Goal: Task Accomplishment & Management: Use online tool/utility

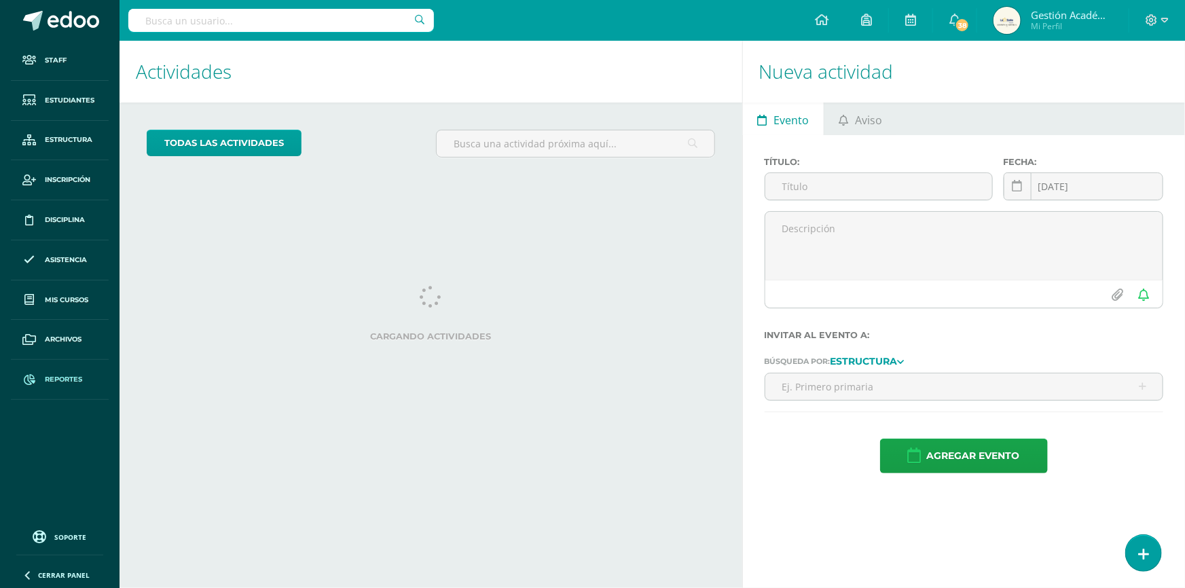
click at [71, 393] on link "Reportes" at bounding box center [60, 380] width 98 height 40
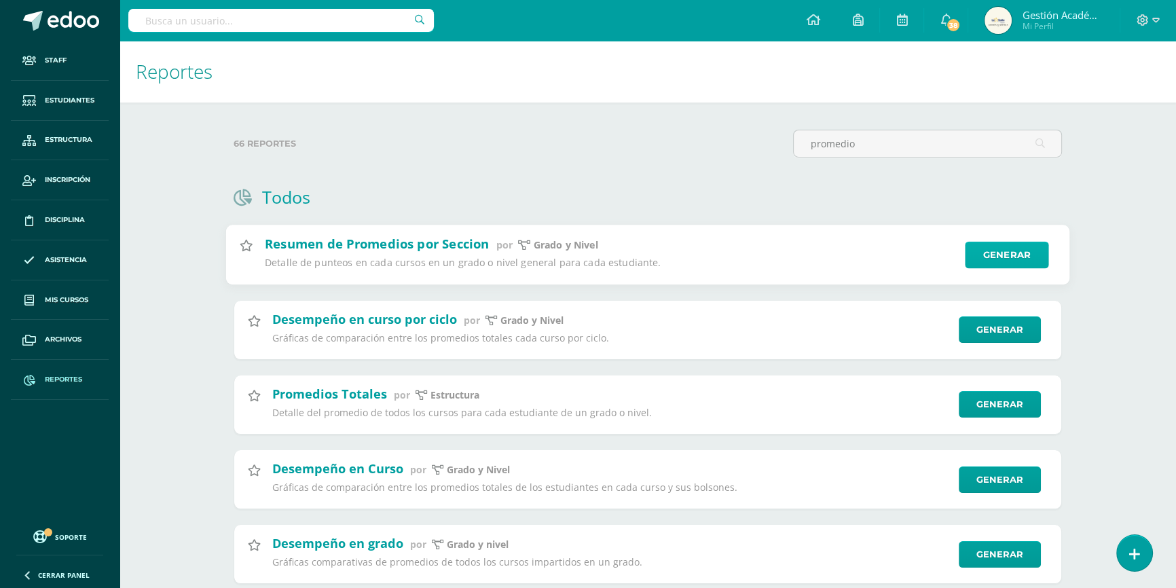
type input "promedio"
click at [990, 251] on link "Generar" at bounding box center [1007, 255] width 84 height 27
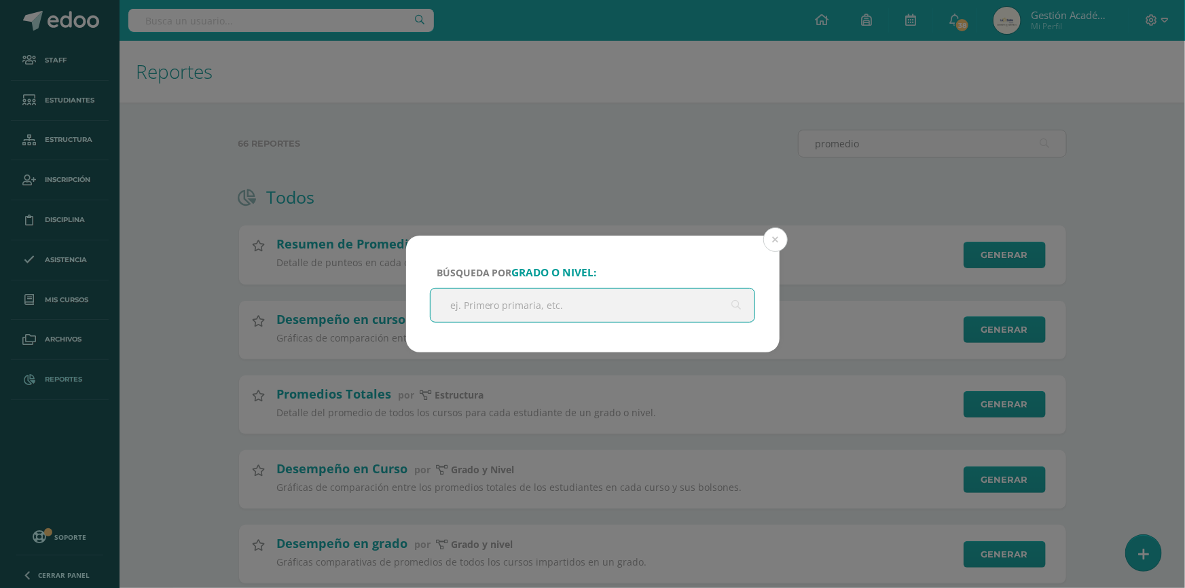
click at [554, 310] on input "text" at bounding box center [592, 305] width 325 height 33
type input "QUinto"
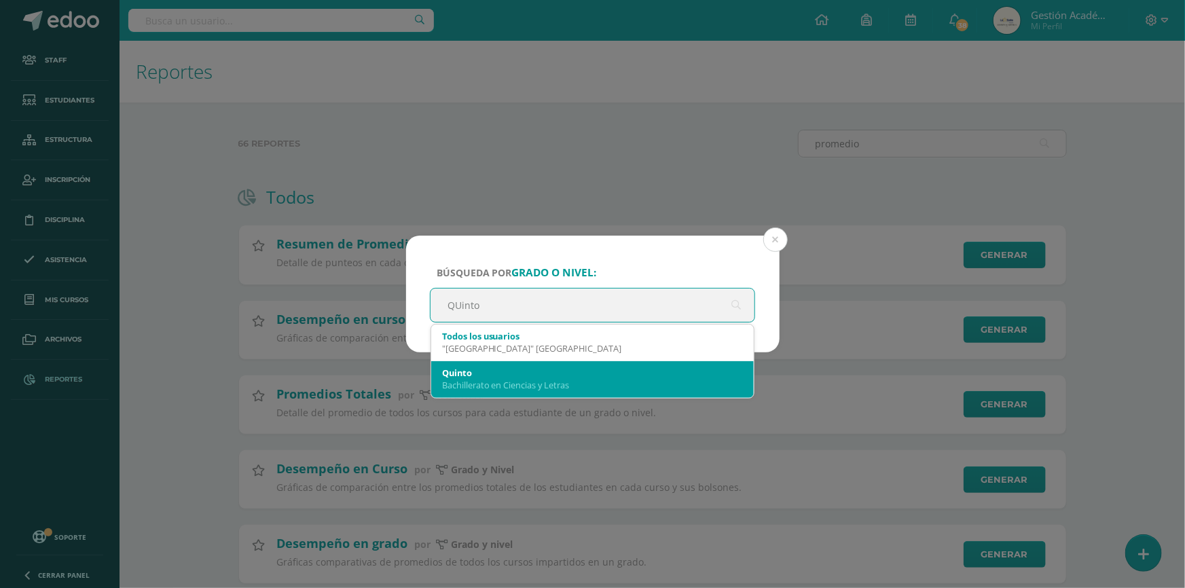
click at [583, 382] on div "Bachillerato en Ciencias y Letras" at bounding box center [592, 385] width 301 height 12
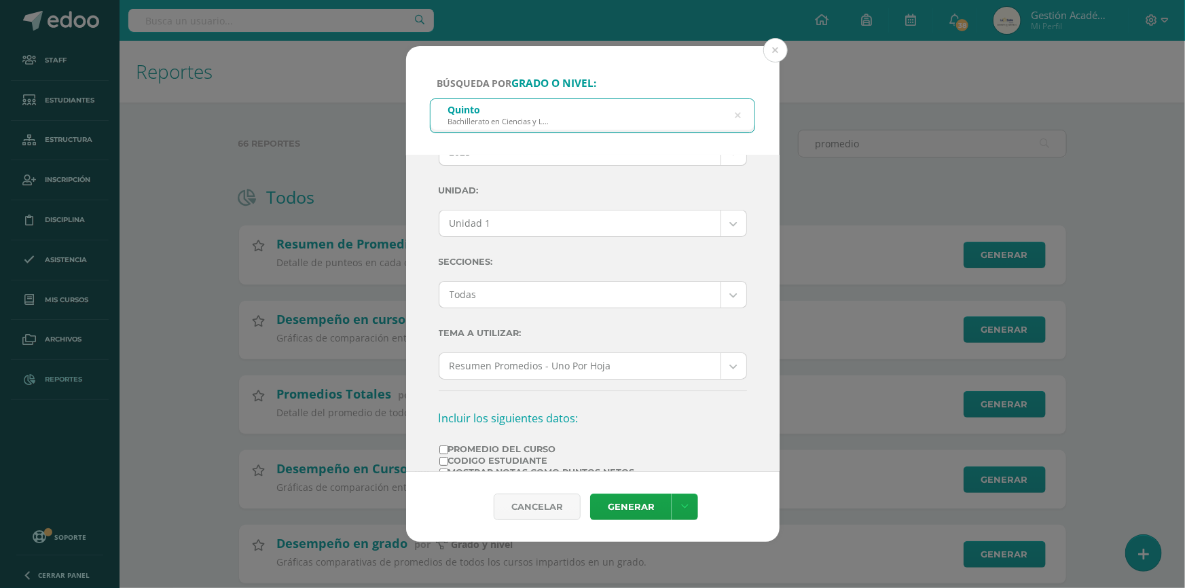
scroll to position [123, 0]
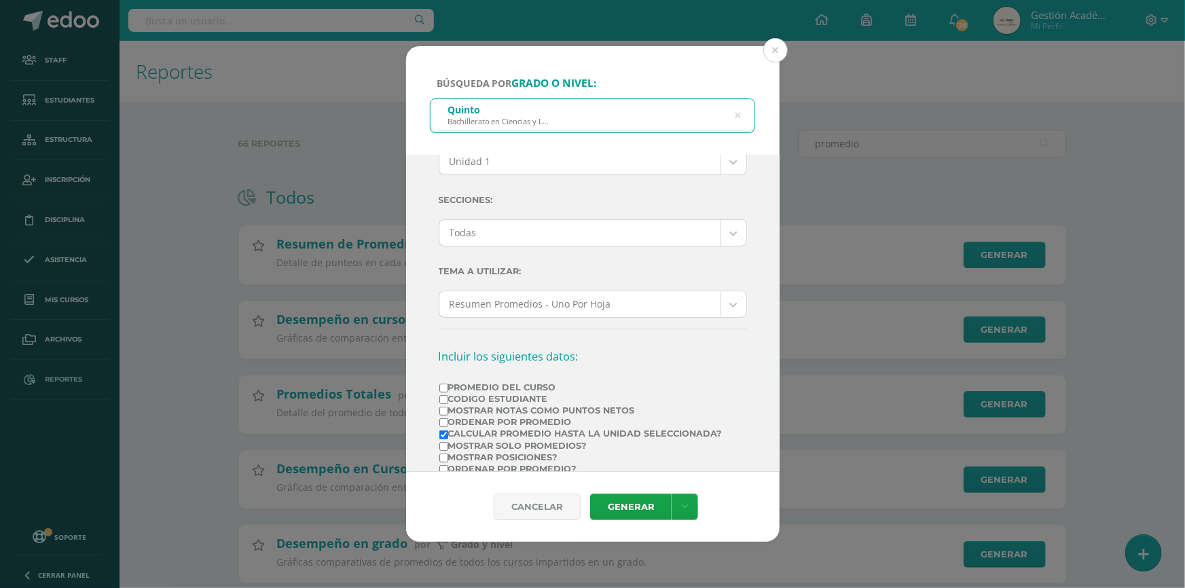
click at [473, 388] on label "Promedio del Curso" at bounding box center [580, 387] width 283 height 10
click at [448, 388] on input "Promedio del Curso" at bounding box center [443, 388] width 9 height 9
checkbox input "true"
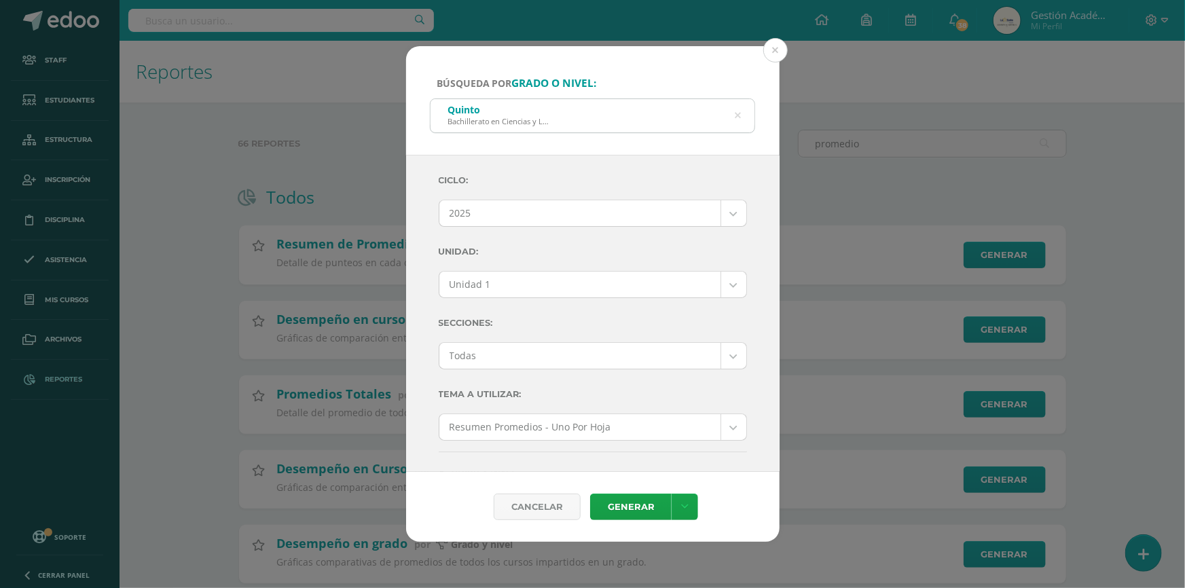
click at [616, 293] on body "Búsqueda por grado o nivel: Quinto Bachillerato en Ciencias y Letras QUinto Cic…" at bounding box center [592, 351] width 1185 height 702
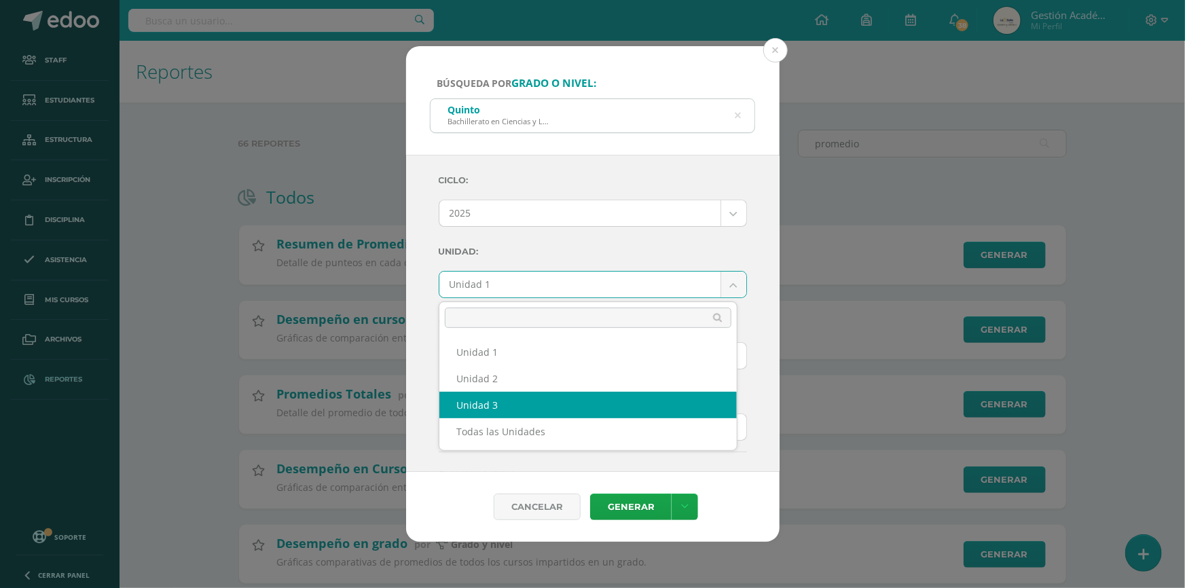
select select "Unidad 3"
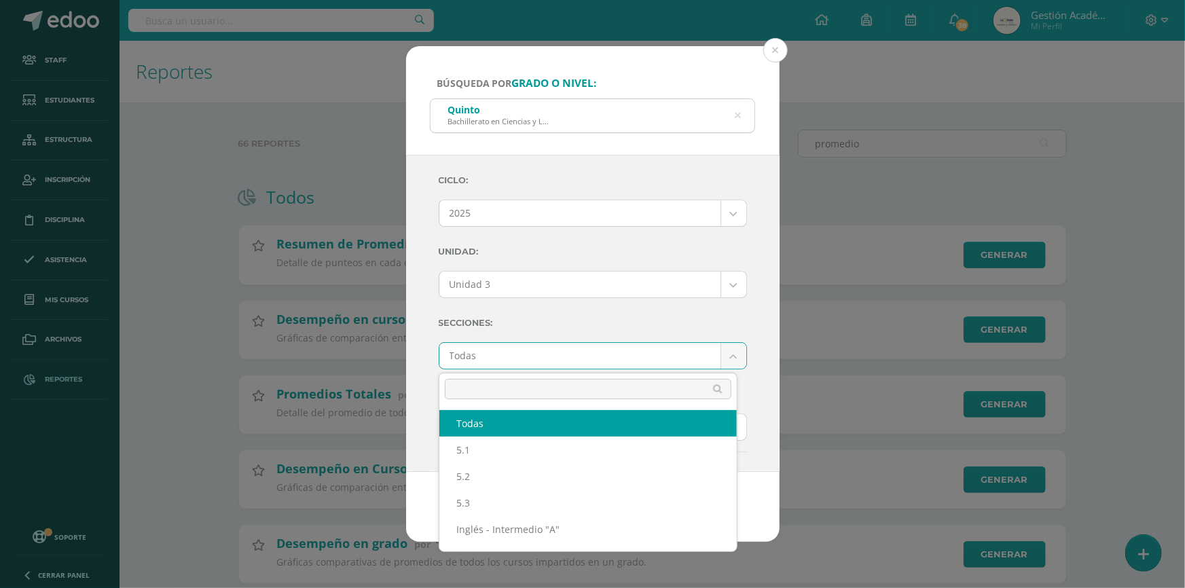
click at [633, 353] on body "Búsqueda por grado o nivel: Quinto Bachillerato en Ciencias y Letras QUinto Cic…" at bounding box center [592, 351] width 1185 height 702
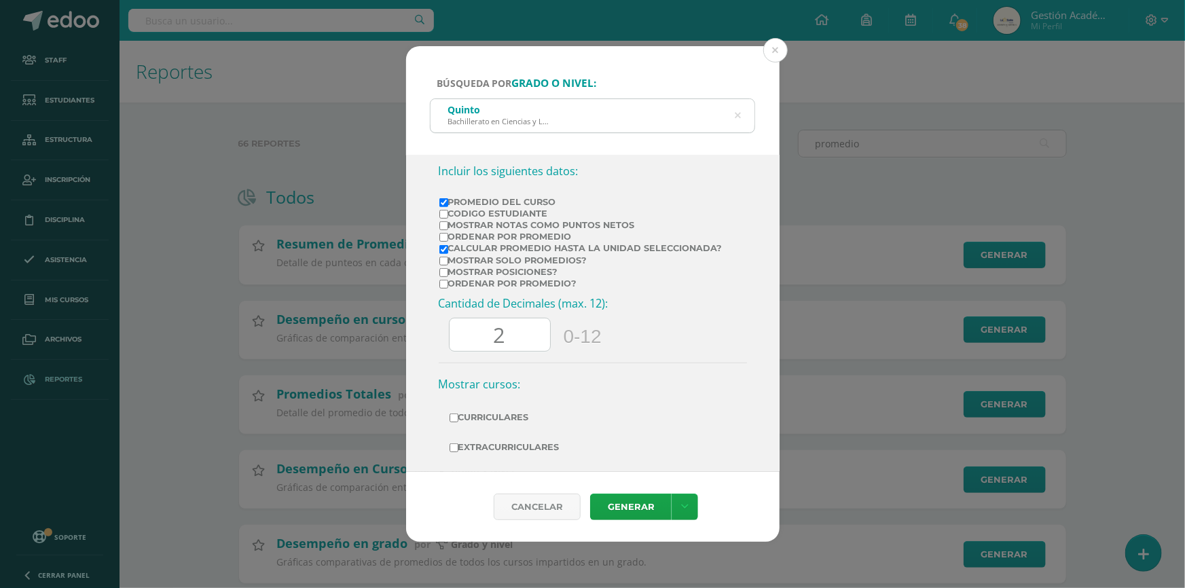
scroll to position [356, 0]
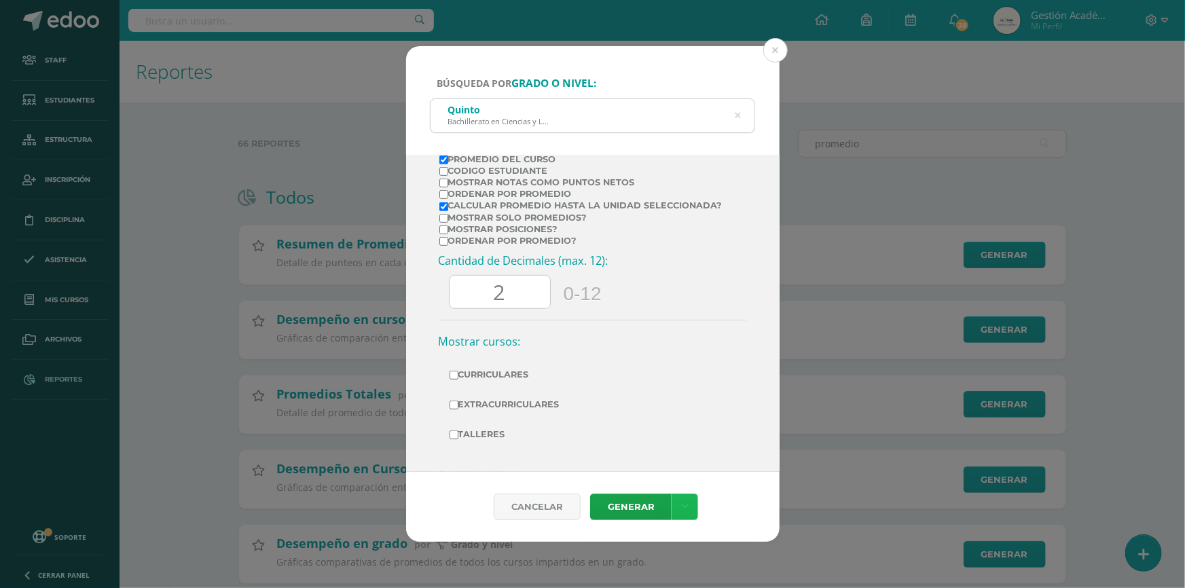
click at [683, 502] on icon at bounding box center [684, 507] width 7 height 12
click at [693, 437] on link "Descargar como PDF" at bounding box center [684, 440] width 145 height 21
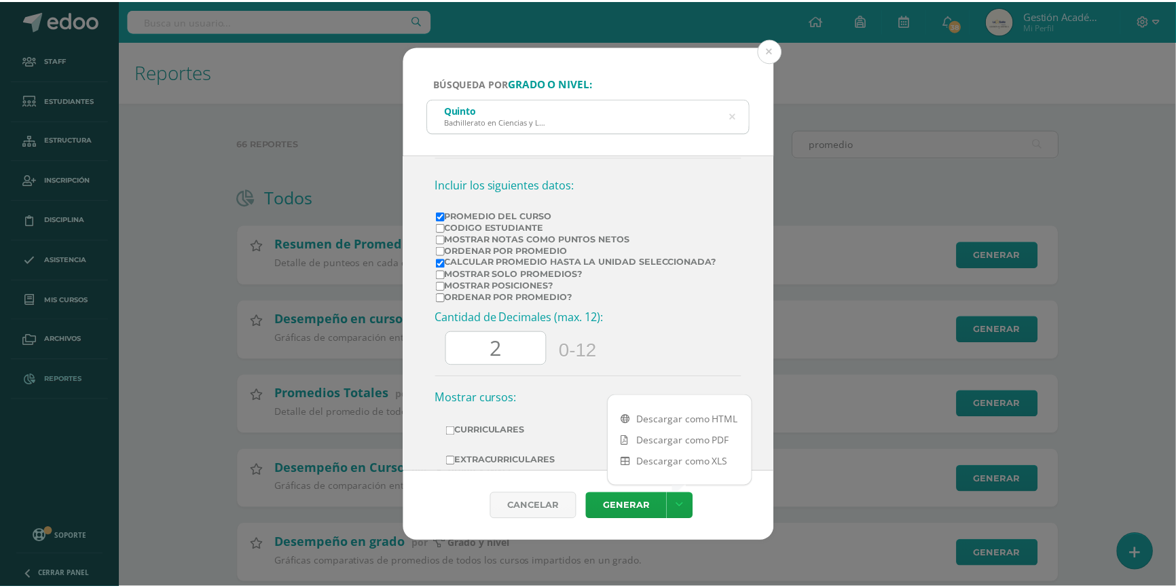
scroll to position [171, 0]
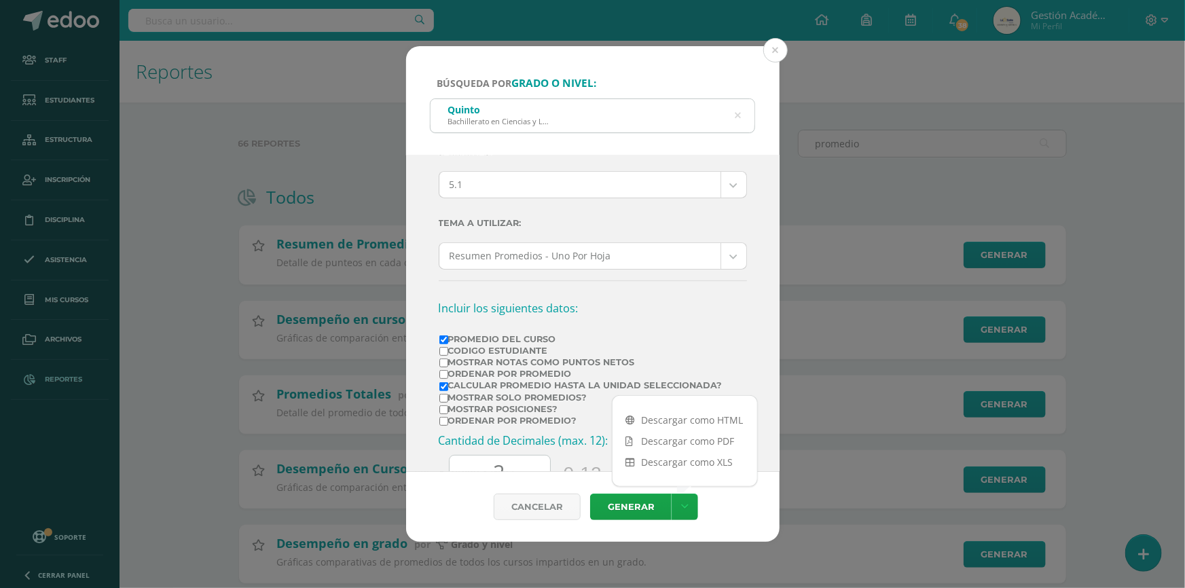
click at [671, 190] on body "Búsqueda por grado o nivel: Quinto Bachillerato en Ciencias y Letras QUinto Cic…" at bounding box center [592, 351] width 1185 height 702
click at [697, 440] on link "Descargar como PDF" at bounding box center [684, 440] width 145 height 21
click at [641, 190] on body "Búsqueda por grado o nivel: Quinto Bachillerato en Ciencias y Letras QUinto Cic…" at bounding box center [592, 351] width 1185 height 702
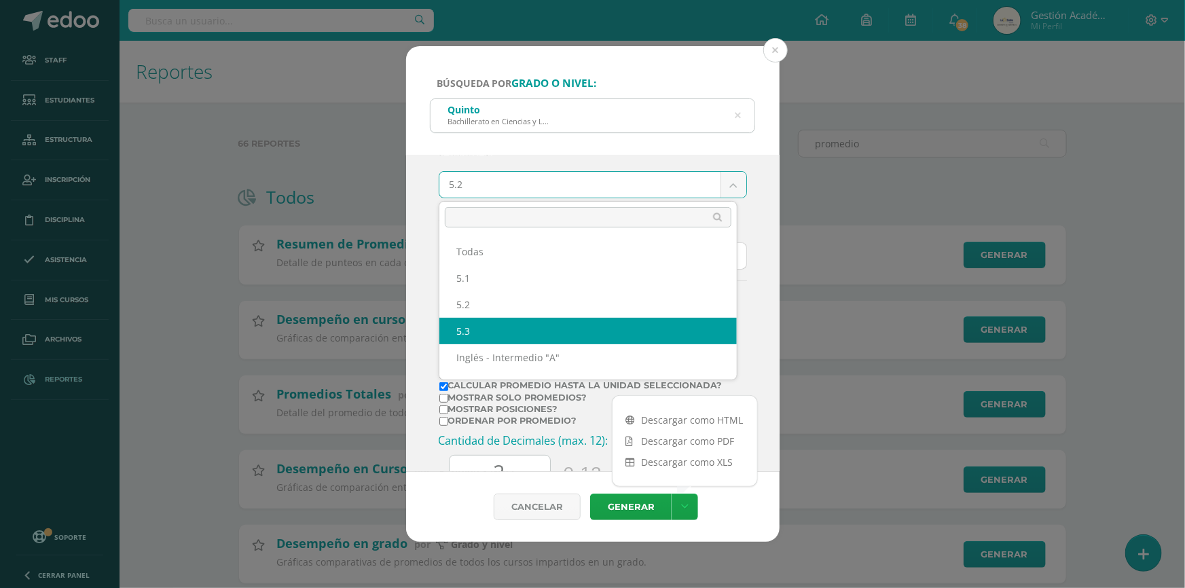
select select "5.3"
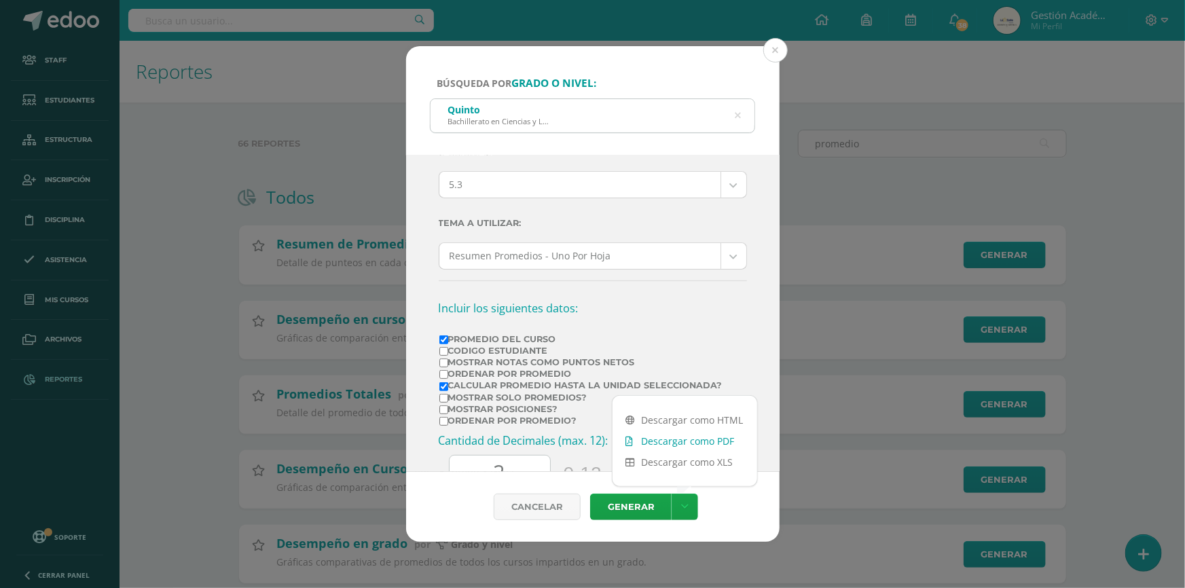
click at [720, 438] on link "Descargar como PDF" at bounding box center [684, 440] width 145 height 21
click at [772, 50] on button at bounding box center [775, 50] width 24 height 24
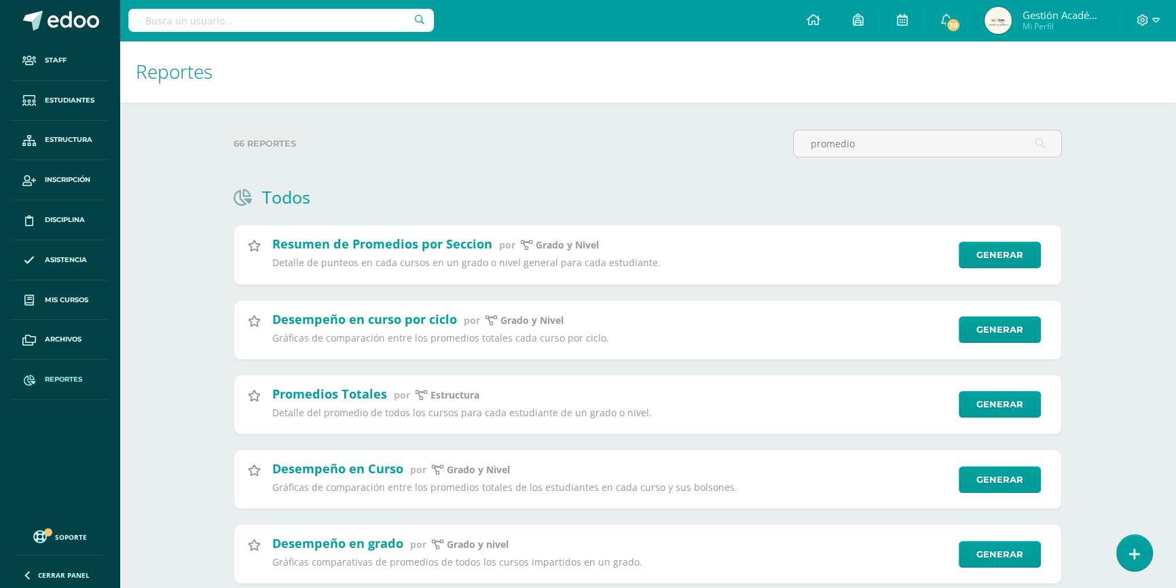
click at [333, 20] on input "text" at bounding box center [281, 20] width 306 height 23
type input "Lysander"
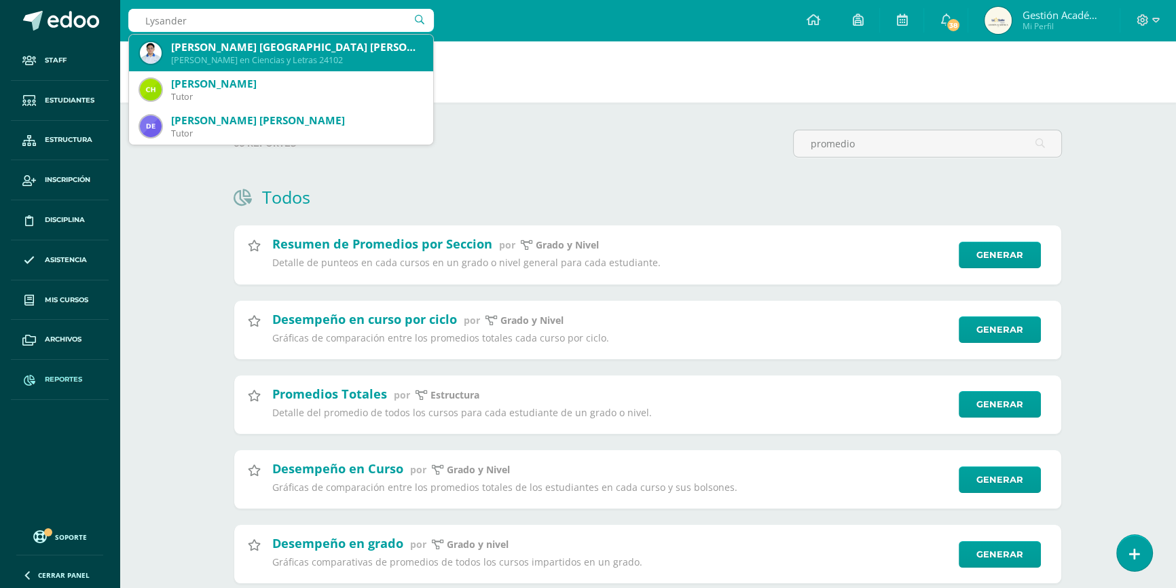
click at [345, 59] on div "Quinto Bachillerato en Ciencias y Letras 24102" at bounding box center [296, 60] width 251 height 12
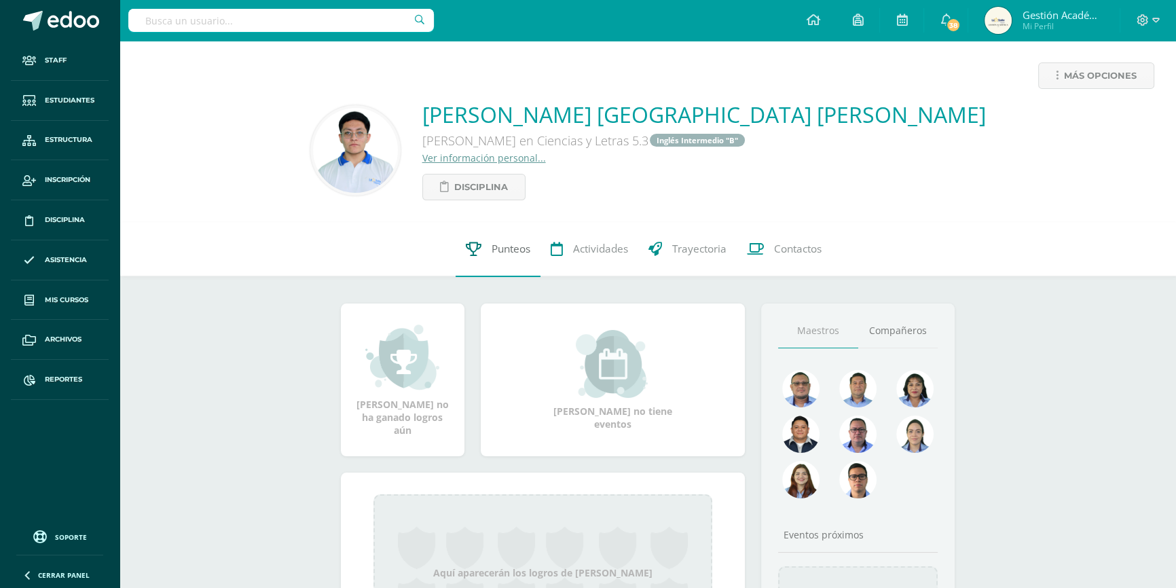
click at [517, 255] on span "Punteos" at bounding box center [511, 249] width 39 height 14
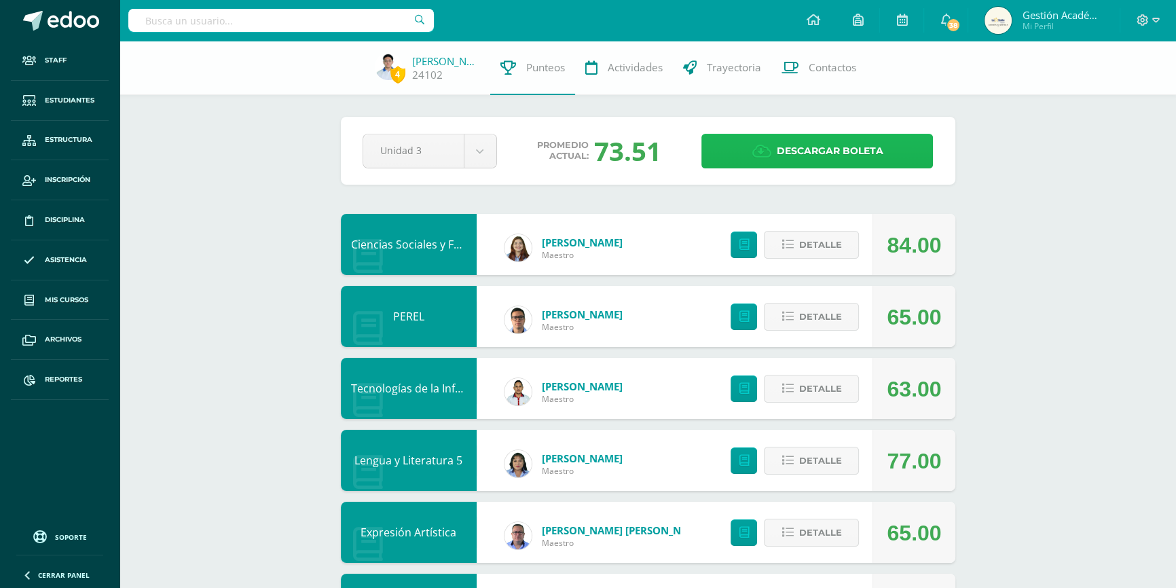
click at [792, 152] on span "Descargar boleta" at bounding box center [829, 150] width 107 height 33
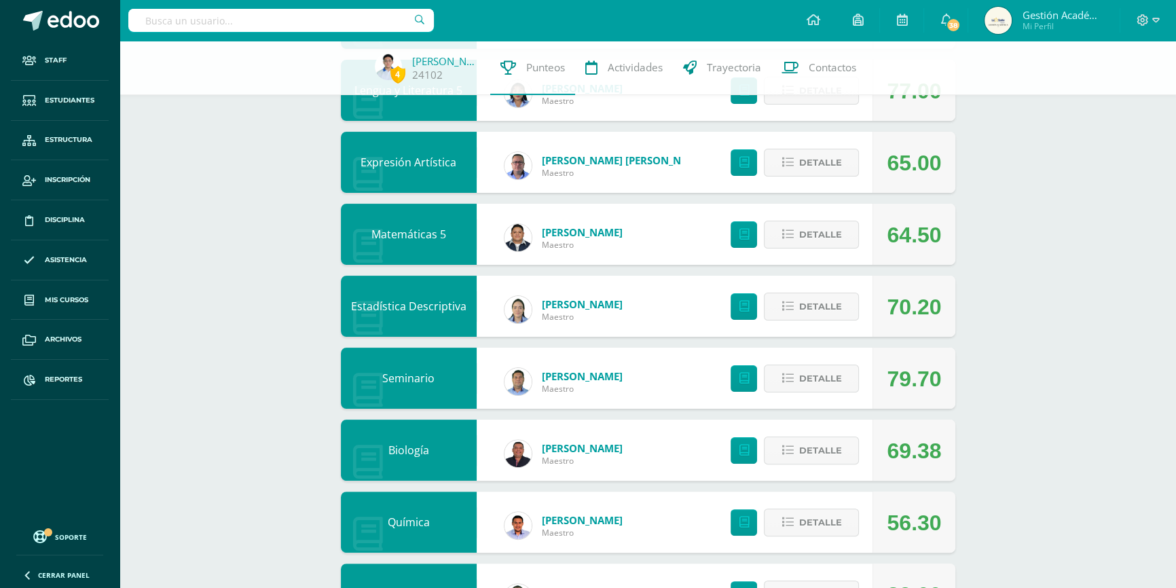
scroll to position [123, 0]
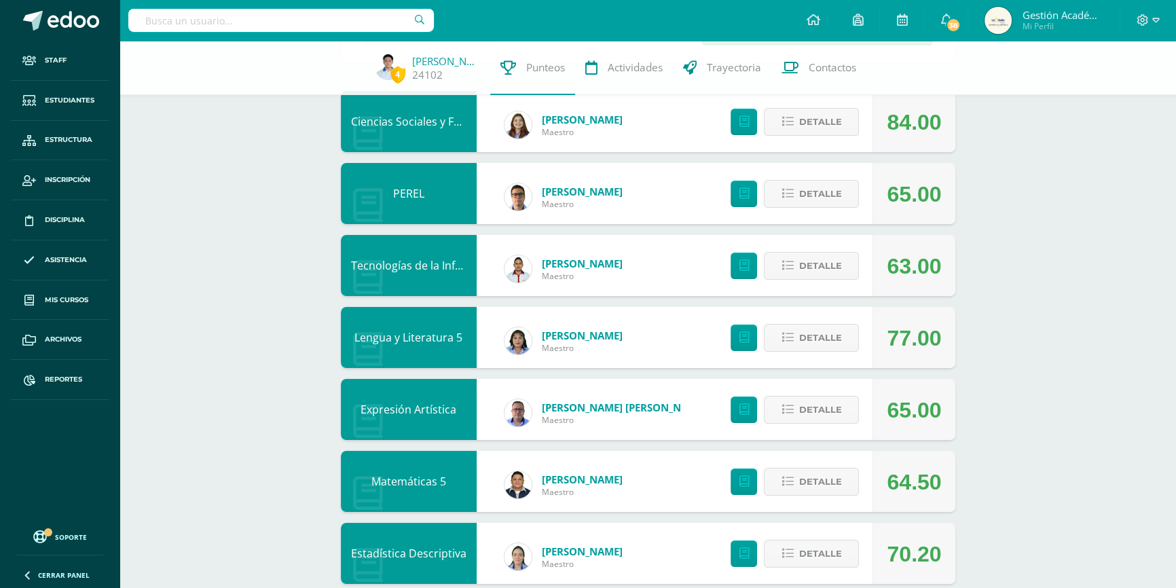
click at [316, 22] on input "text" at bounding box center [281, 20] width 306 height 23
type input "Soberano"
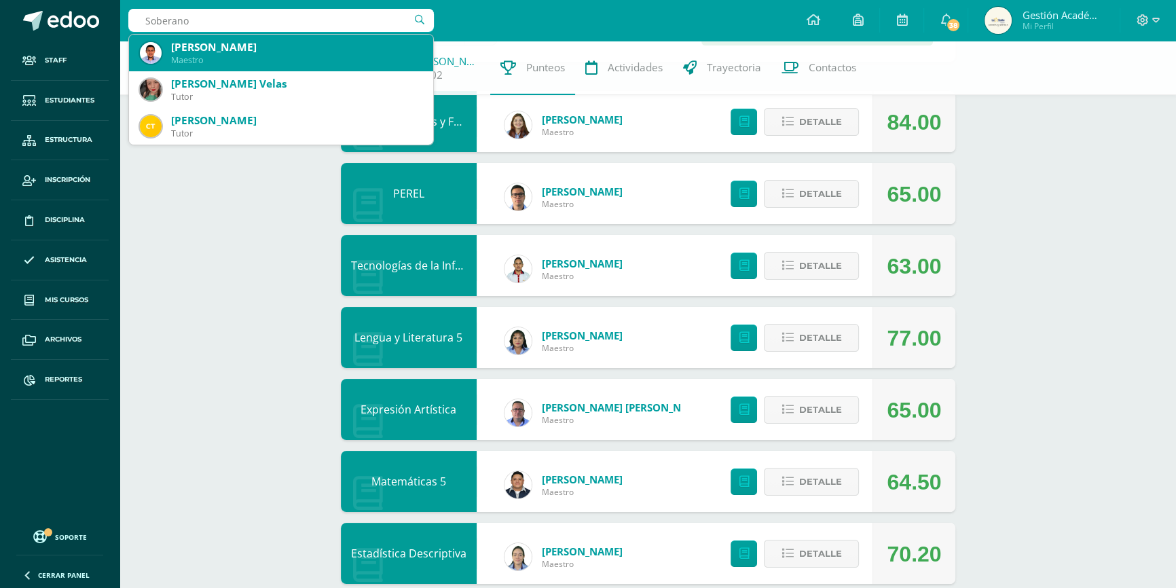
click at [270, 53] on div "Erick Estuardo Soberano López" at bounding box center [296, 47] width 251 height 14
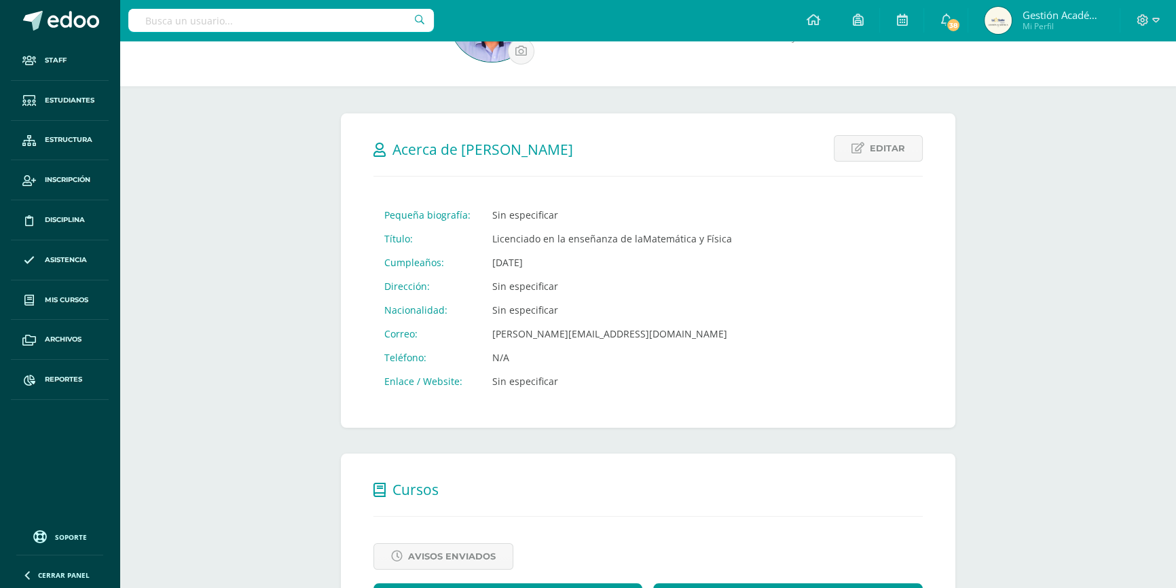
scroll to position [516, 0]
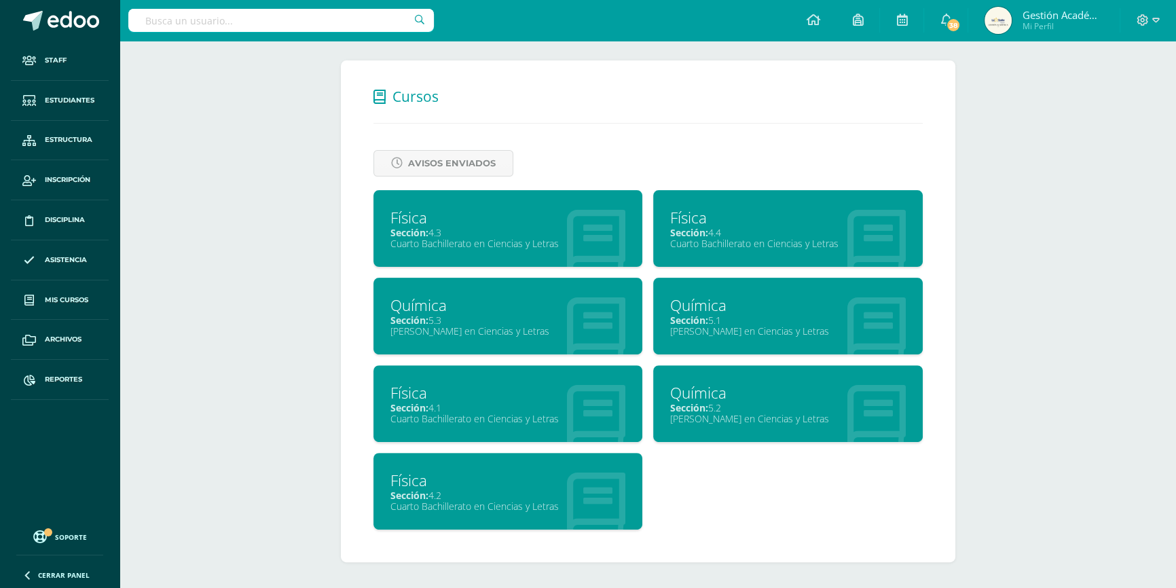
click at [441, 308] on div "Química" at bounding box center [508, 305] width 236 height 21
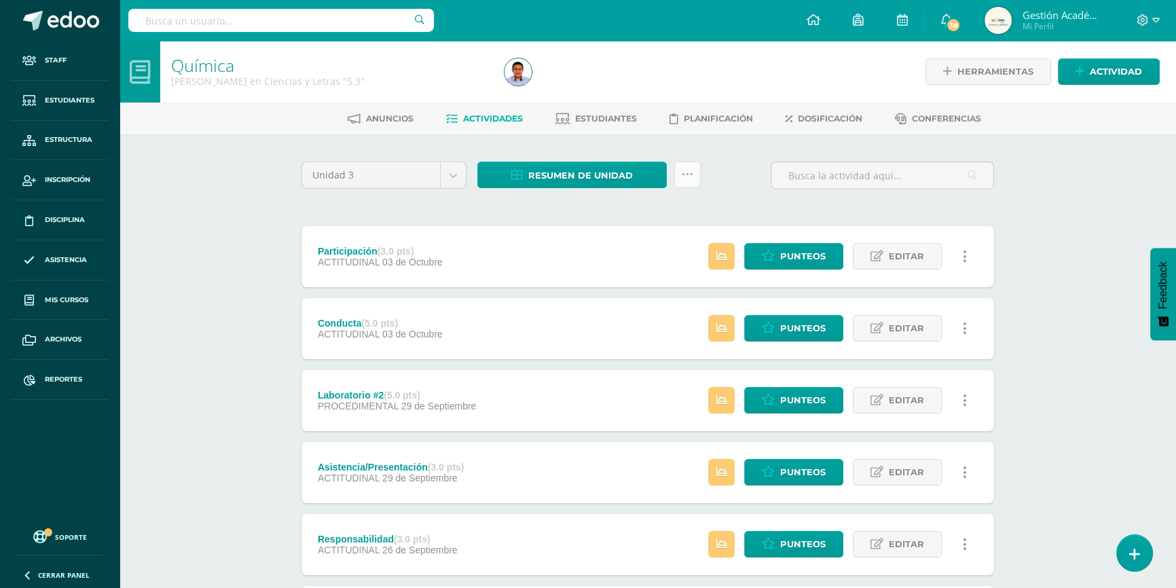
click at [691, 173] on icon at bounding box center [688, 175] width 12 height 12
click at [629, 171] on span "Resumen de unidad" at bounding box center [580, 175] width 105 height 25
click at [594, 90] on link "Descargar como HTML" at bounding box center [572, 86] width 145 height 21
click at [58, 381] on span "Reportes" at bounding box center [63, 379] width 37 height 11
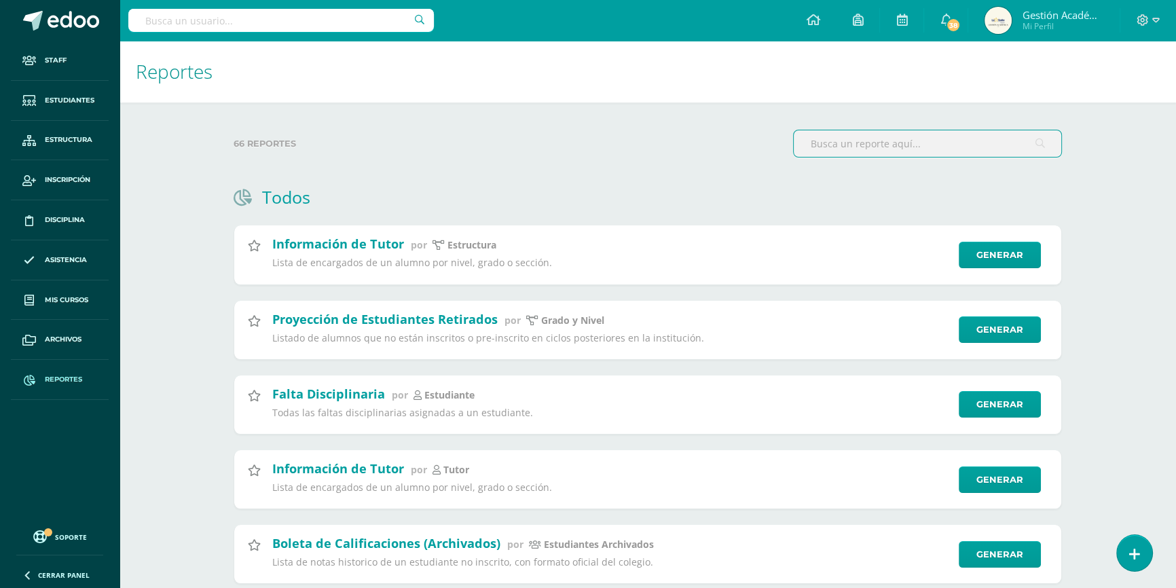
click at [859, 153] on input "text" at bounding box center [928, 143] width 268 height 26
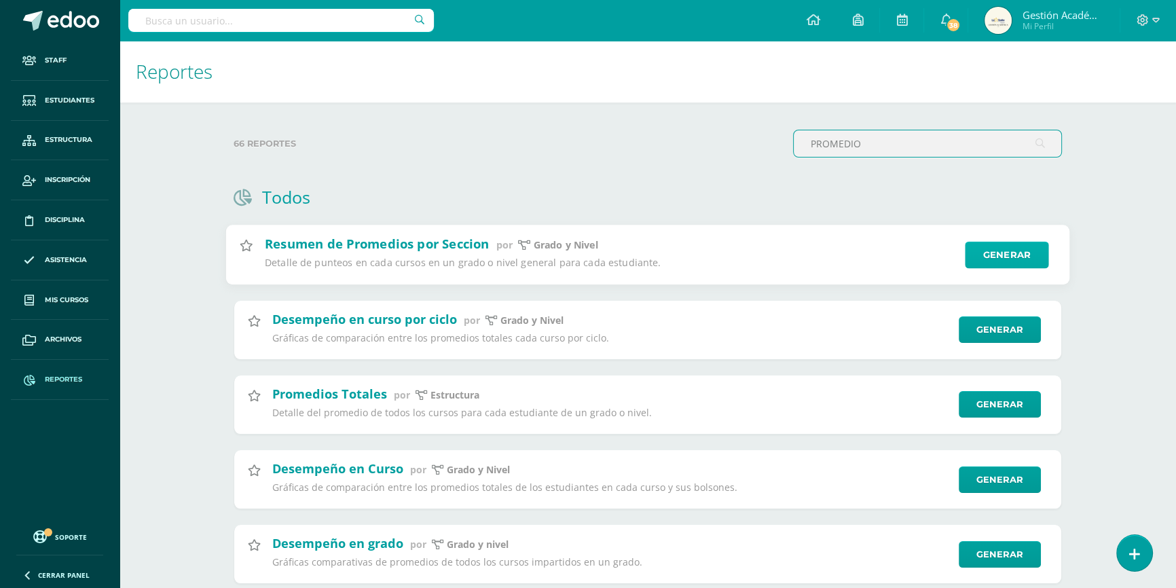
type input "PROMEDIO"
click at [993, 255] on link "Generar" at bounding box center [1007, 255] width 84 height 27
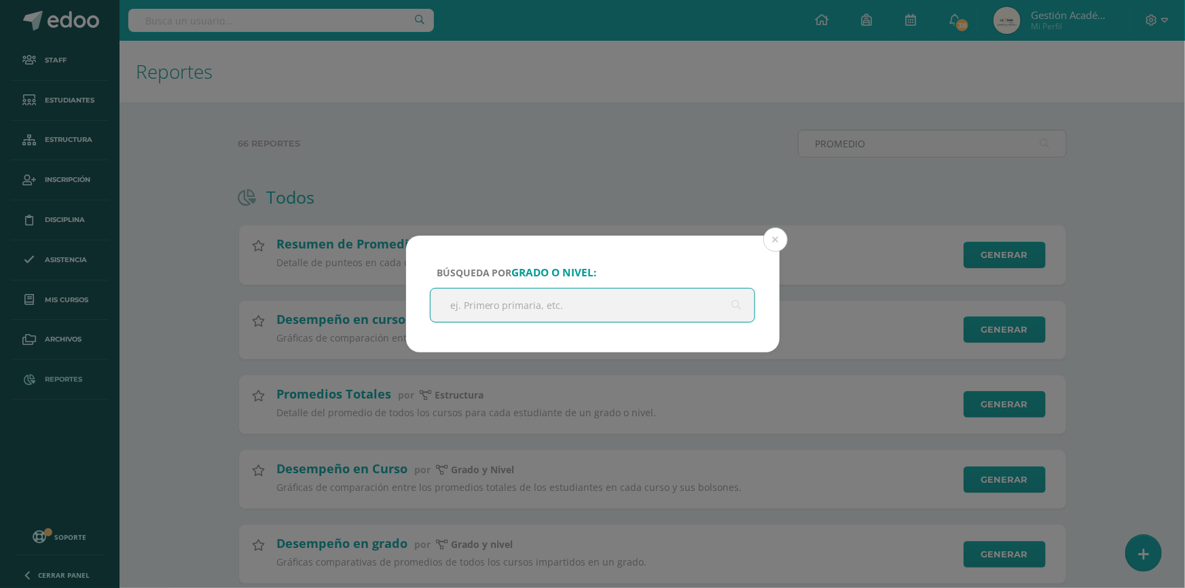
click at [545, 306] on input "text" at bounding box center [592, 305] width 325 height 33
type input "QUINTO"
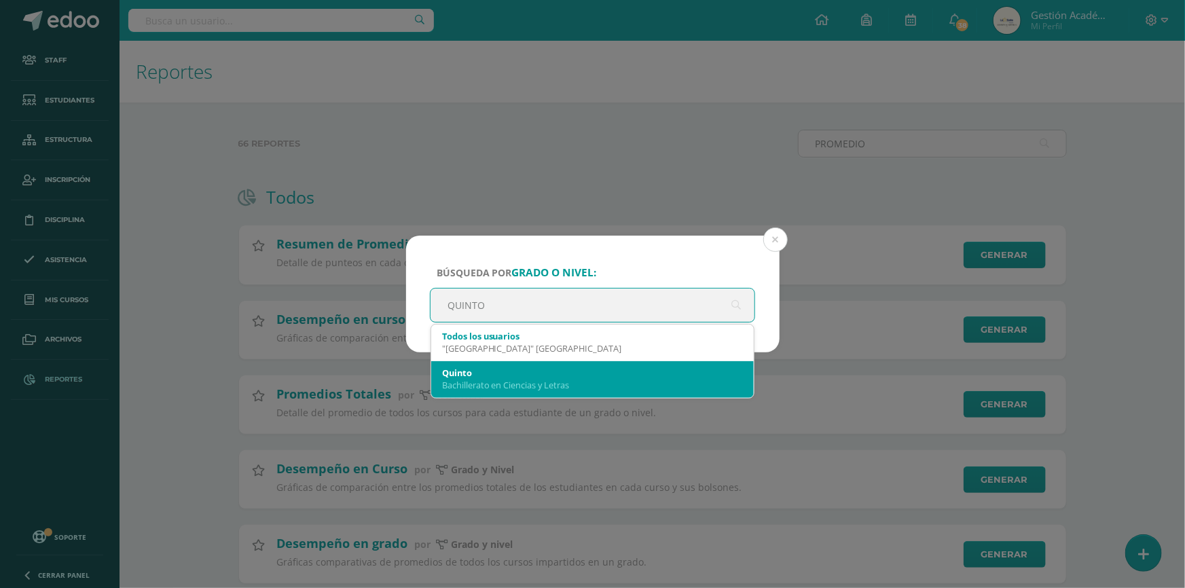
click at [520, 388] on div "Bachillerato en Ciencias y Letras" at bounding box center [592, 385] width 301 height 12
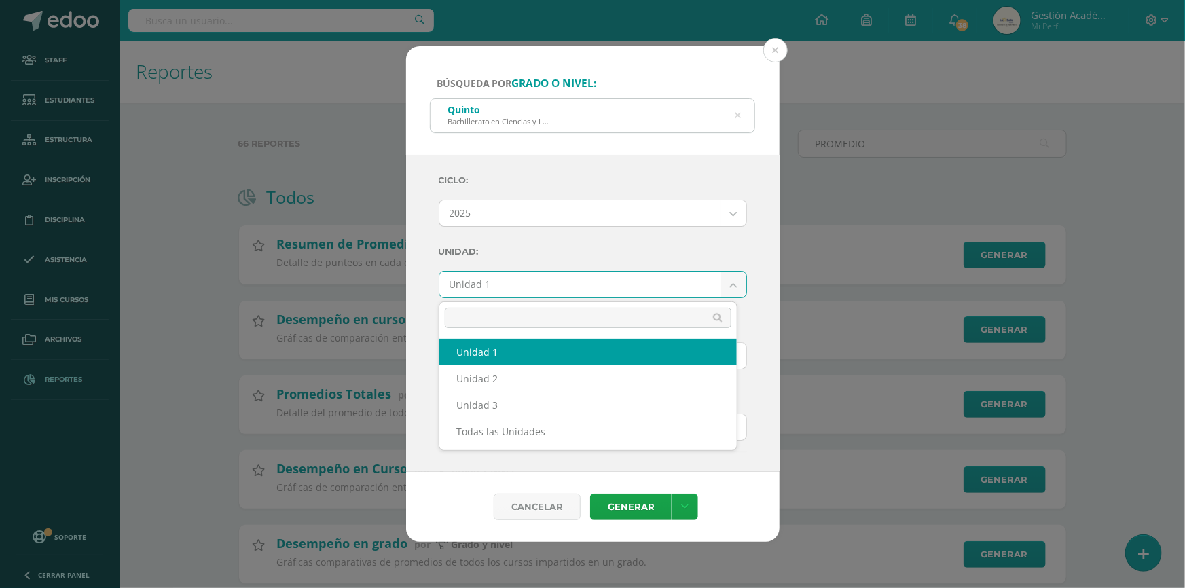
click at [513, 287] on body "Búsqueda por grado o nivel: Quinto Bachillerato en Ciencias y Letras QUINTO Cic…" at bounding box center [592, 351] width 1185 height 702
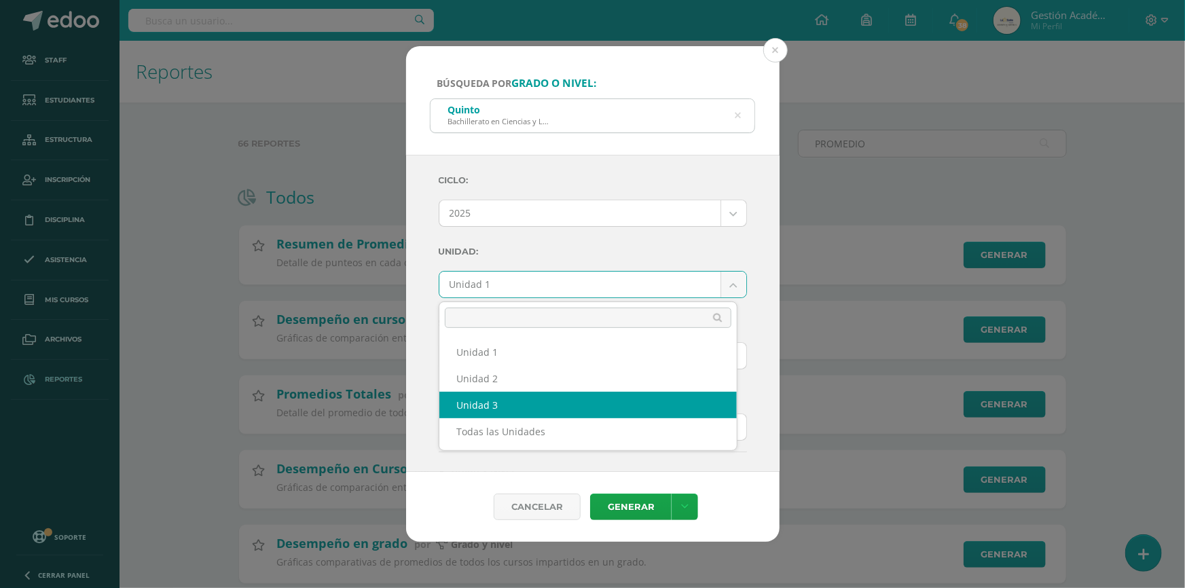
select select "Unidad 3"
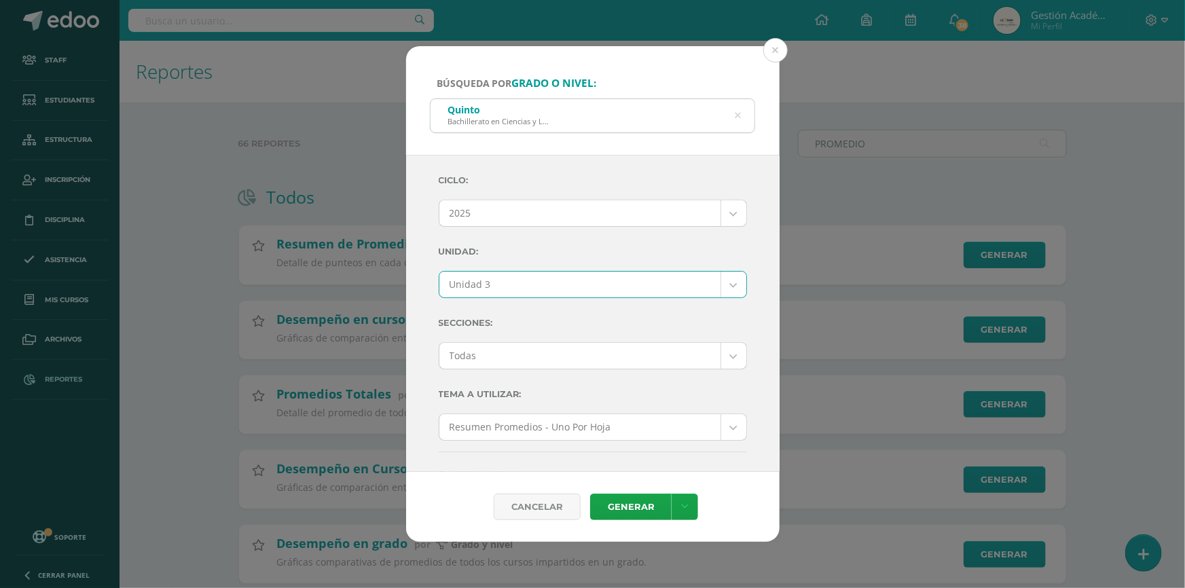
click at [597, 354] on body "Búsqueda por grado o nivel: Quinto Bachillerato en Ciencias y Letras QUINTO Cic…" at bounding box center [592, 351] width 1185 height 702
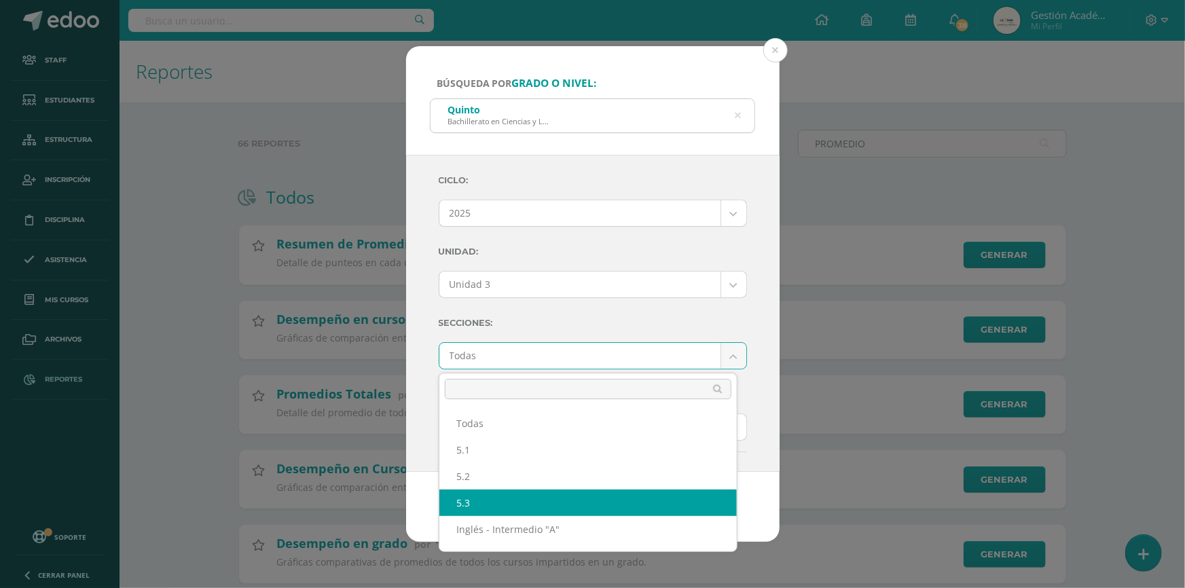
select select "5.3"
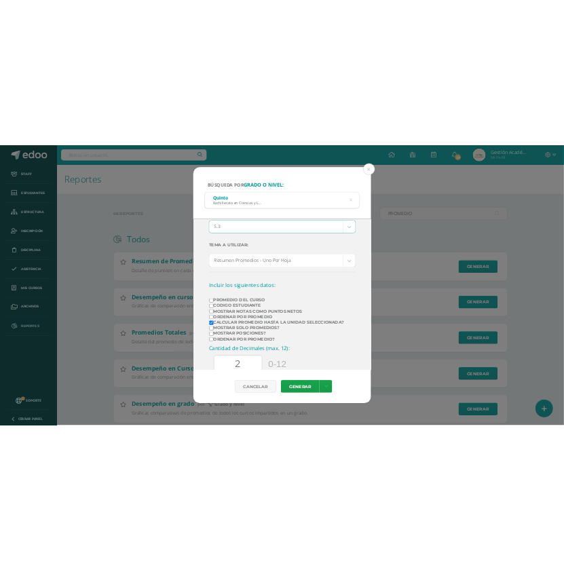
scroll to position [246, 0]
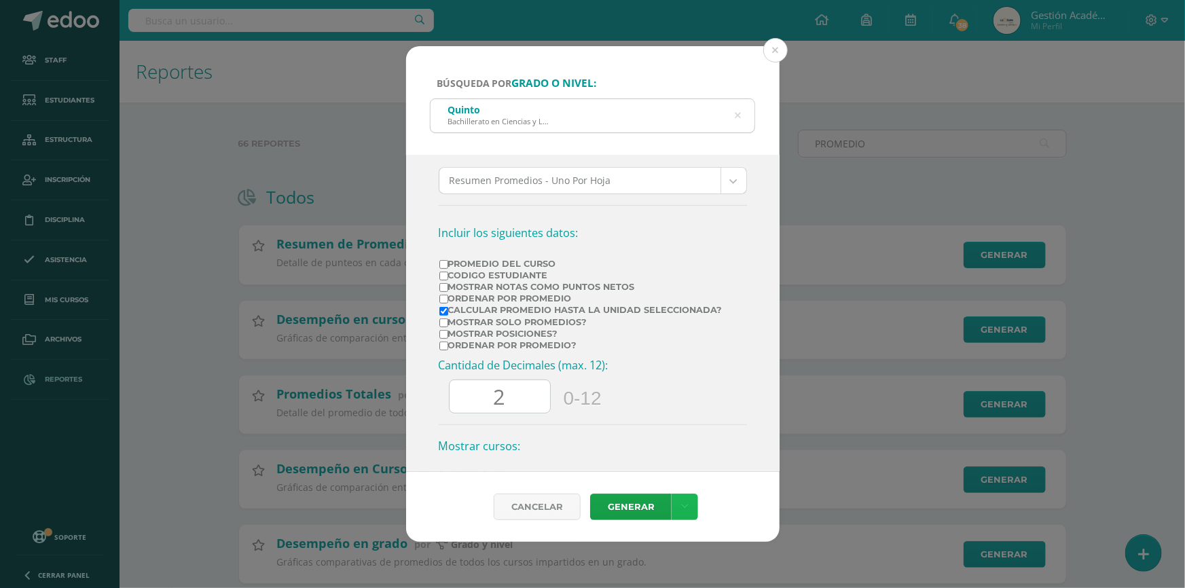
click at [689, 509] on link at bounding box center [684, 507] width 26 height 26
click at [694, 435] on link "Descargar como PDF" at bounding box center [684, 440] width 145 height 21
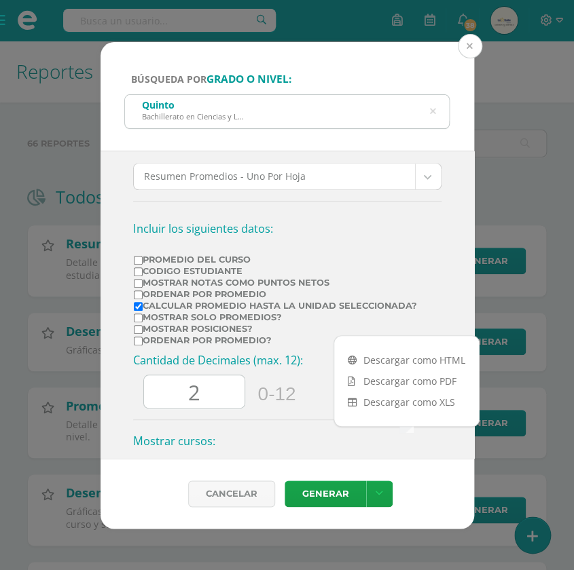
click at [470, 50] on button at bounding box center [470, 46] width 24 height 24
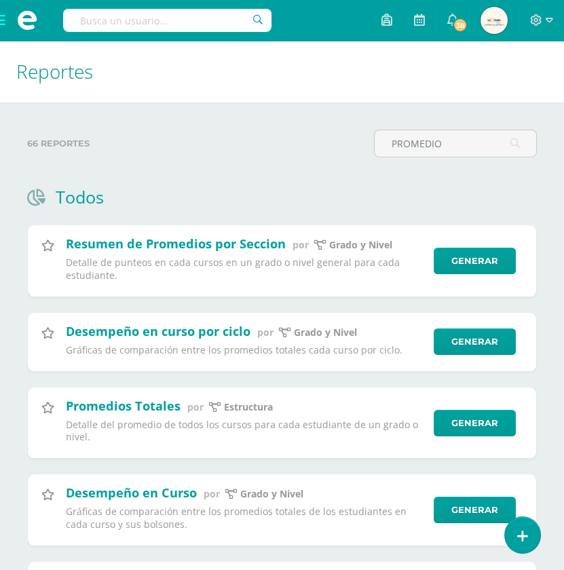
click at [153, 24] on input "text" at bounding box center [167, 20] width 208 height 23
type input "CERBIN"
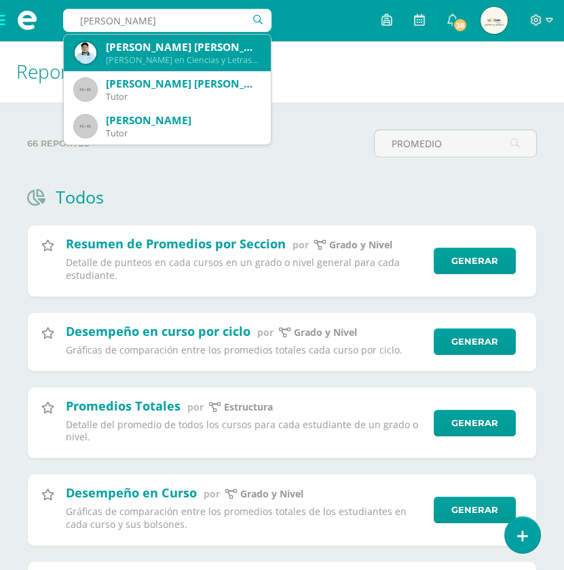
click at [143, 48] on div "Cerbin Alfredo Franco Santizo" at bounding box center [183, 47] width 154 height 14
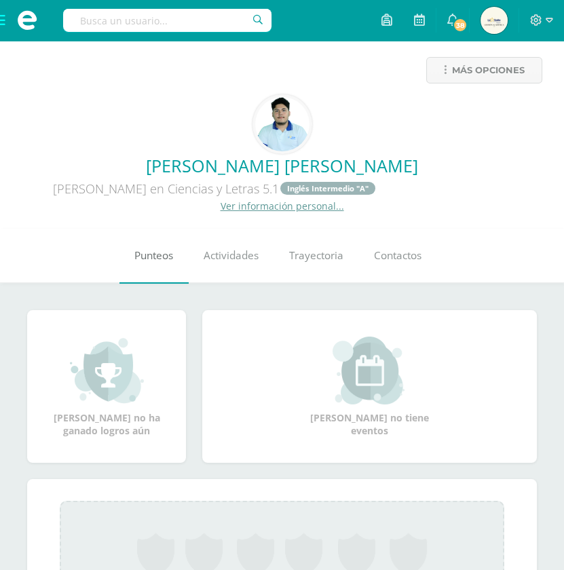
click at [156, 256] on span "Punteos" at bounding box center [153, 256] width 39 height 14
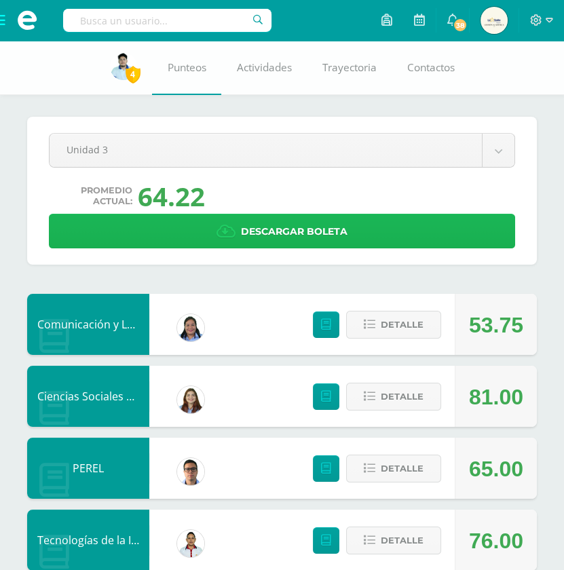
click at [297, 229] on span "Descargar boleta" at bounding box center [294, 231] width 107 height 33
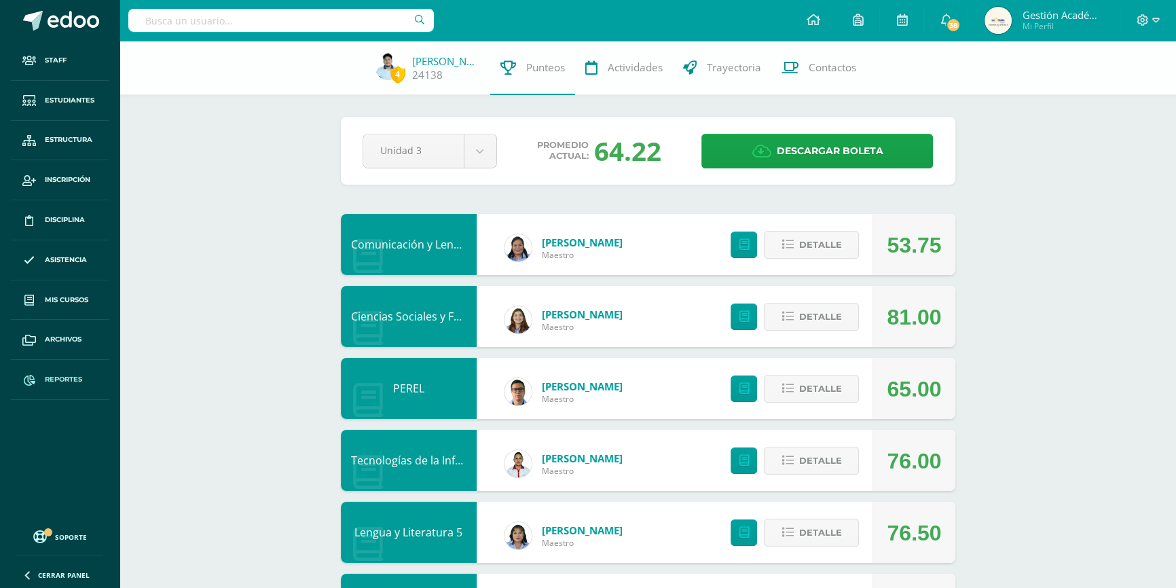
click at [74, 380] on span "Reportes" at bounding box center [63, 379] width 37 height 11
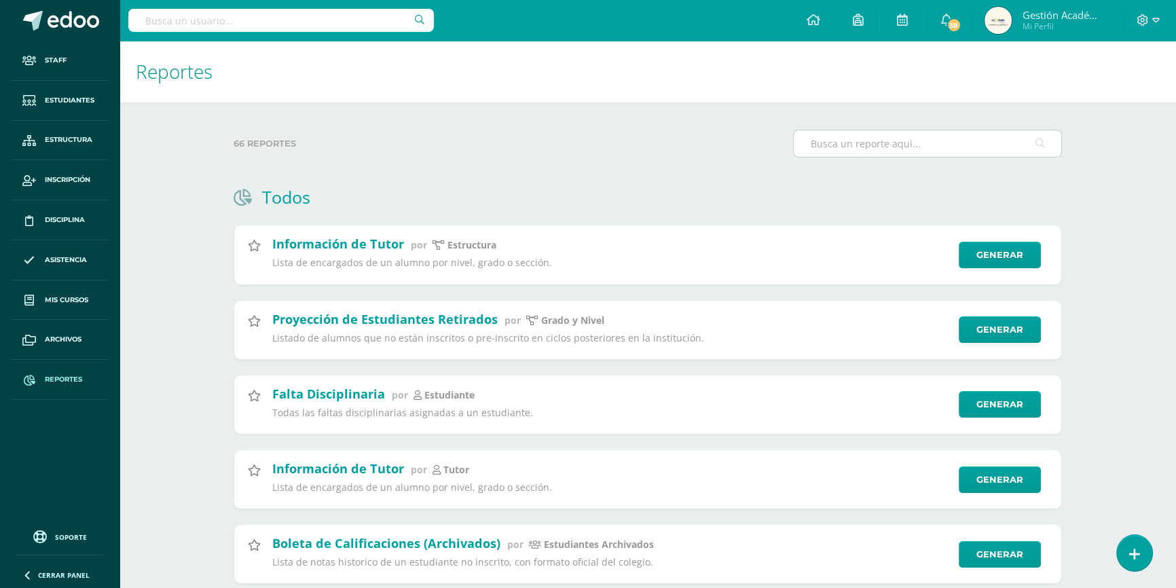
click at [919, 139] on input "text" at bounding box center [928, 143] width 268 height 26
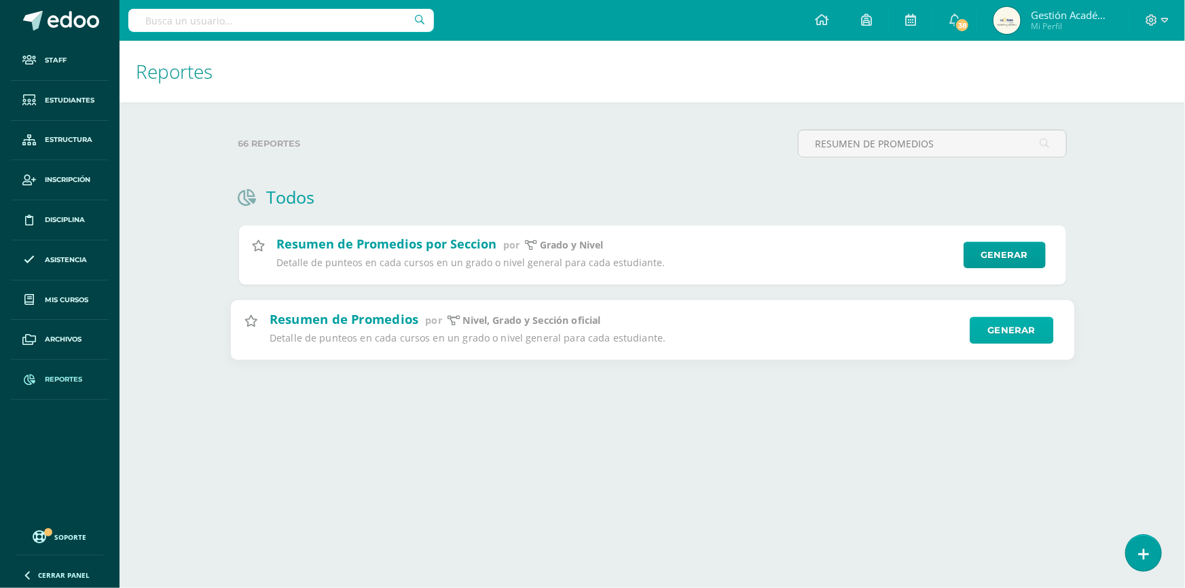
type input "RESUMEN DE PROMEDIOS"
click at [1025, 325] on link "Generar" at bounding box center [1012, 329] width 84 height 27
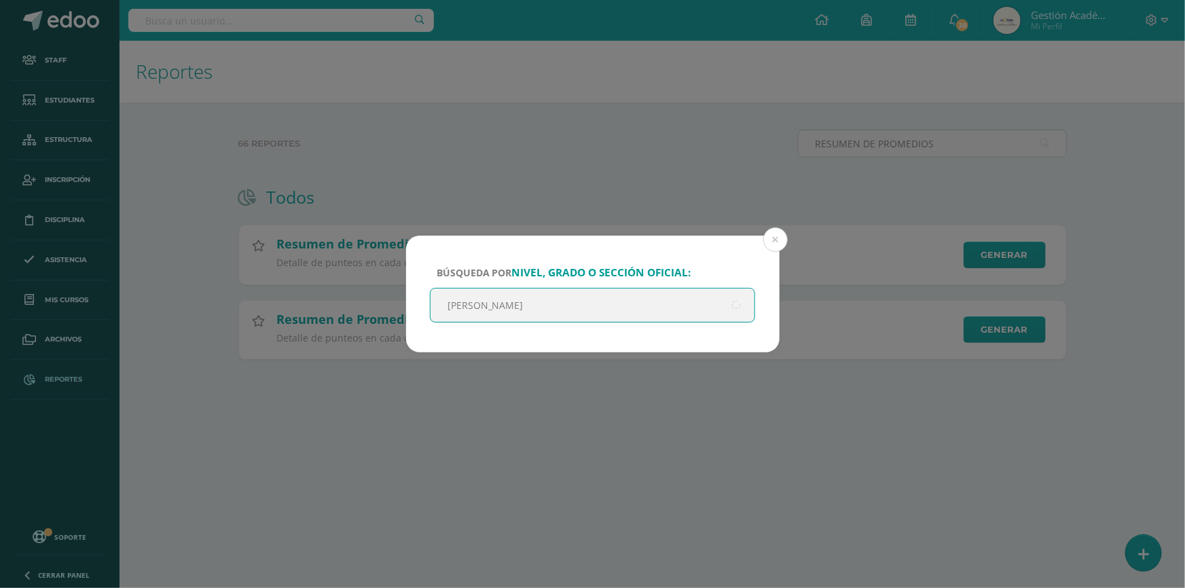
type input "qUINTO"
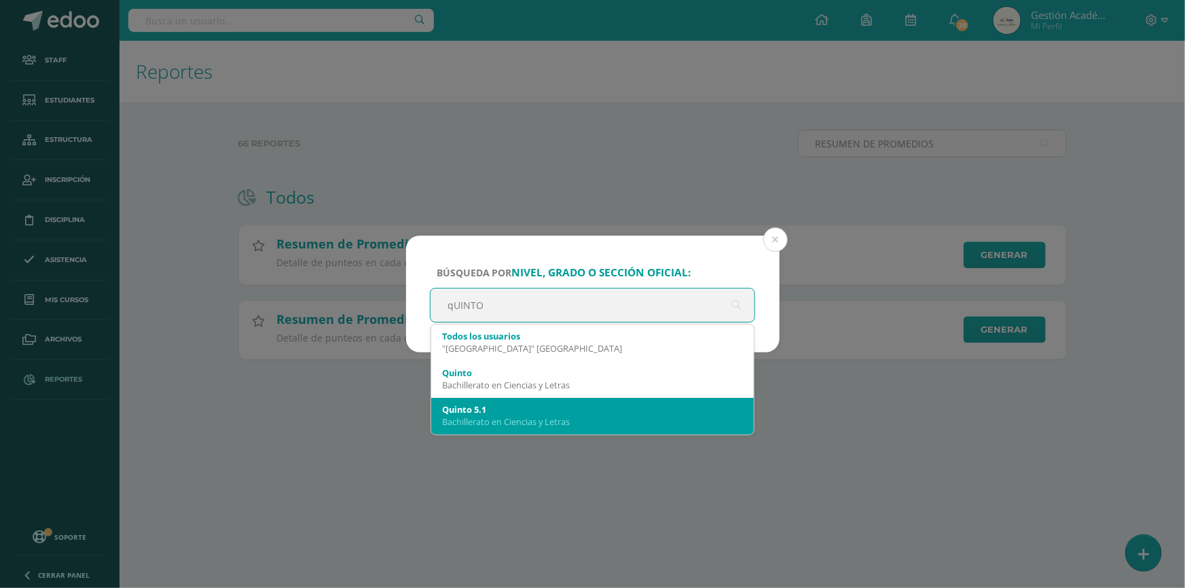
click at [564, 421] on div "Bachillerato en Ciencias y Letras" at bounding box center [592, 422] width 301 height 12
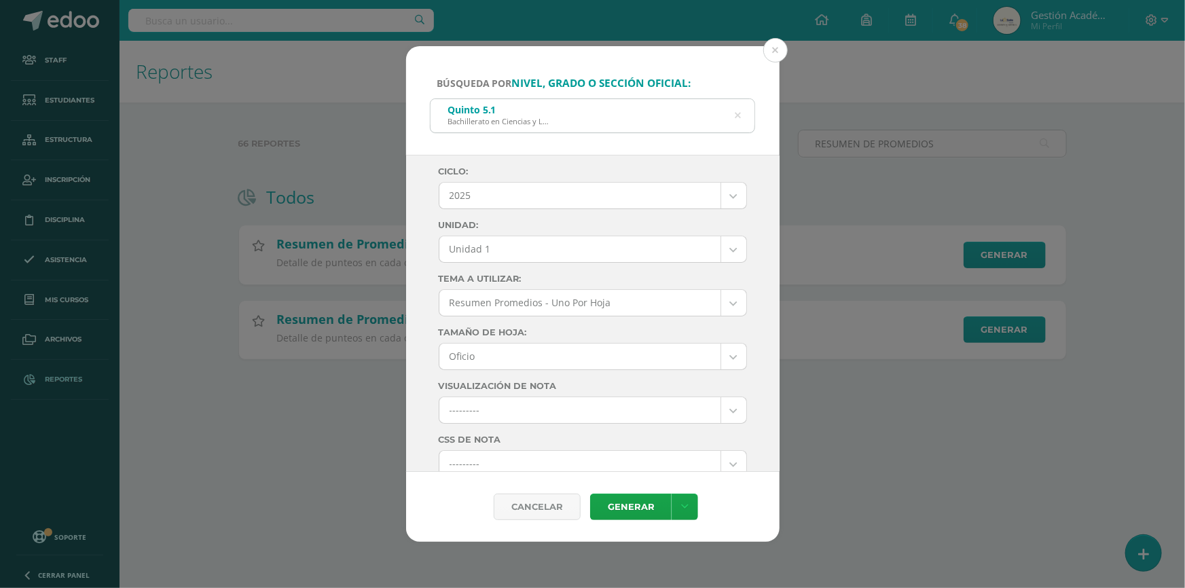
click at [588, 242] on body "Búsqueda por nivel, grado o sección oficial: Quinto 5.1 Bachillerato en Ciencia…" at bounding box center [592, 201] width 1185 height 403
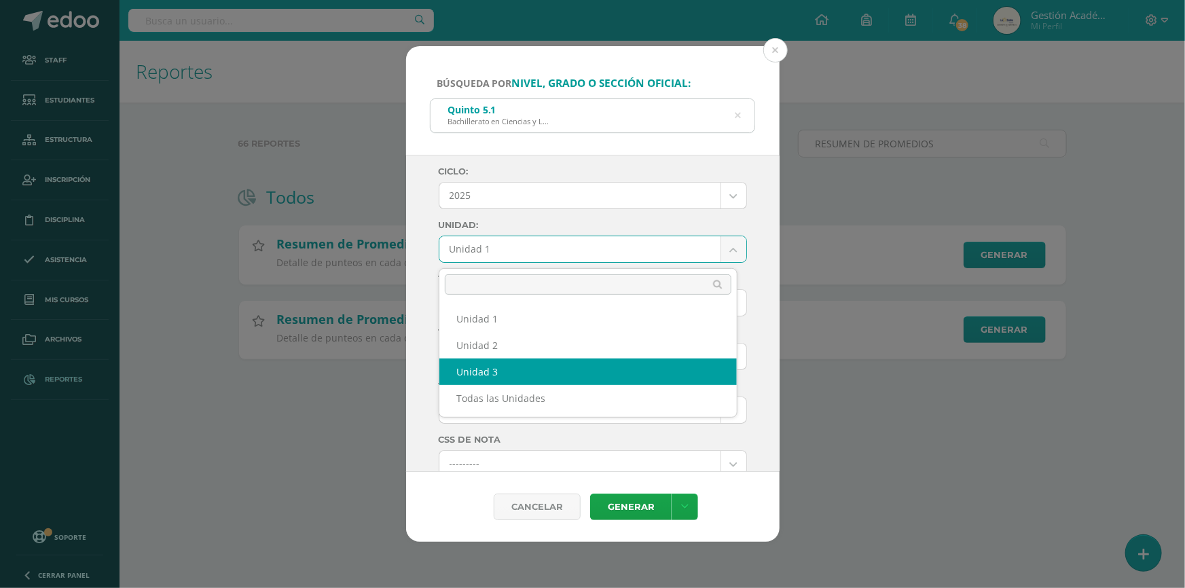
select select "Unidad 3"
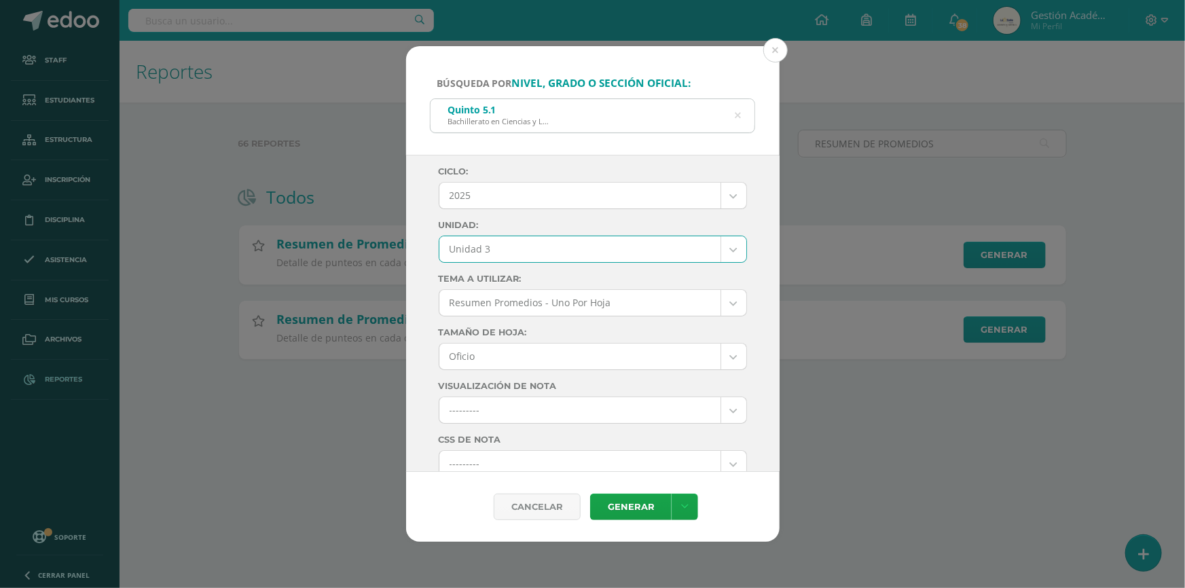
scroll to position [61, 0]
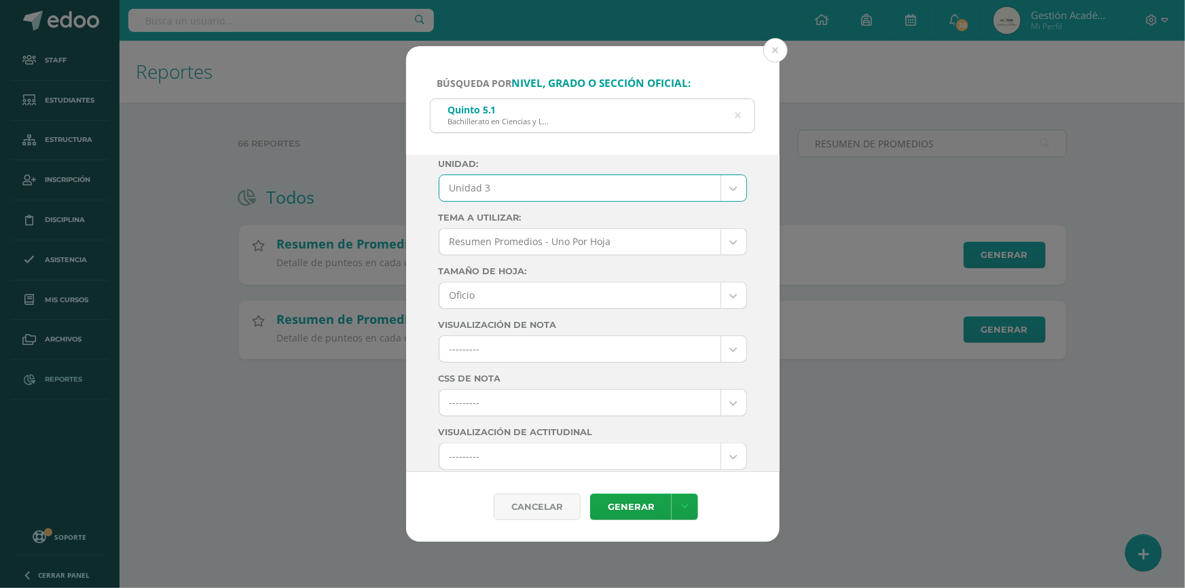
click at [607, 292] on body "Búsqueda por nivel, grado o sección oficial: Quinto 5.1 Bachillerato en Ciencia…" at bounding box center [592, 201] width 1185 height 403
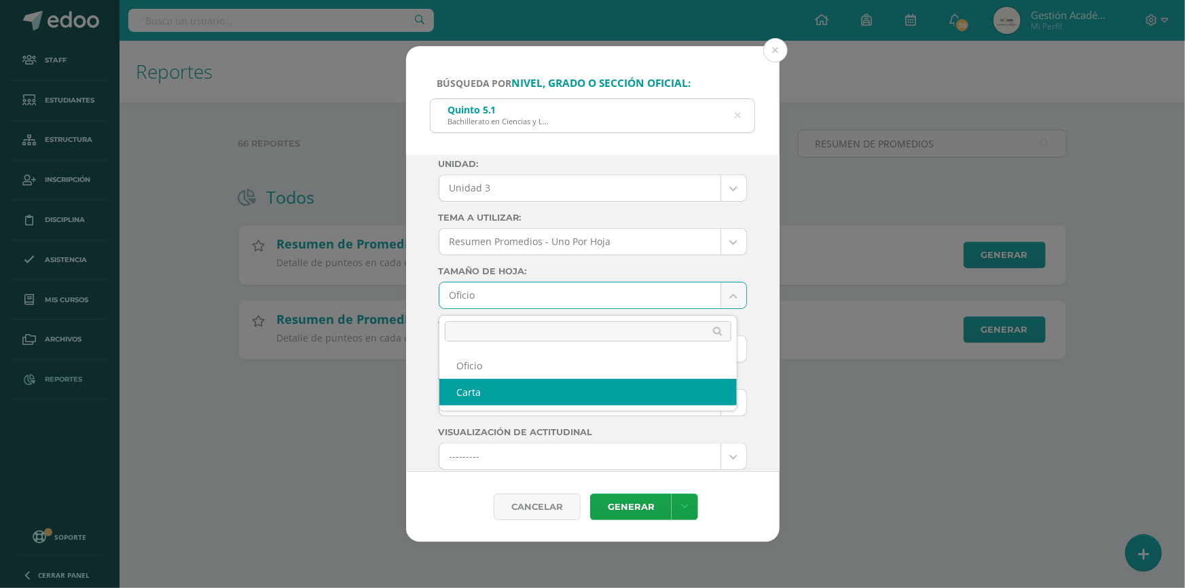
select select "letter"
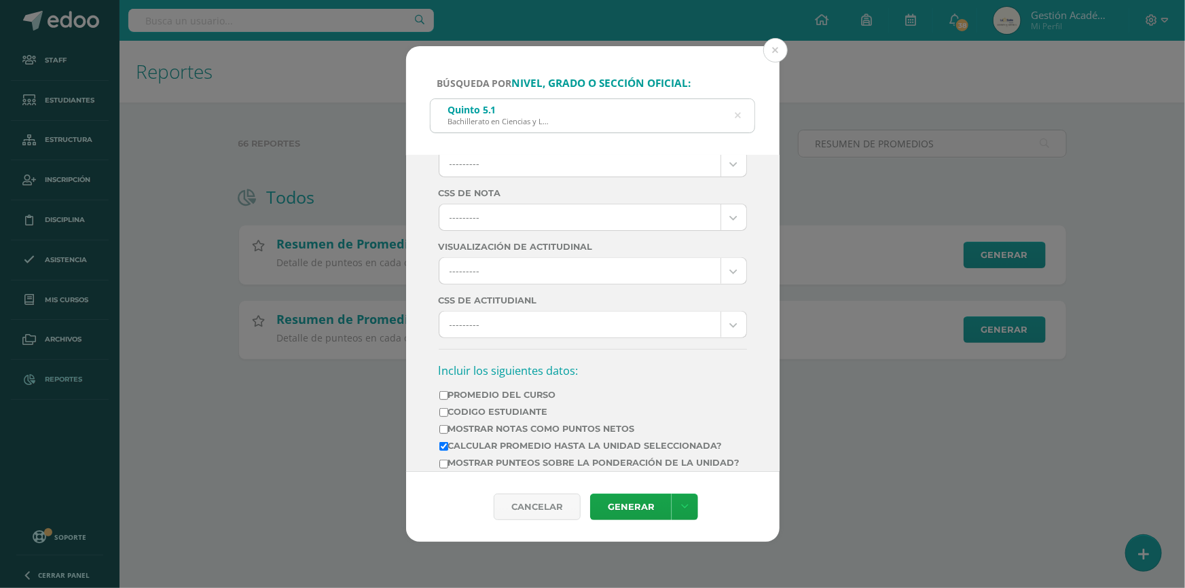
scroll to position [308, 0]
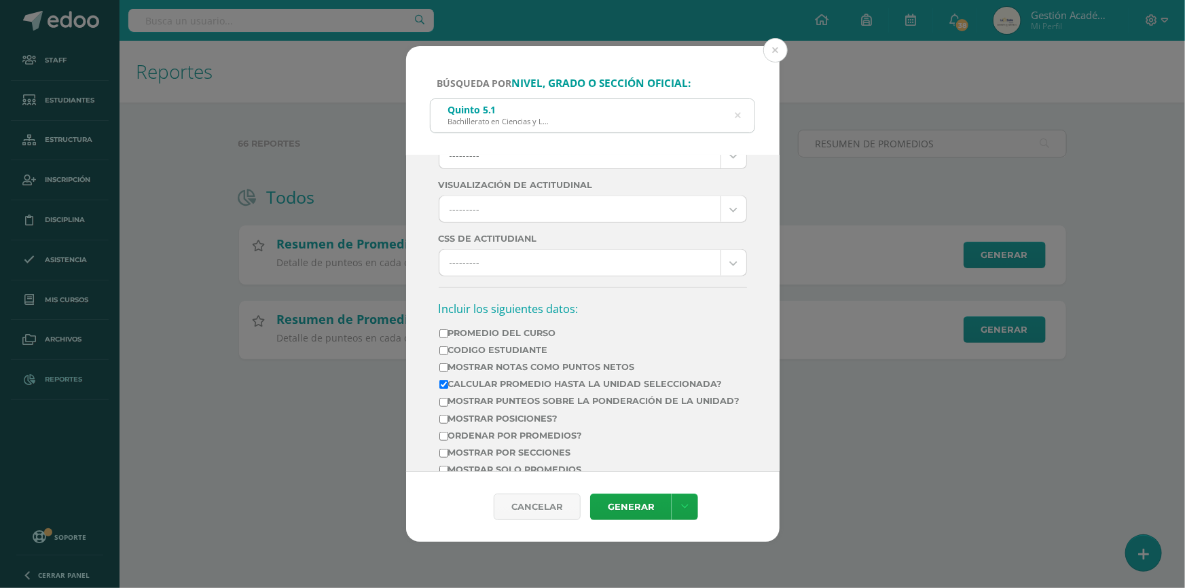
click at [502, 335] on label "Promedio del Curso" at bounding box center [589, 333] width 301 height 10
click at [448, 335] on input "Promedio del Curso" at bounding box center [443, 333] width 9 height 9
checkbox input "true"
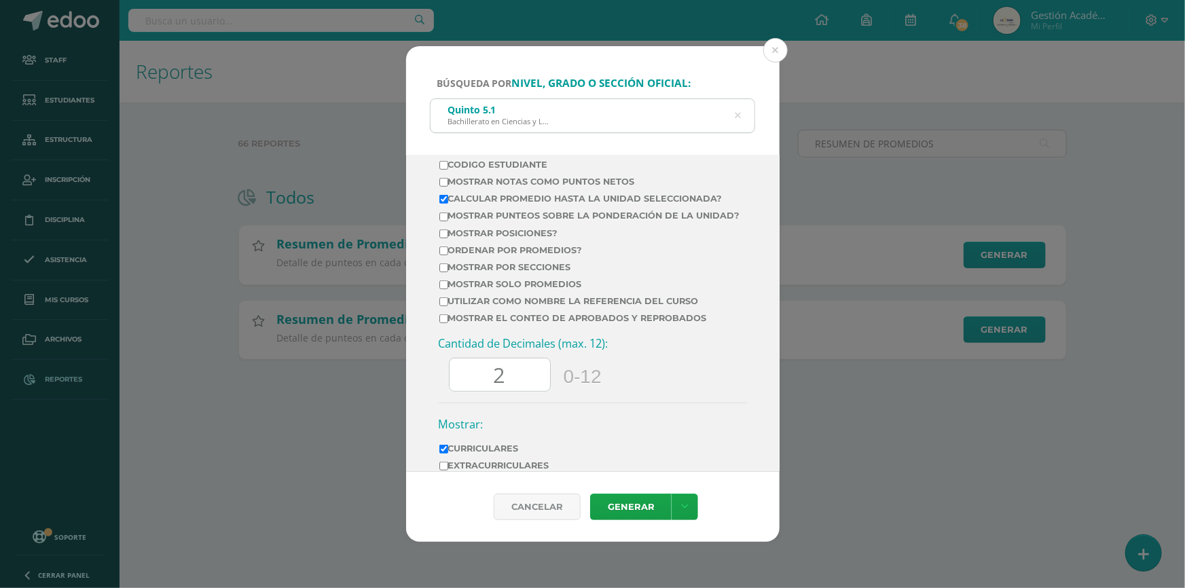
scroll to position [555, 0]
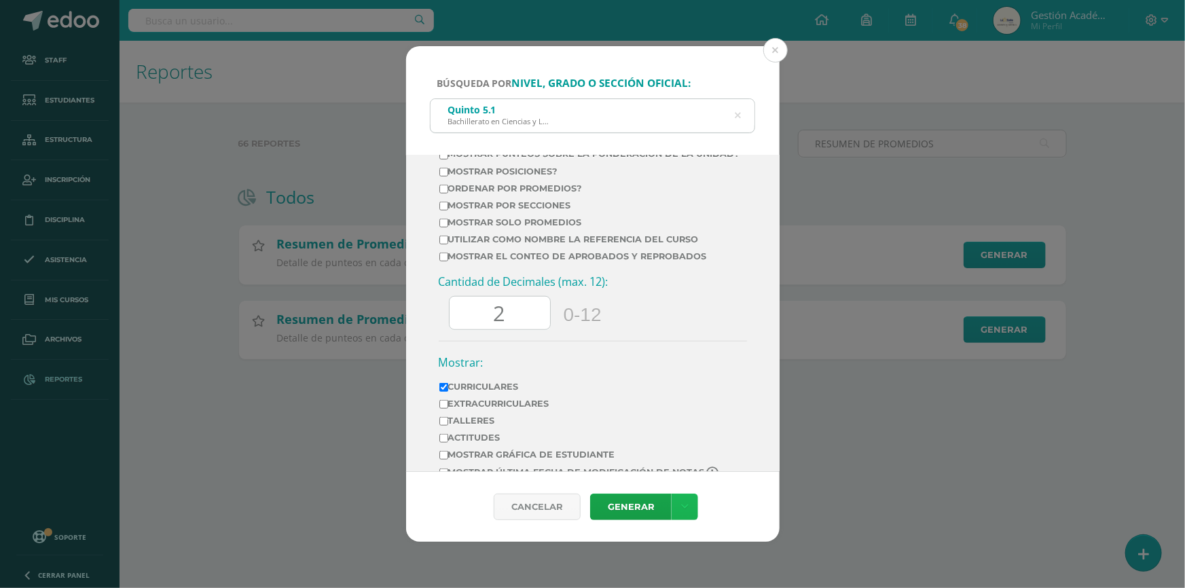
click at [690, 500] on link at bounding box center [684, 507] width 26 height 26
click at [684, 426] on link "Descargar como PDF" at bounding box center [683, 423] width 105 height 33
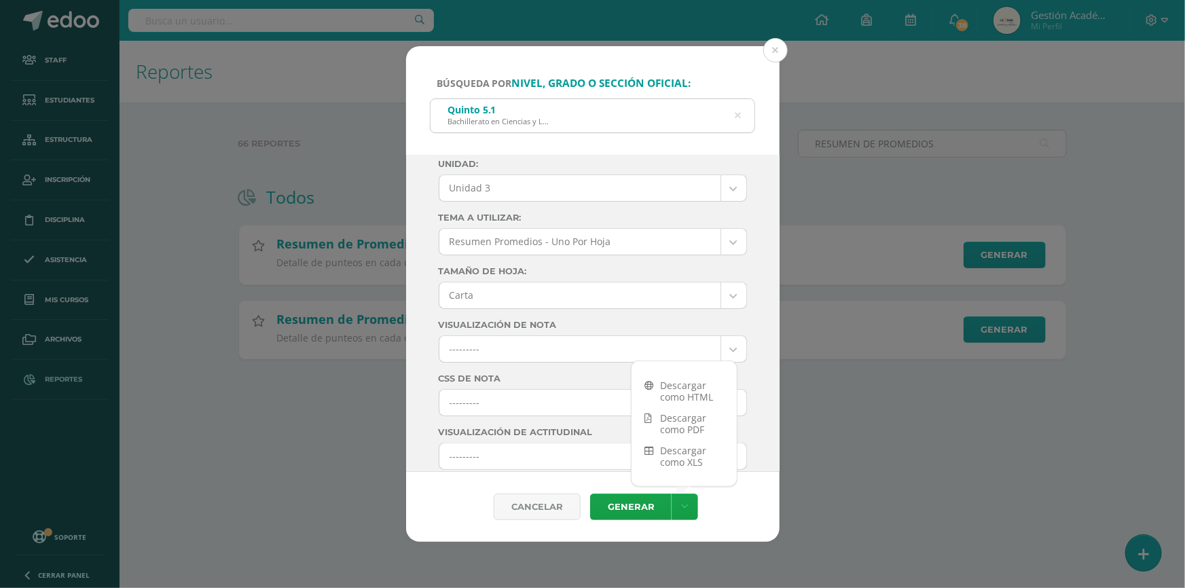
scroll to position [0, 0]
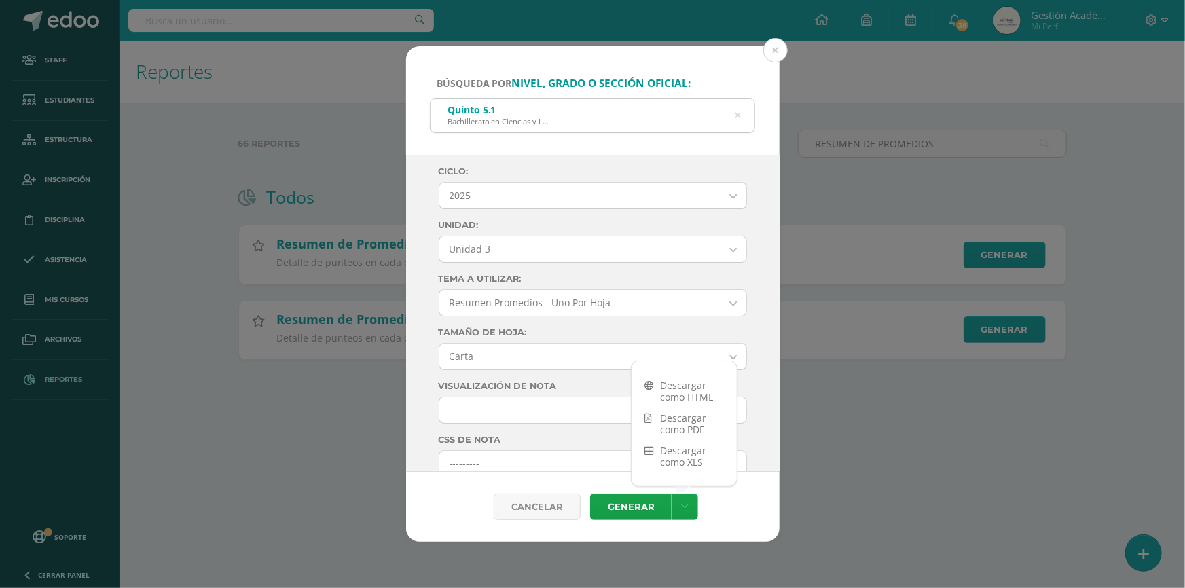
click at [600, 300] on body "Búsqueda por nivel, grado o sección oficial: Quinto 5.1 Bachillerato en Ciencia…" at bounding box center [592, 201] width 1185 height 403
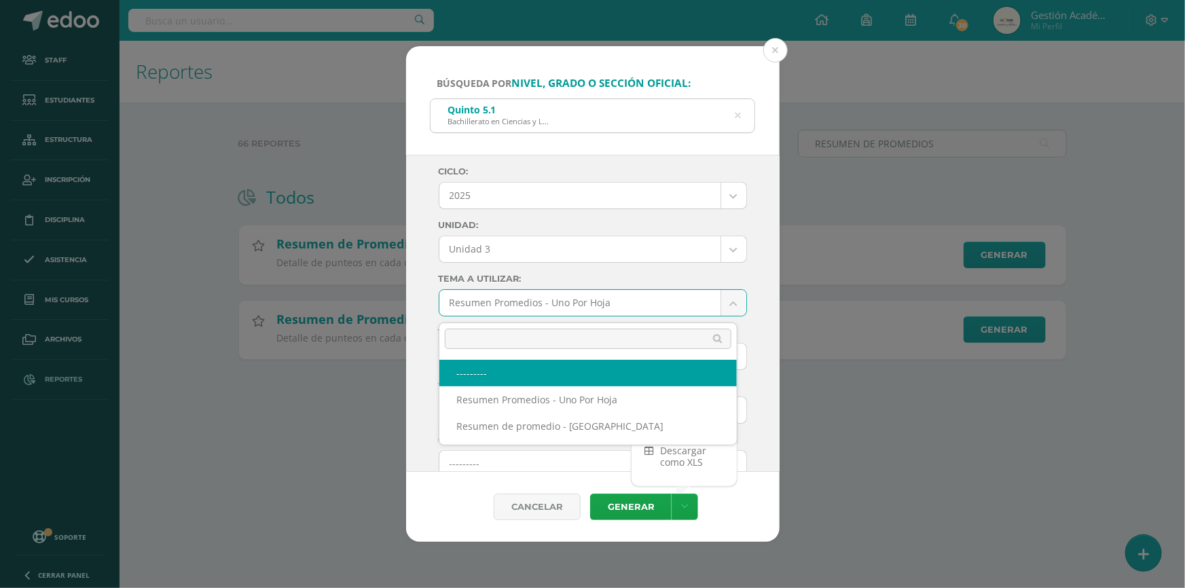
select select
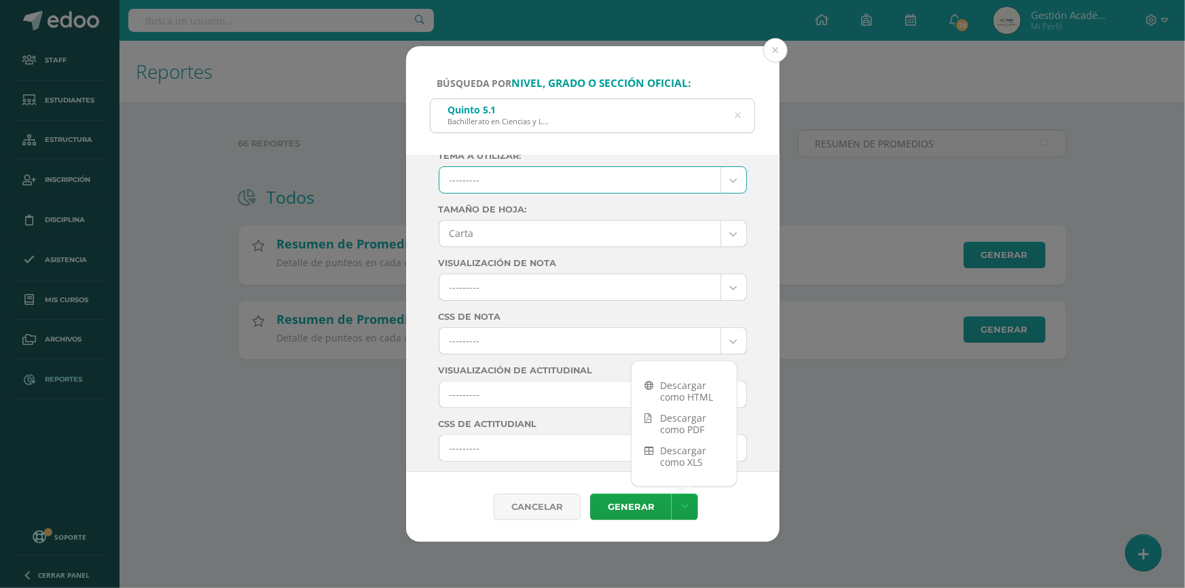
scroll to position [61, 0]
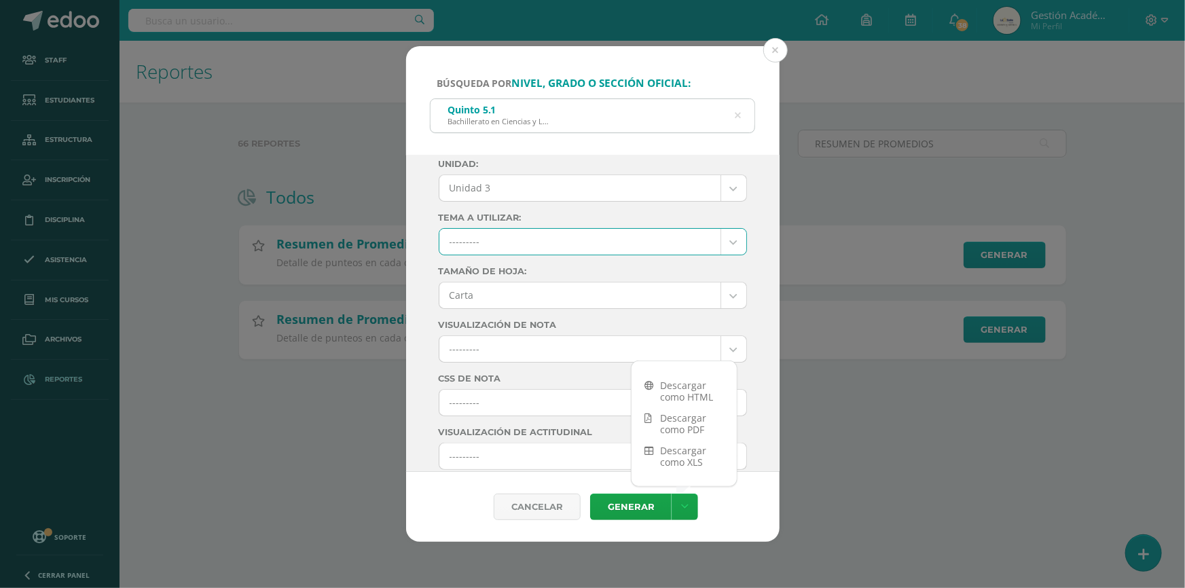
click at [560, 238] on body "Búsqueda por nivel, grado o sección oficial: Quinto 5.1 Bachillerato en Ciencia…" at bounding box center [592, 201] width 1185 height 403
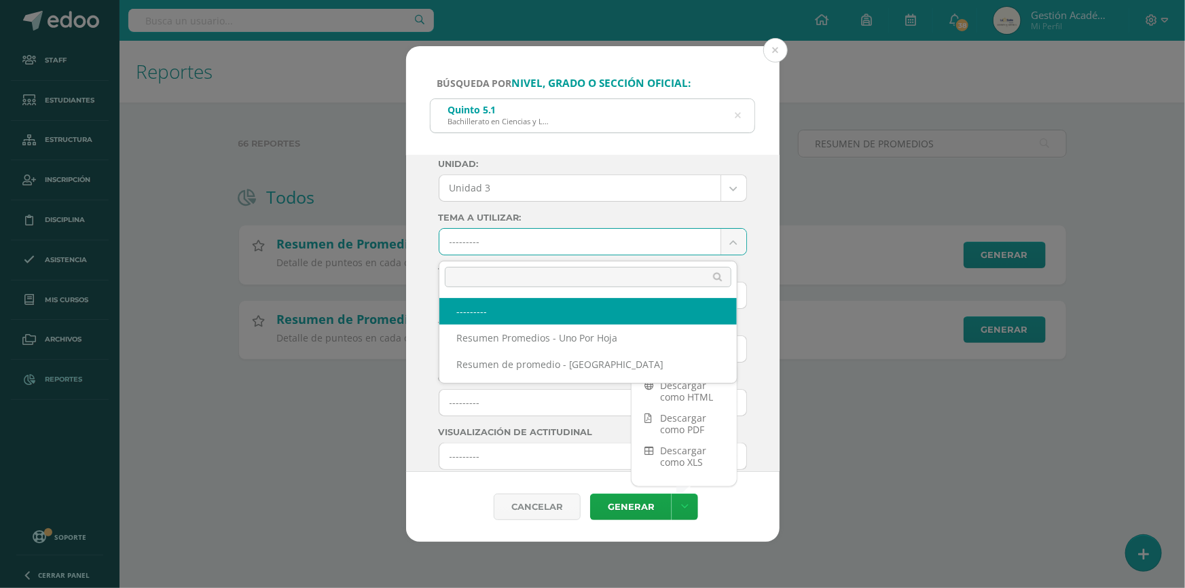
click at [560, 238] on body "Búsqueda por nivel, grado o sección oficial: Quinto 5.1 Bachillerato en Ciencia…" at bounding box center [592, 201] width 1185 height 403
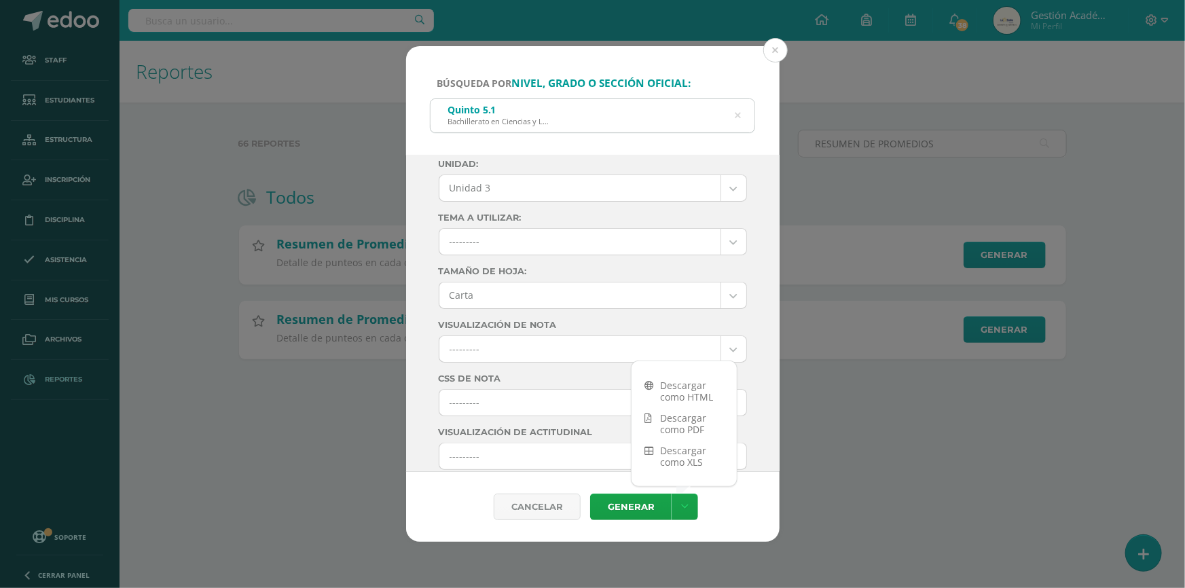
click at [544, 354] on body "Búsqueda por nivel, grado o sección oficial: Quinto 5.1 Bachillerato en Ciencia…" at bounding box center [592, 201] width 1185 height 403
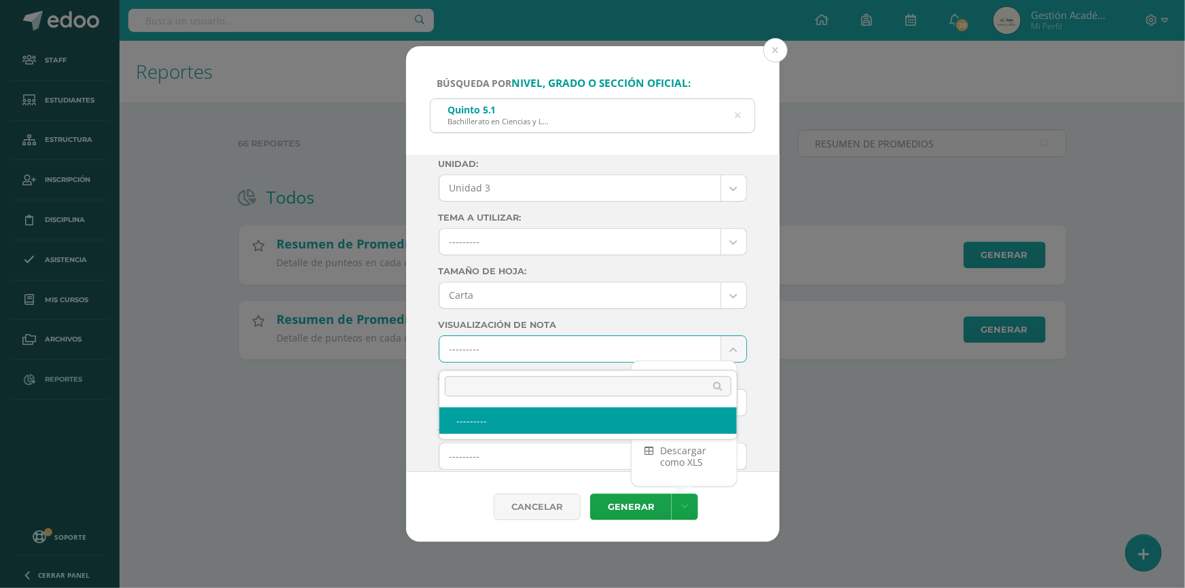
drag, startPoint x: 544, startPoint y: 354, endPoint x: 536, endPoint y: 365, distance: 13.6
click at [544, 354] on body "Búsqueda por nivel, grado o sección oficial: Quinto 5.1 Bachillerato en Ciencia…" at bounding box center [592, 201] width 1185 height 403
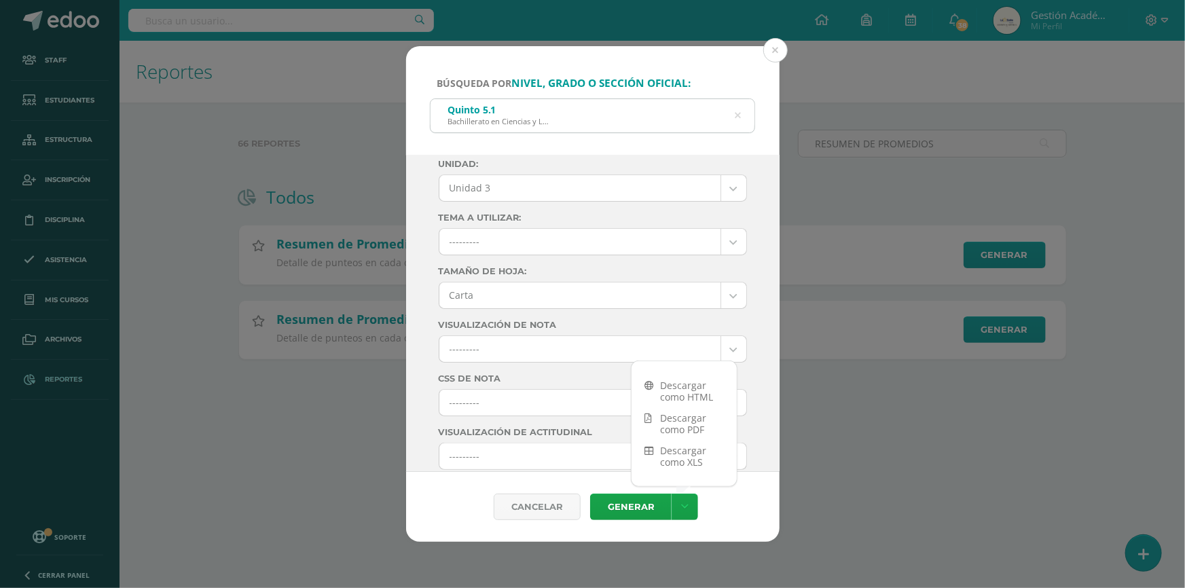
click at [528, 403] on body "Búsqueda por nivel, grado o sección oficial: Quinto 5.1 Bachillerato en Ciencia…" at bounding box center [592, 201] width 1185 height 403
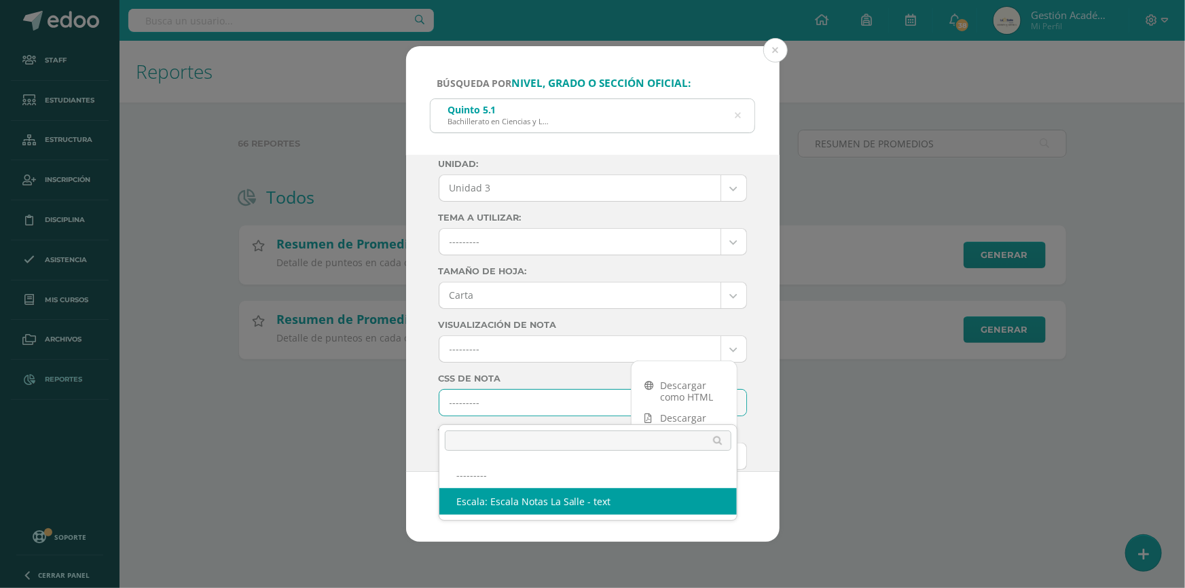
select select "4"
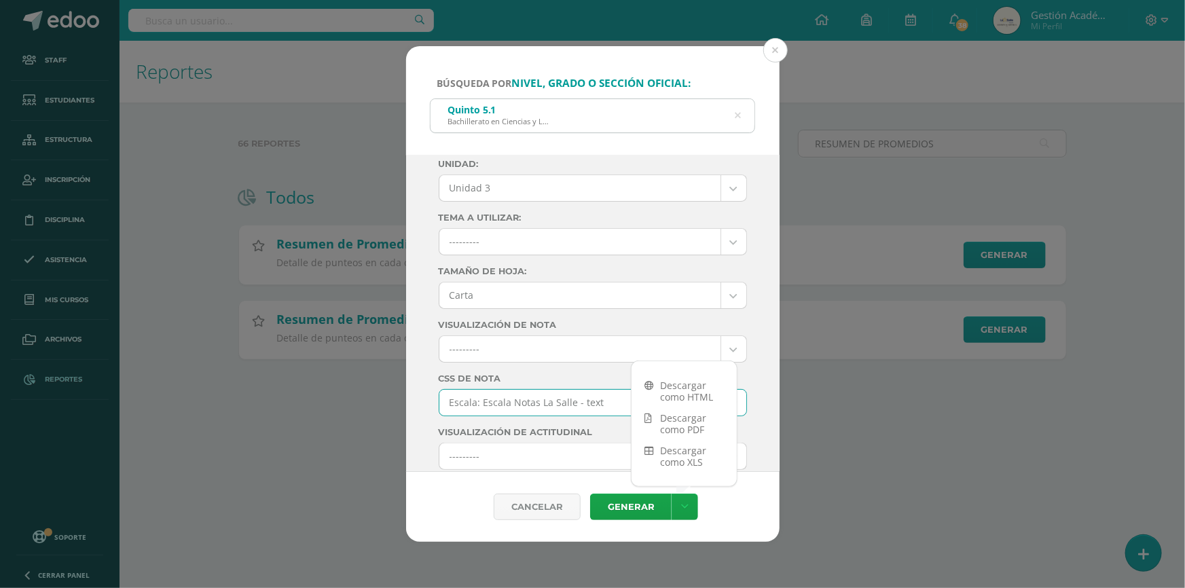
scroll to position [123, 0]
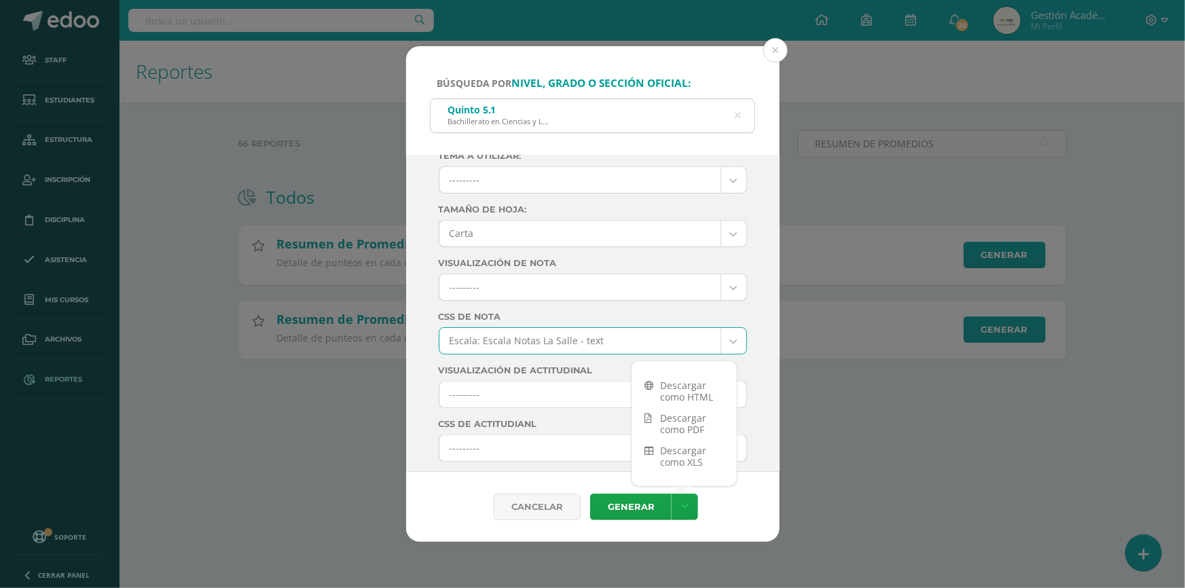
click at [546, 392] on body "Búsqueda por nivel, grado o sección oficial: Quinto 5.1 Bachillerato en Ciencia…" at bounding box center [592, 201] width 1185 height 403
click at [547, 394] on body "Búsqueda por nivel, grado o sección oficial: Quinto 5.1 Bachillerato en Ciencia…" at bounding box center [592, 201] width 1185 height 403
click at [523, 403] on body "Búsqueda por nivel, grado o sección oficial: Quinto 5.1 Bachillerato en Ciencia…" at bounding box center [592, 201] width 1185 height 403
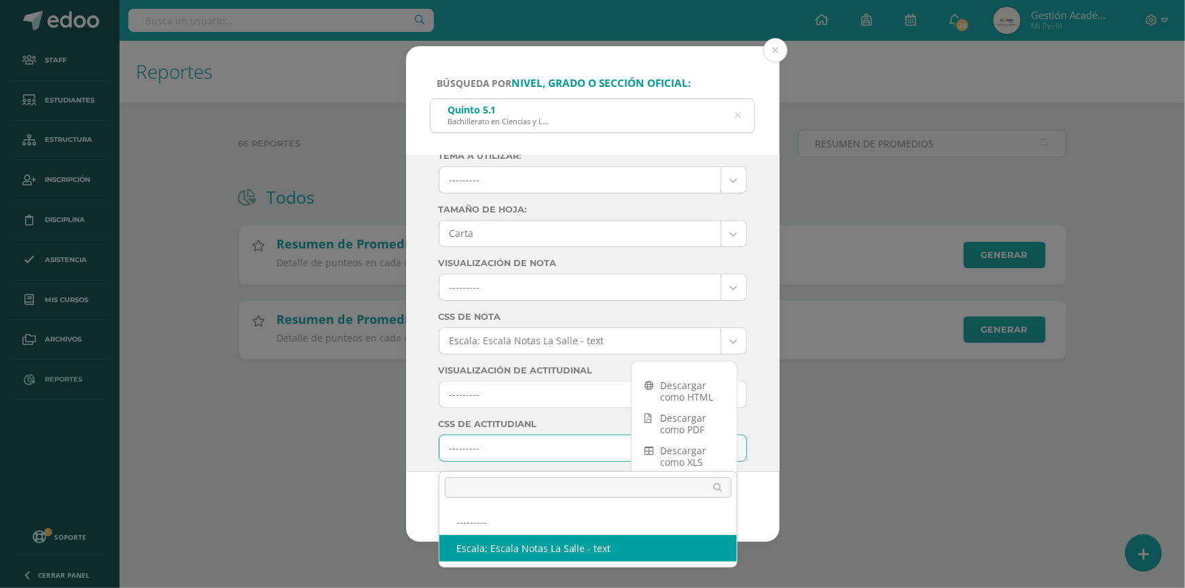
select select "4"
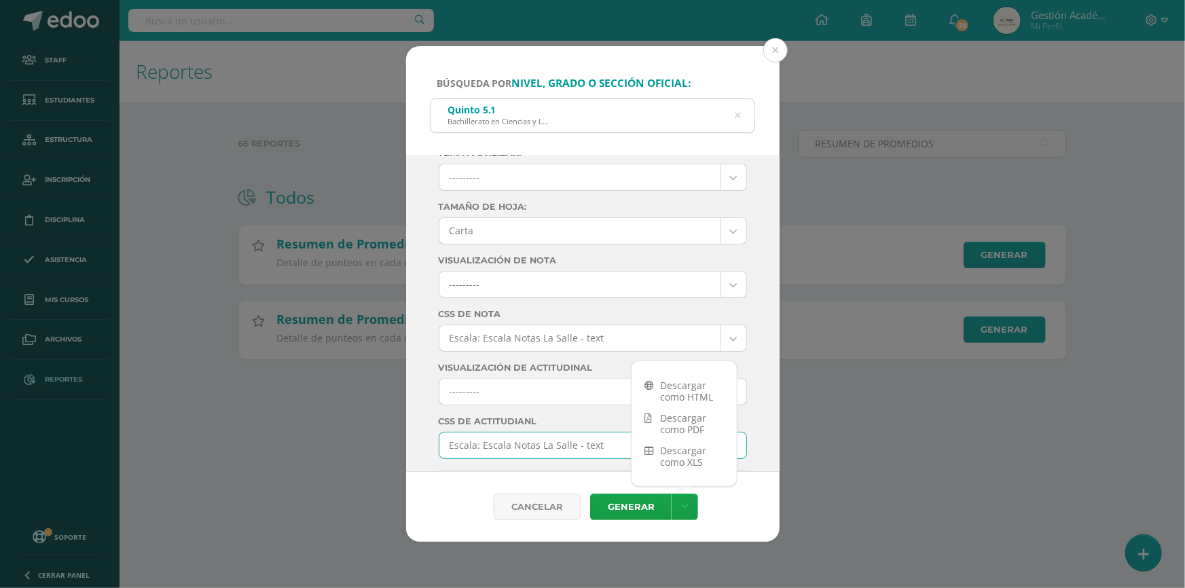
scroll to position [249, 0]
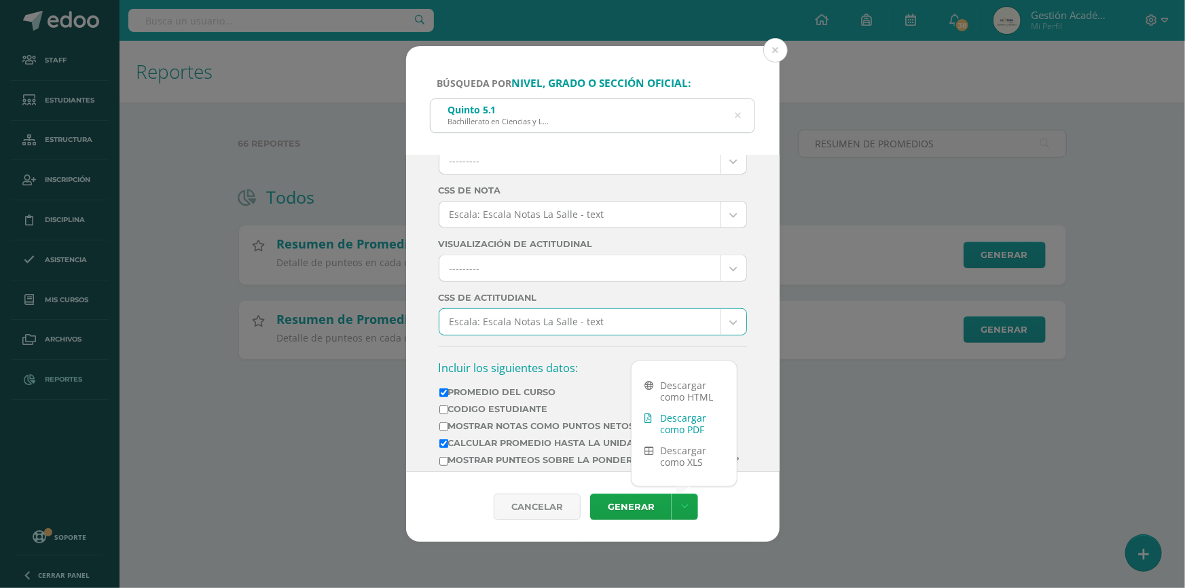
click at [689, 426] on link "Descargar como PDF" at bounding box center [683, 423] width 105 height 33
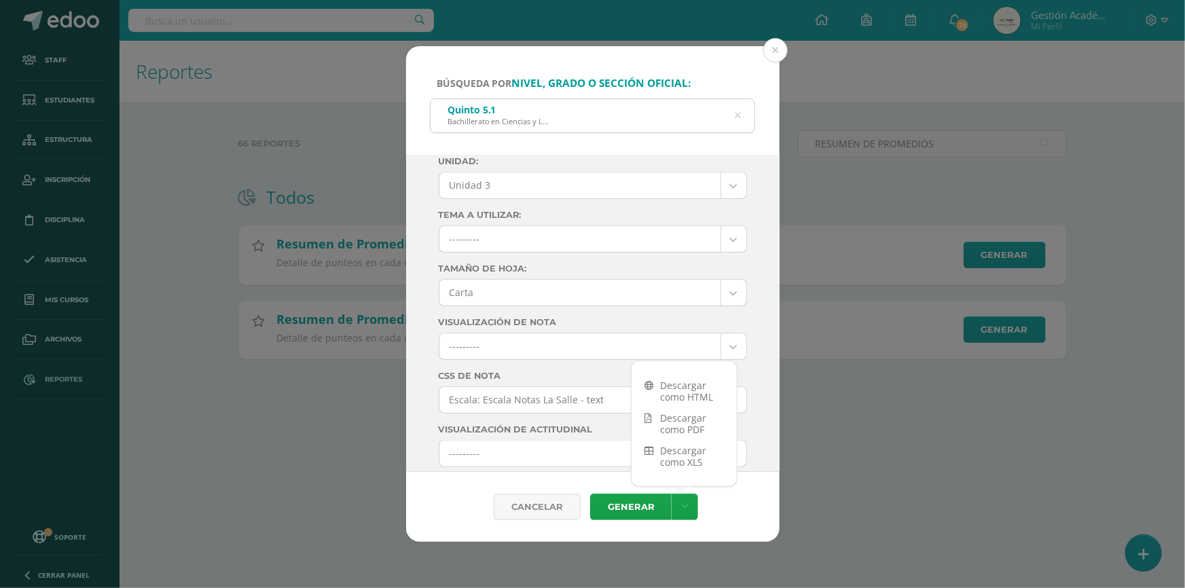
scroll to position [2, 0]
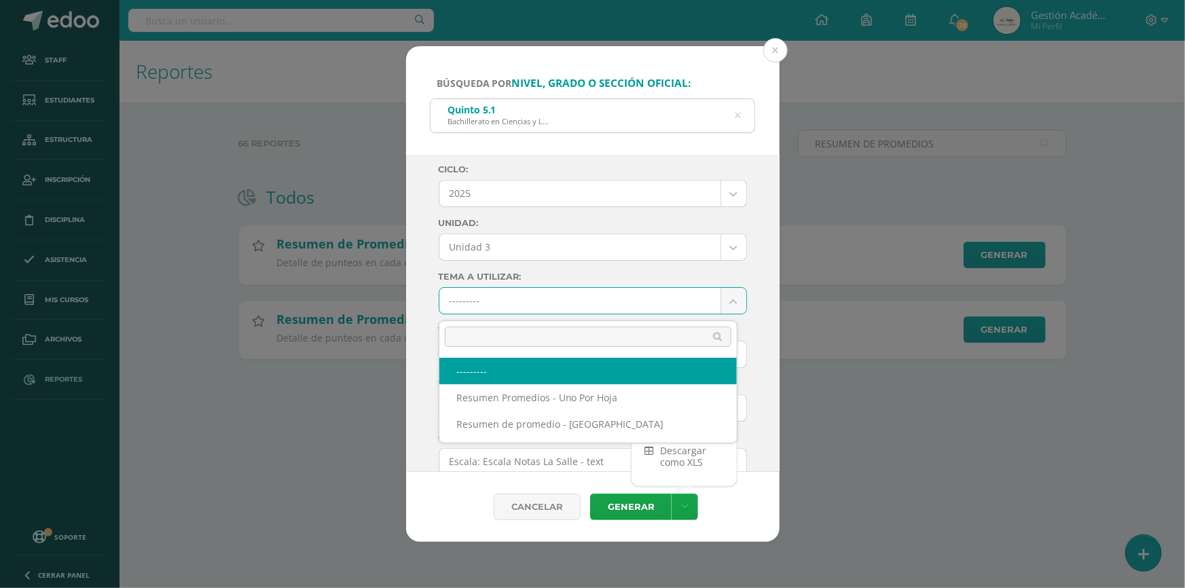
click at [568, 305] on body "Búsqueda por nivel, grado o sección oficial: Quinto 5.1 Bachillerato en Ciencia…" at bounding box center [592, 201] width 1185 height 403
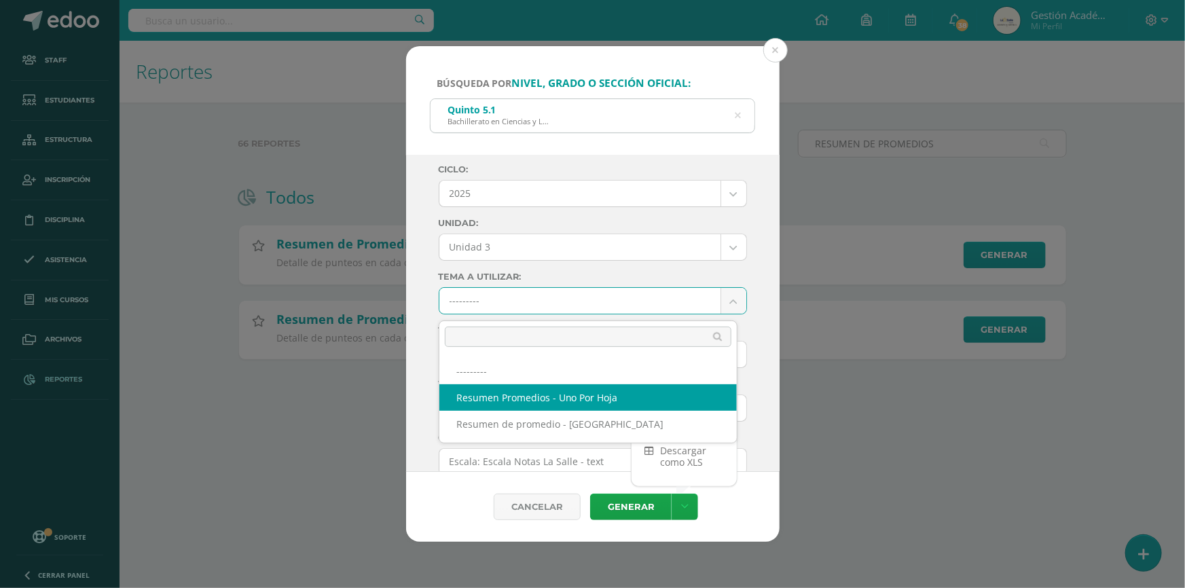
select select "5"
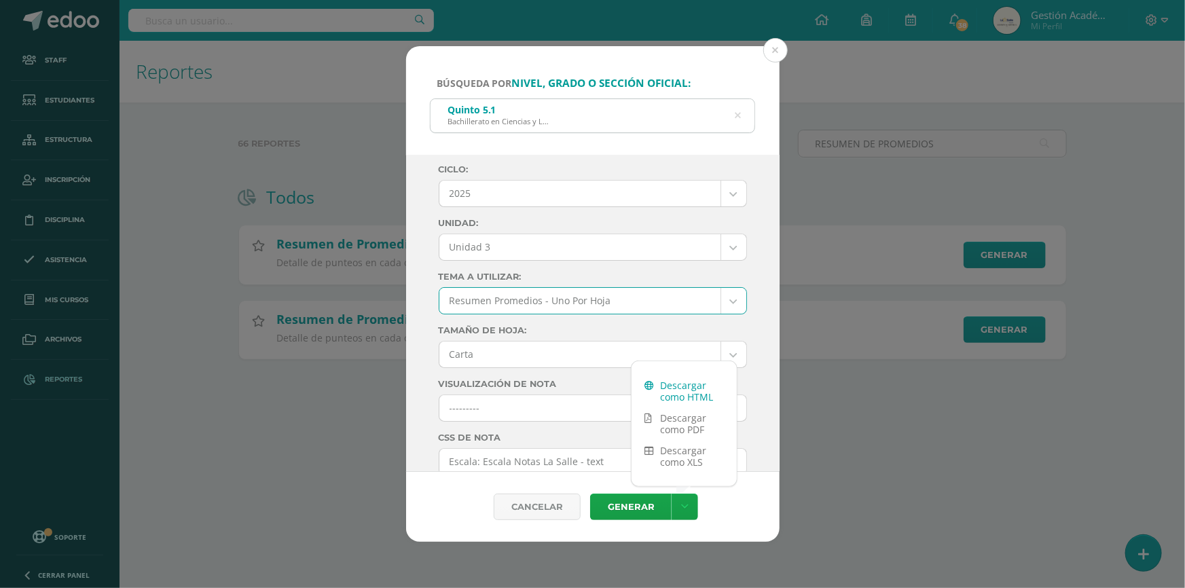
click at [690, 395] on link "Descargar como HTML" at bounding box center [683, 391] width 105 height 33
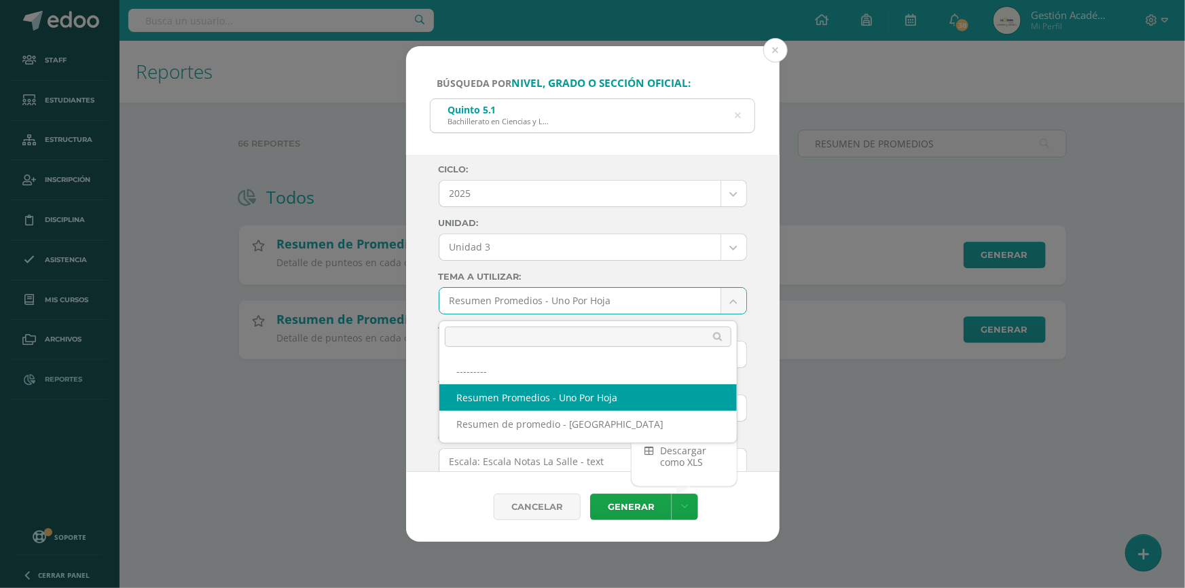
click at [616, 308] on body "Búsqueda por nivel, grado o sección oficial: Quinto 5.1 Bachillerato en Ciencia…" at bounding box center [592, 201] width 1185 height 403
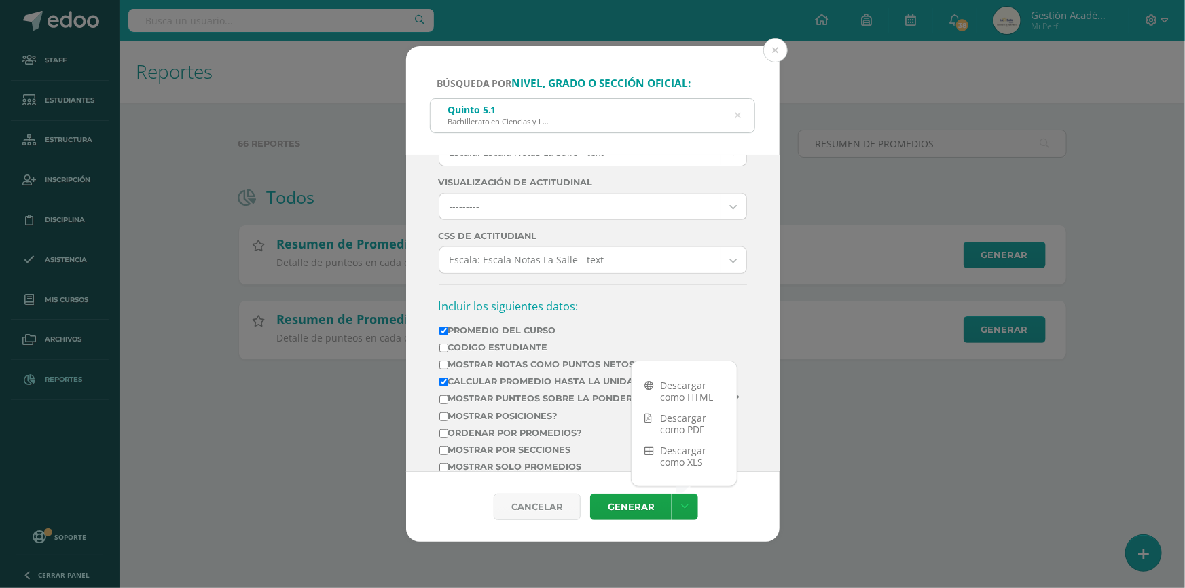
scroll to position [187, 0]
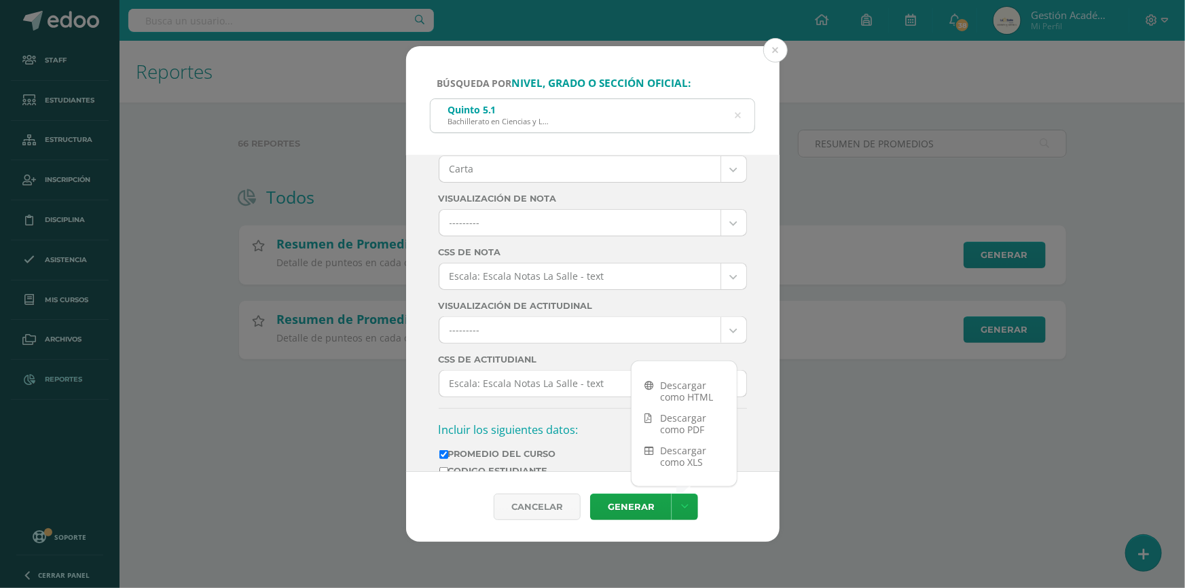
click at [574, 391] on body "Búsqueda por nivel, grado o sección oficial: Quinto 5.1 Bachillerato en Ciencia…" at bounding box center [592, 201] width 1185 height 403
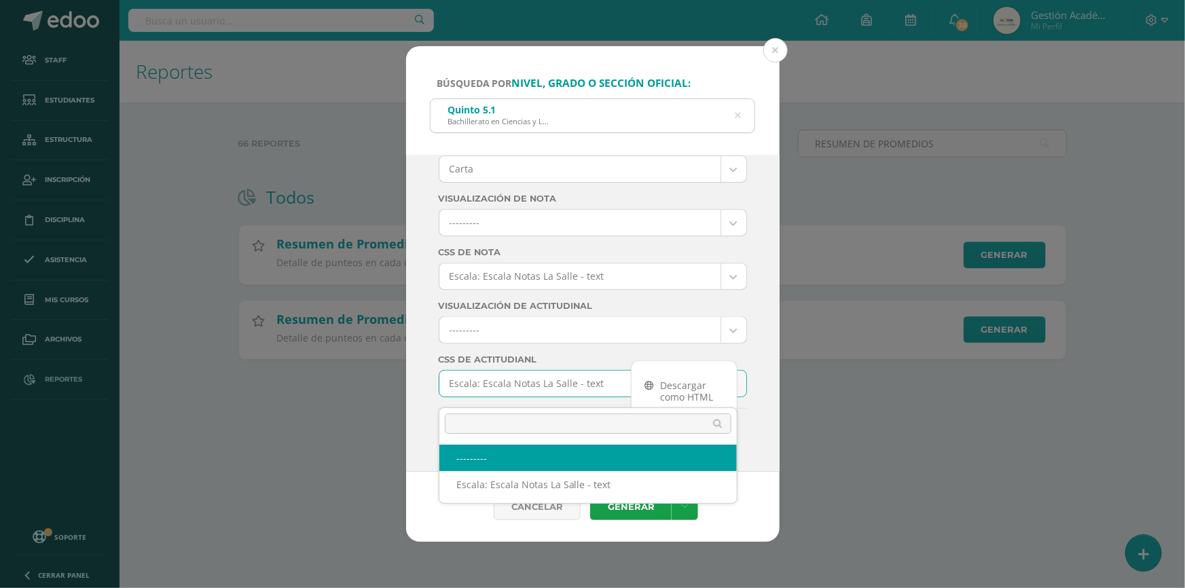
select select
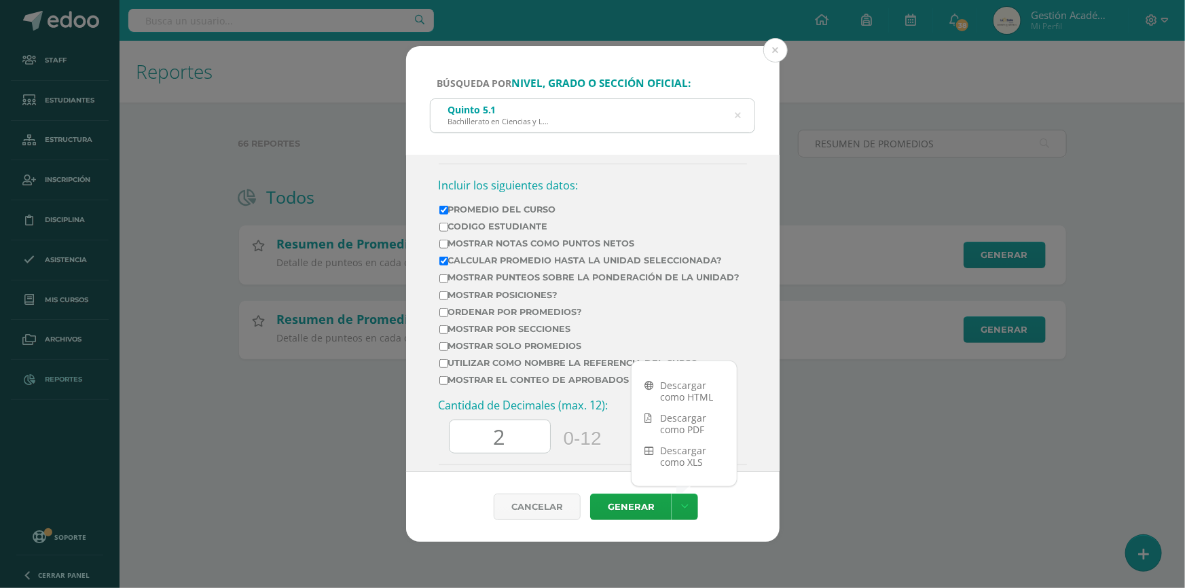
scroll to position [494, 0]
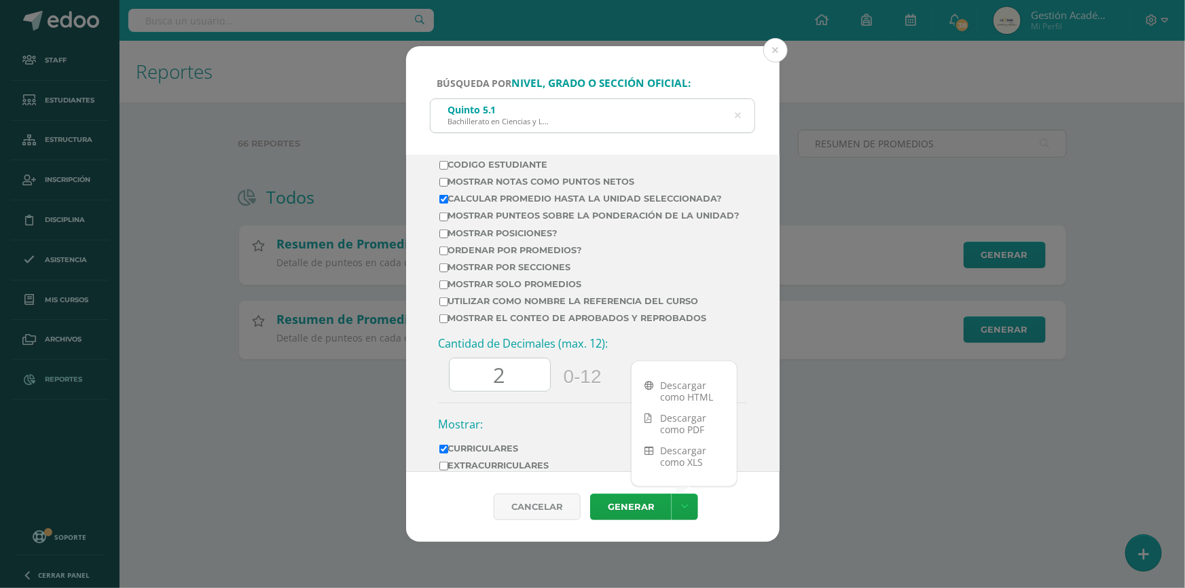
click at [745, 426] on div "Ciclo: 2025 2025 2024 2023 Unidad: Unidad 3 Unidad 1 Unidad 2 Unidad 3 Todas la…" at bounding box center [592, 313] width 373 height 317
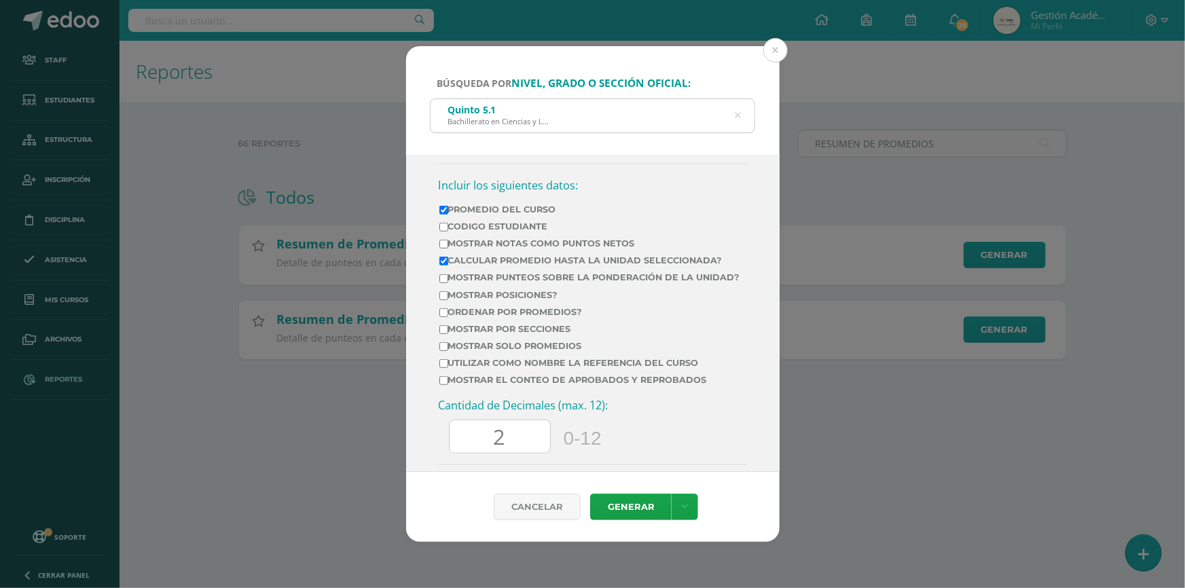
click at [549, 248] on label "Mostrar Notas Como Puntos Netos" at bounding box center [589, 243] width 301 height 10
click at [448, 248] on input "Mostrar Notas Como Puntos Netos" at bounding box center [443, 244] width 9 height 9
checkbox input "true"
click at [688, 513] on link at bounding box center [684, 507] width 26 height 26
click at [686, 394] on link "Descargar como HTML" at bounding box center [683, 391] width 105 height 33
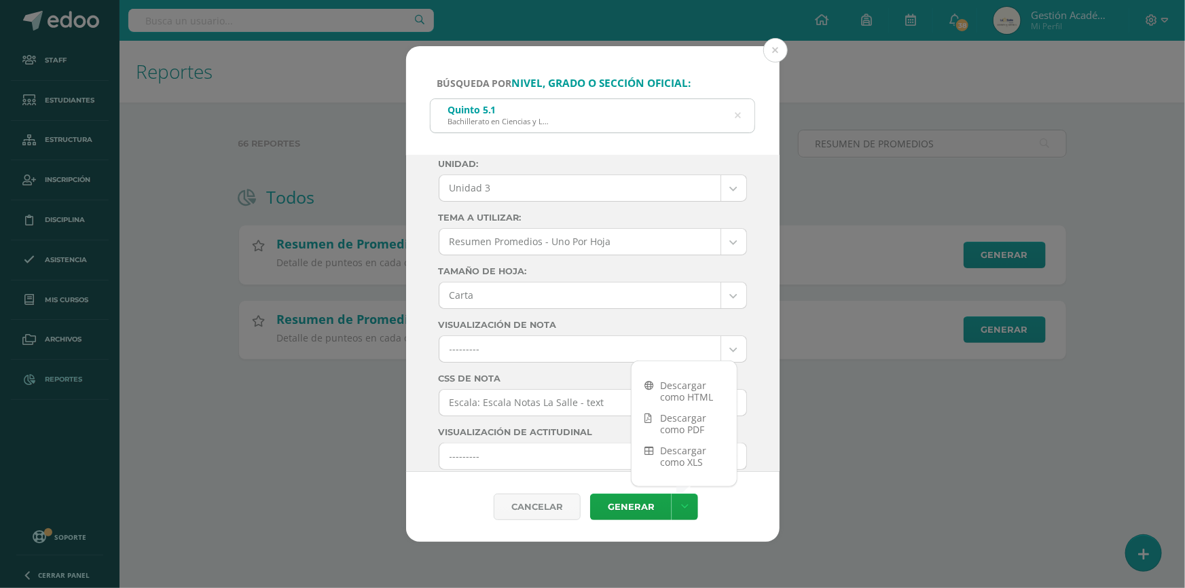
scroll to position [0, 0]
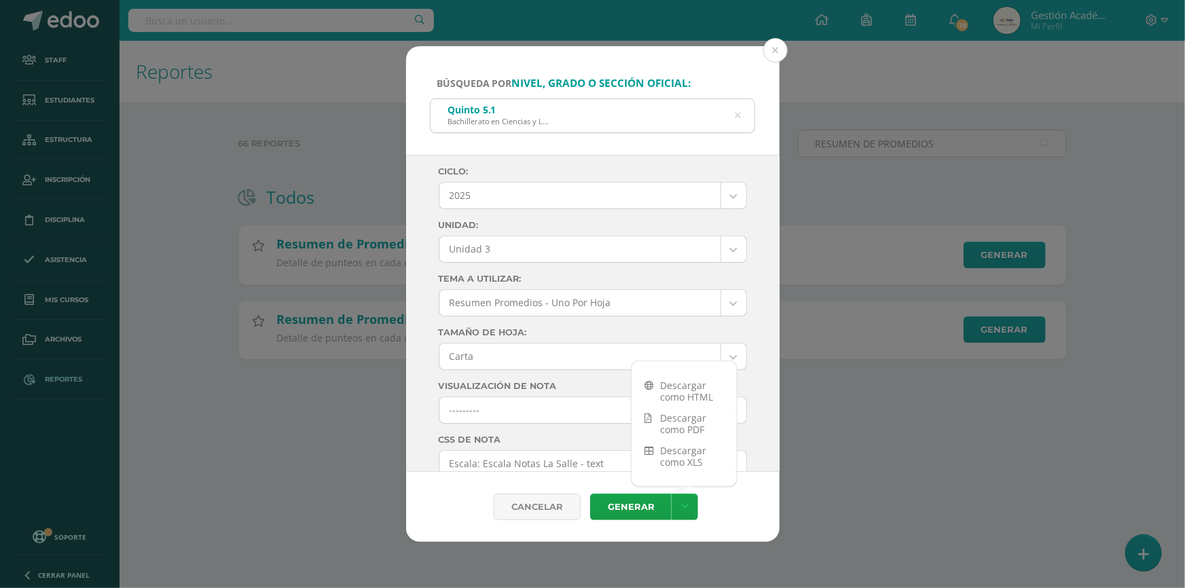
click at [735, 115] on icon at bounding box center [738, 115] width 6 height 35
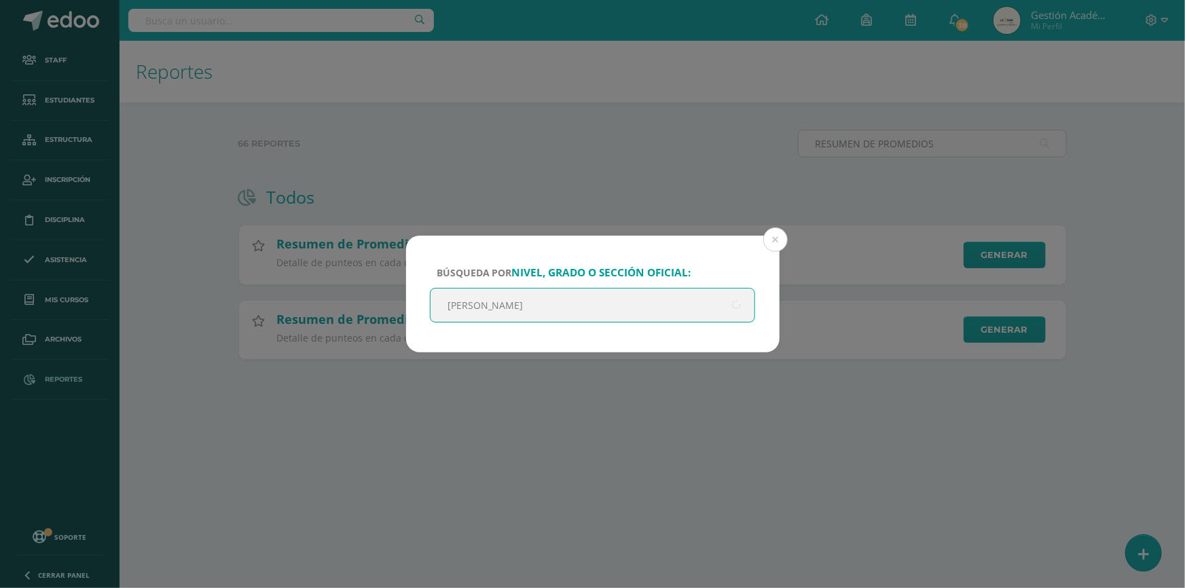
type input "qUINTO"
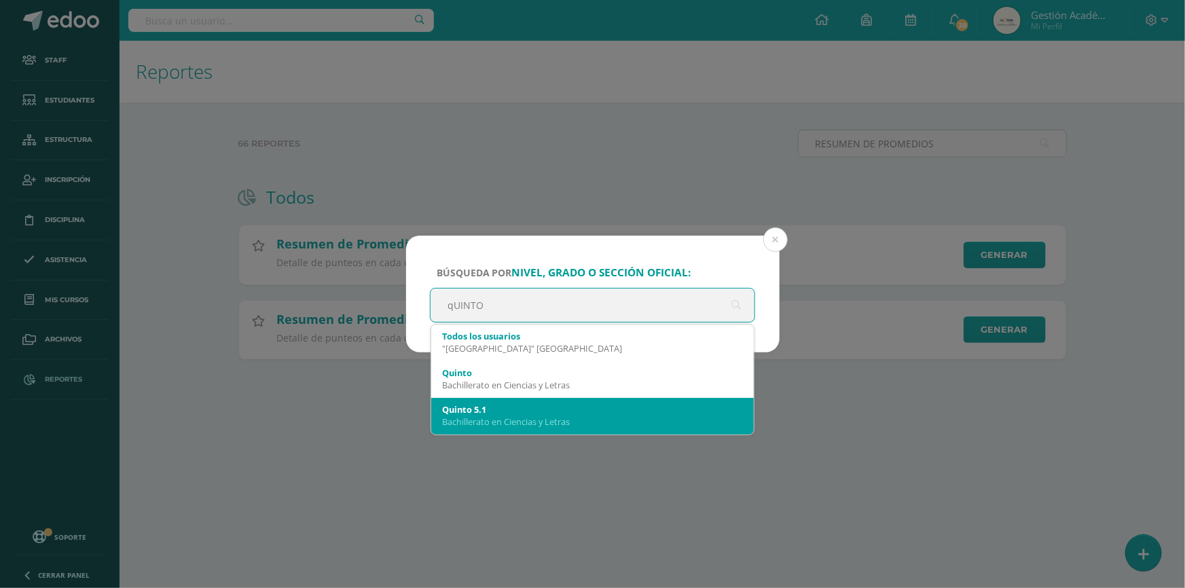
scroll to position [61, 0]
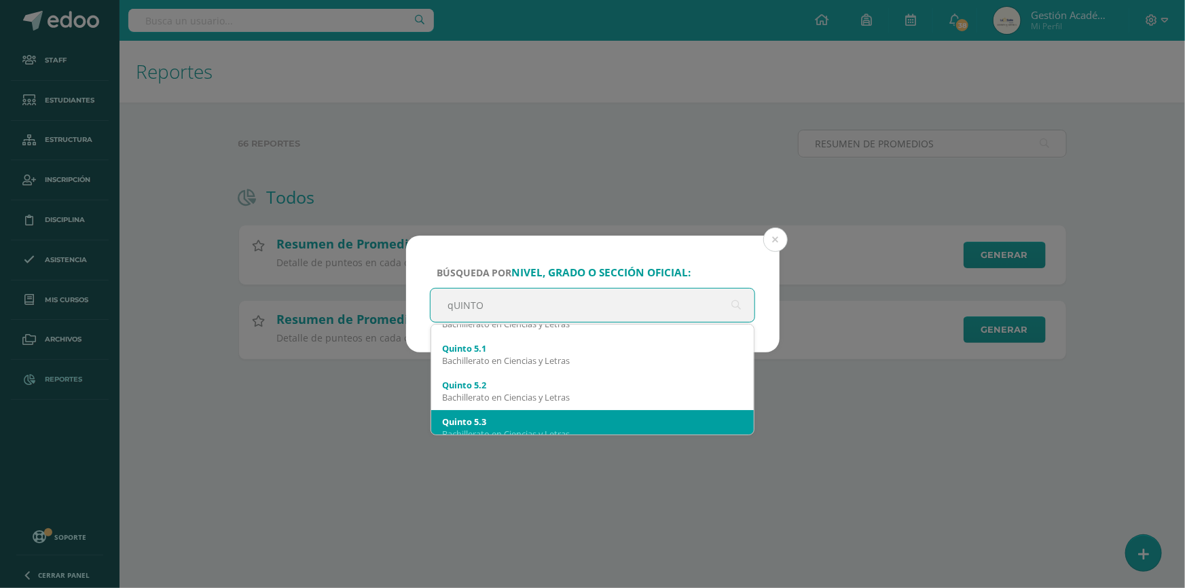
click at [541, 428] on div "Bachillerato en Ciencias y Letras" at bounding box center [592, 434] width 301 height 12
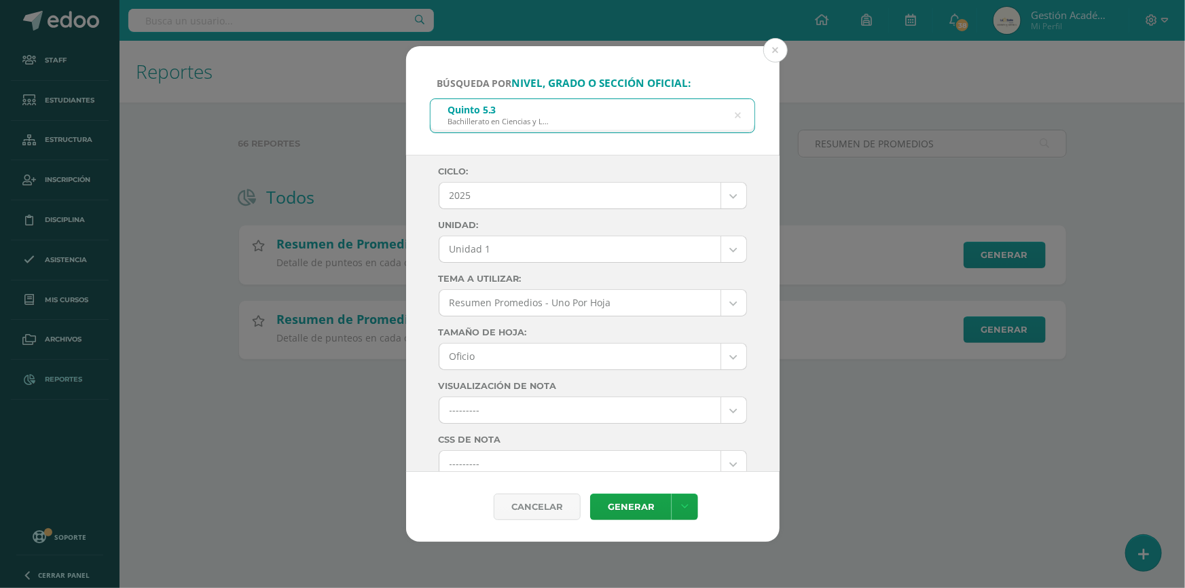
click at [577, 257] on body "Búsqueda por nivel, grado o sección oficial: Quinto 5.3 Bachillerato en Ciencia…" at bounding box center [592, 201] width 1185 height 403
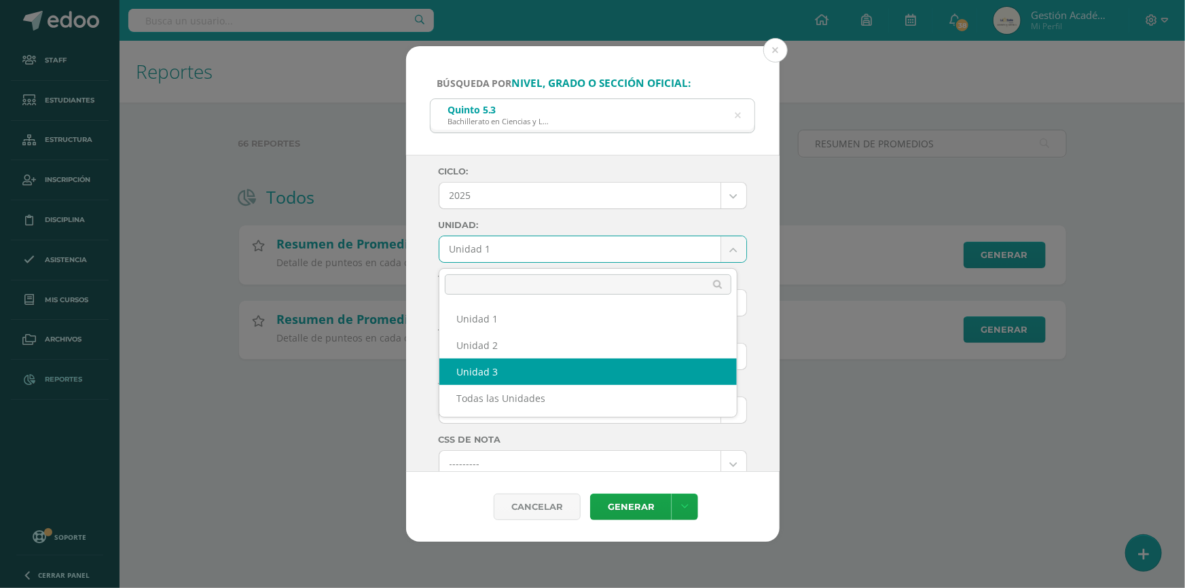
select select "Unidad 3"
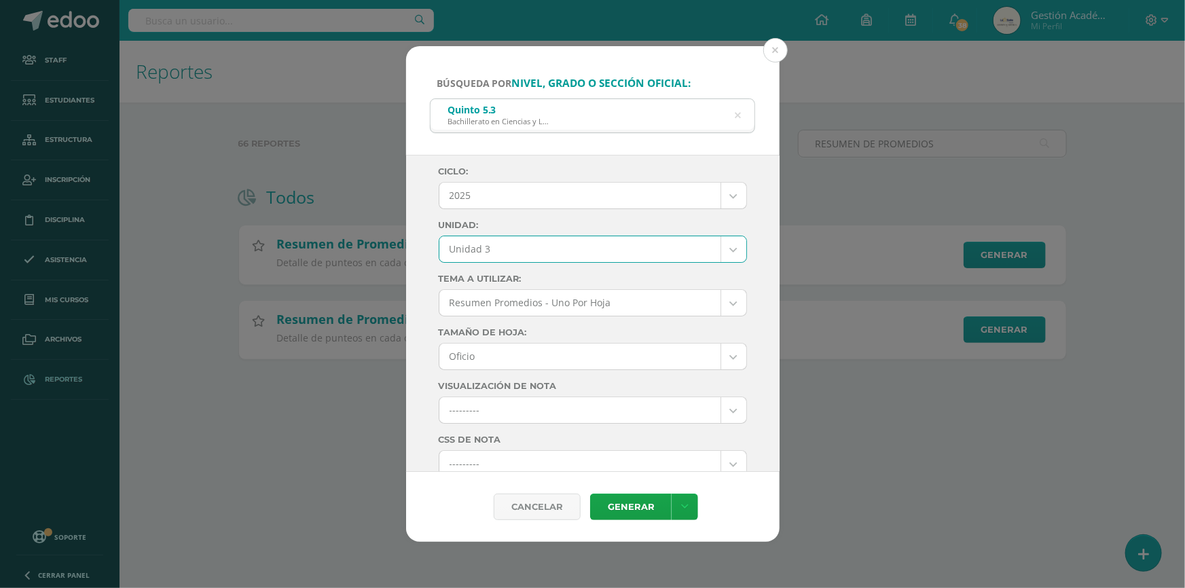
click at [569, 355] on body "Búsqueda por nivel, grado o sección oficial: Quinto 5.3 Bachillerato en Ciencia…" at bounding box center [592, 201] width 1185 height 403
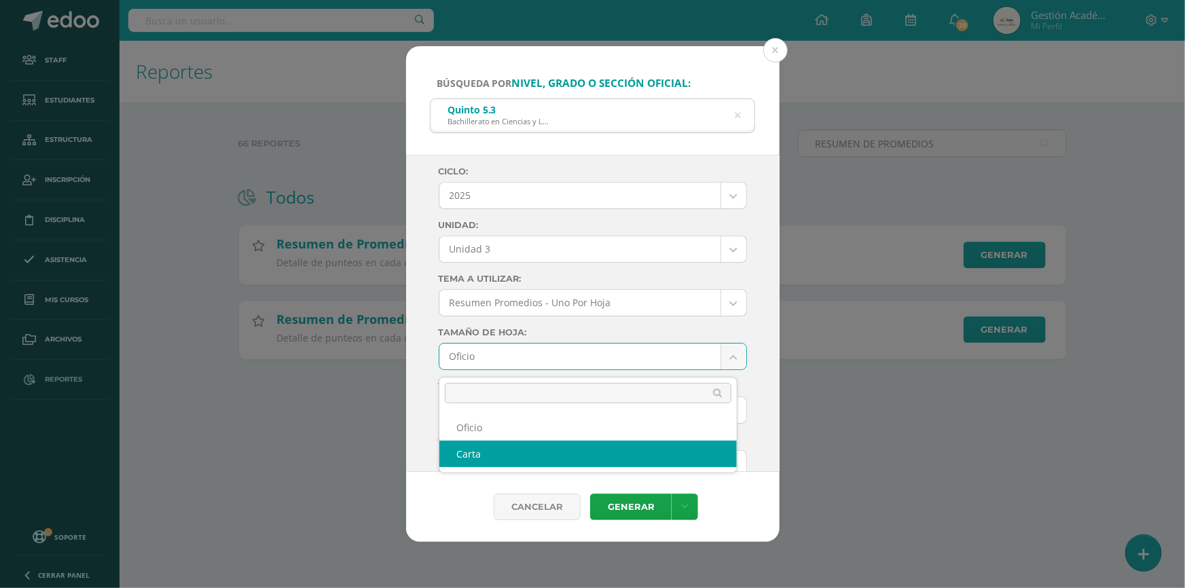
select select "letter"
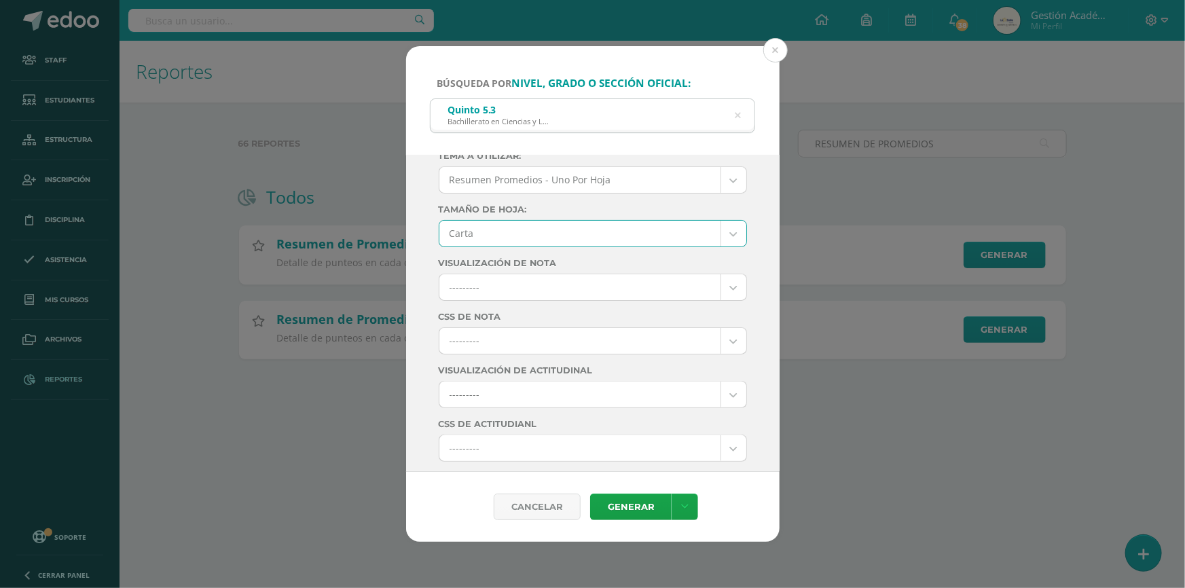
scroll to position [185, 0]
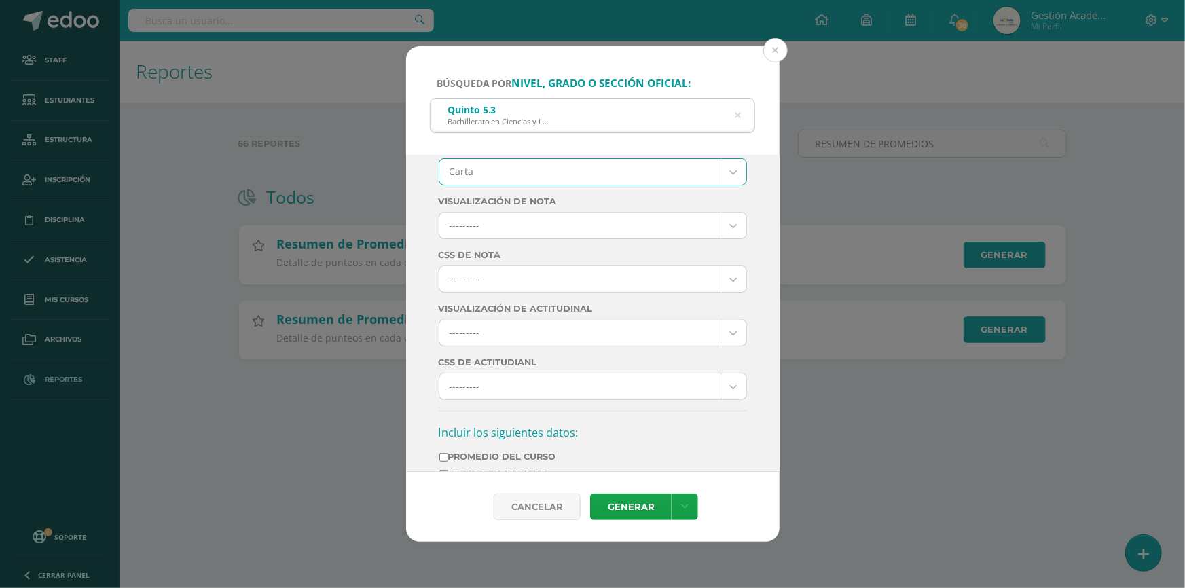
click at [573, 284] on body "Búsqueda por nivel, grado o sección oficial: Quinto 5.3 Bachillerato en Ciencia…" at bounding box center [592, 201] width 1185 height 403
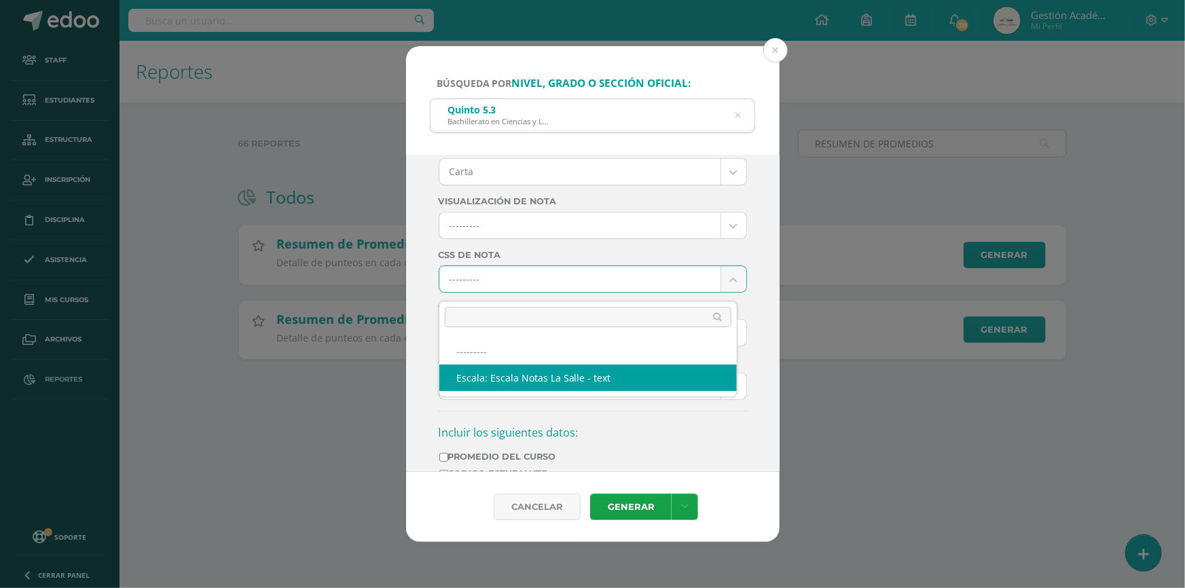
select select "4"
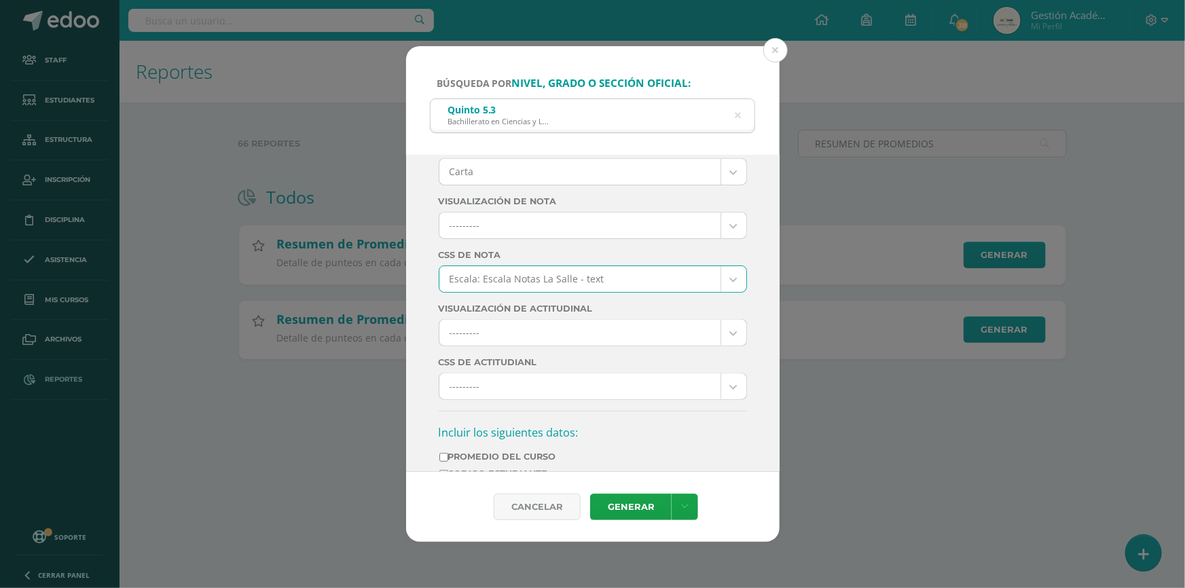
scroll to position [308, 0]
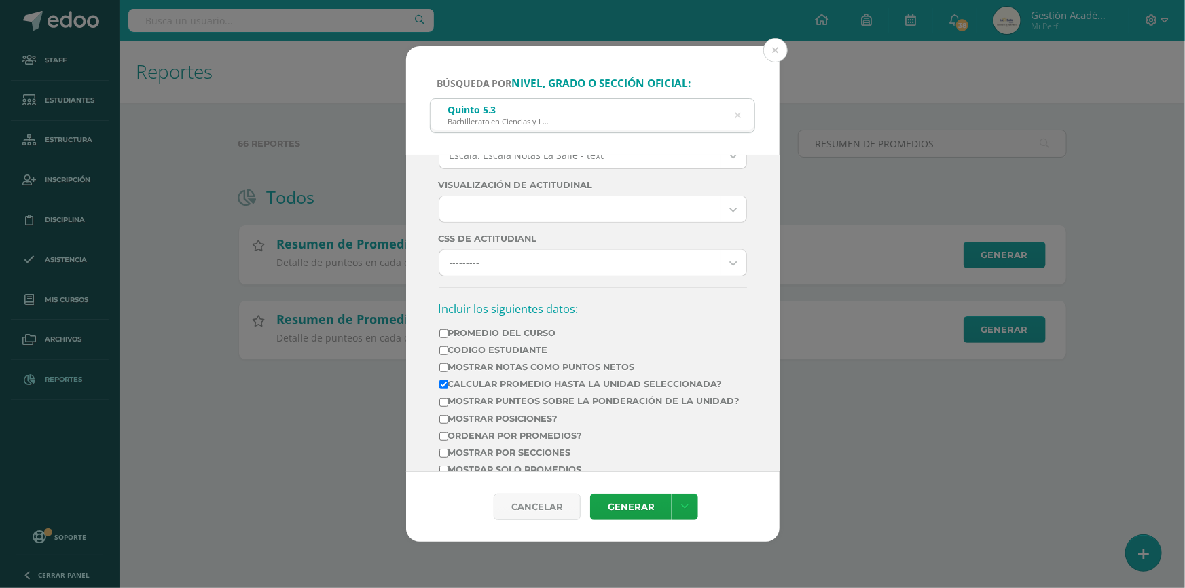
click at [465, 338] on label "Promedio del Curso" at bounding box center [589, 333] width 301 height 10
click at [448, 338] on input "Promedio del Curso" at bounding box center [443, 333] width 9 height 9
checkbox input "true"
click at [469, 372] on label "Mostrar Notas Como Puntos Netos" at bounding box center [589, 367] width 301 height 10
click at [448, 372] on input "Mostrar Notas Como Puntos Netos" at bounding box center [443, 367] width 9 height 9
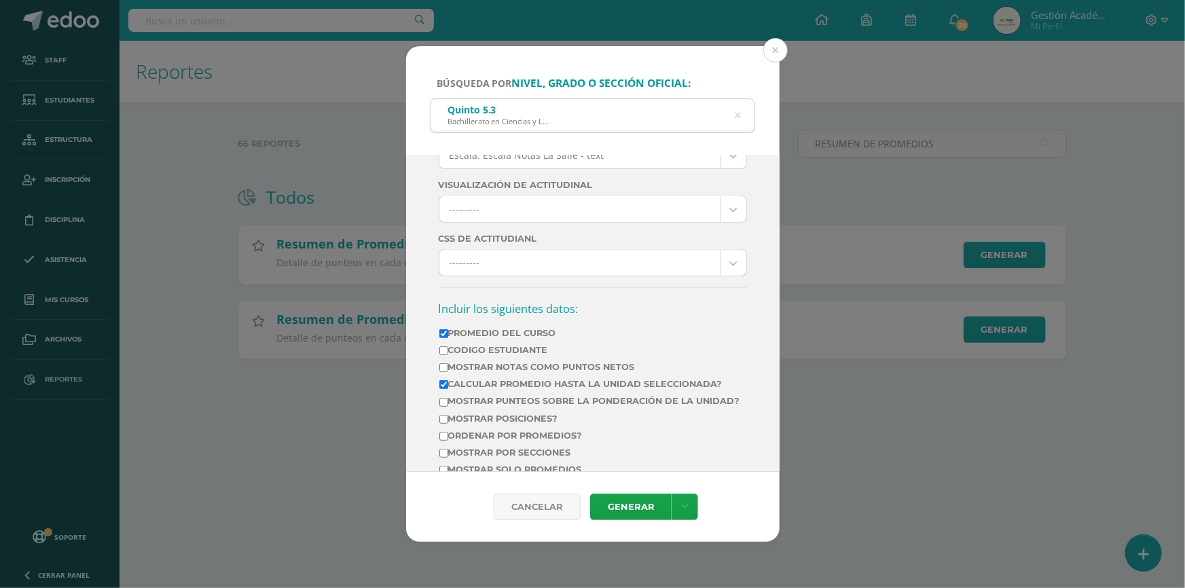
checkbox input "true"
click at [686, 508] on icon at bounding box center [684, 507] width 7 height 12
click at [686, 392] on link "Descargar como HTML" at bounding box center [683, 391] width 105 height 33
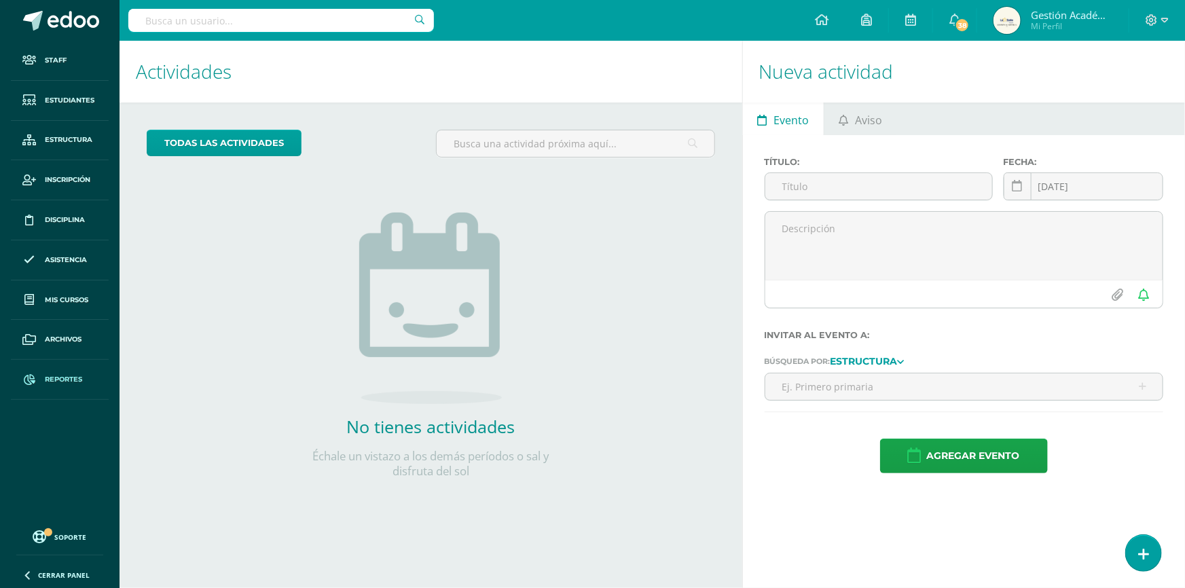
click at [74, 377] on span "Reportes" at bounding box center [63, 379] width 37 height 11
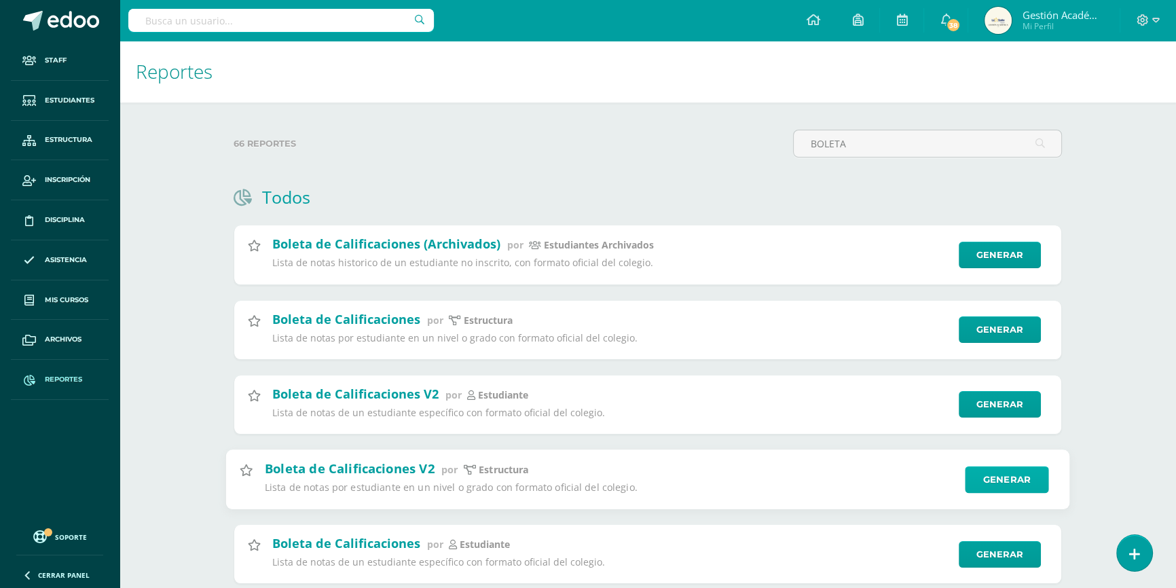
type input "BOLETA"
click at [976, 483] on link "Generar" at bounding box center [1007, 479] width 84 height 27
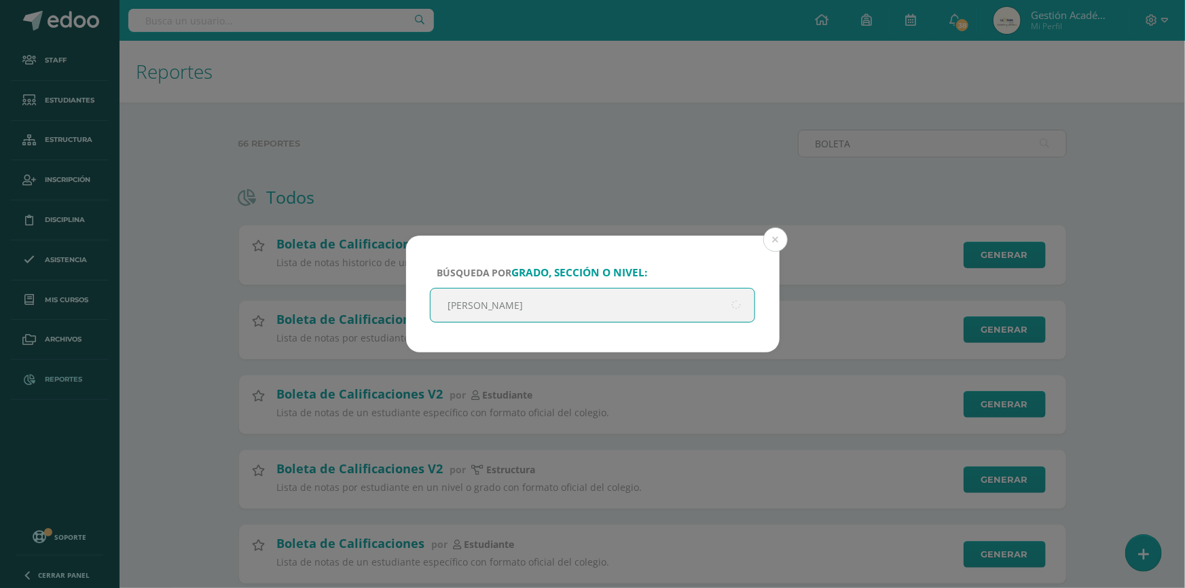
type input "qUINTO"
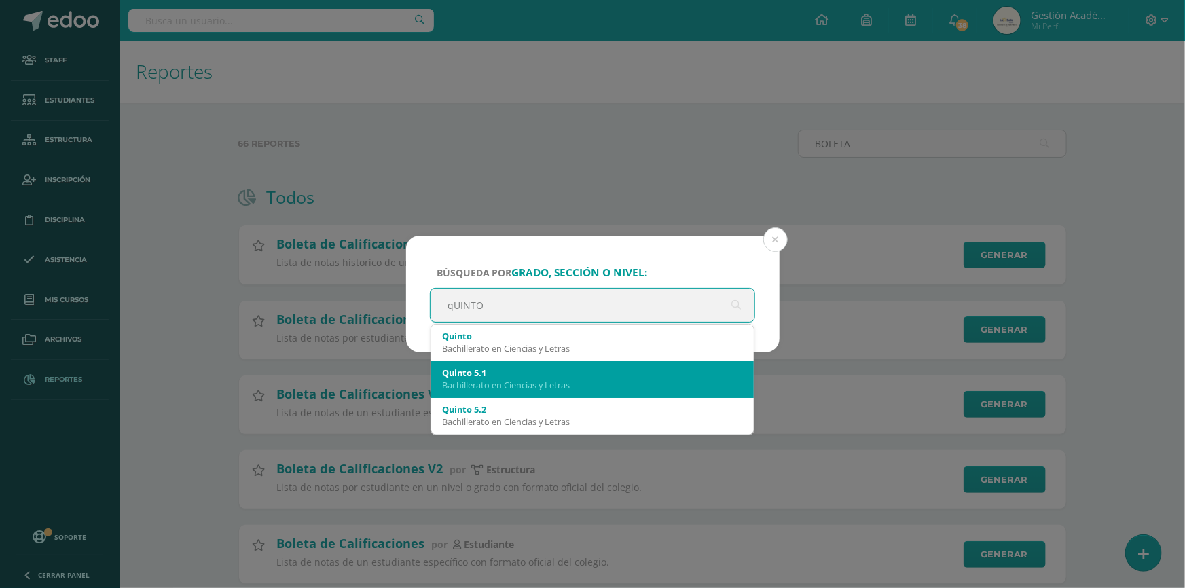
click at [550, 379] on div "Bachillerato en Ciencias y Letras" at bounding box center [592, 385] width 301 height 12
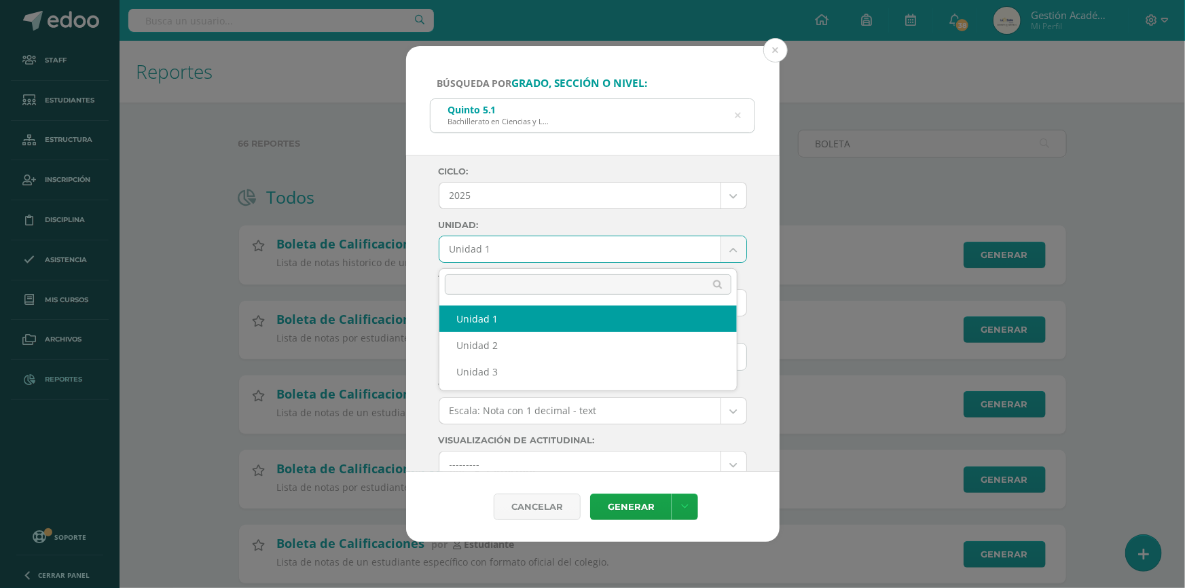
click at [594, 253] on body "Búsqueda por grado, sección o nivel: Quinto 5.1 Bachillerato en Ciencias y Letr…" at bounding box center [592, 313] width 1185 height 627
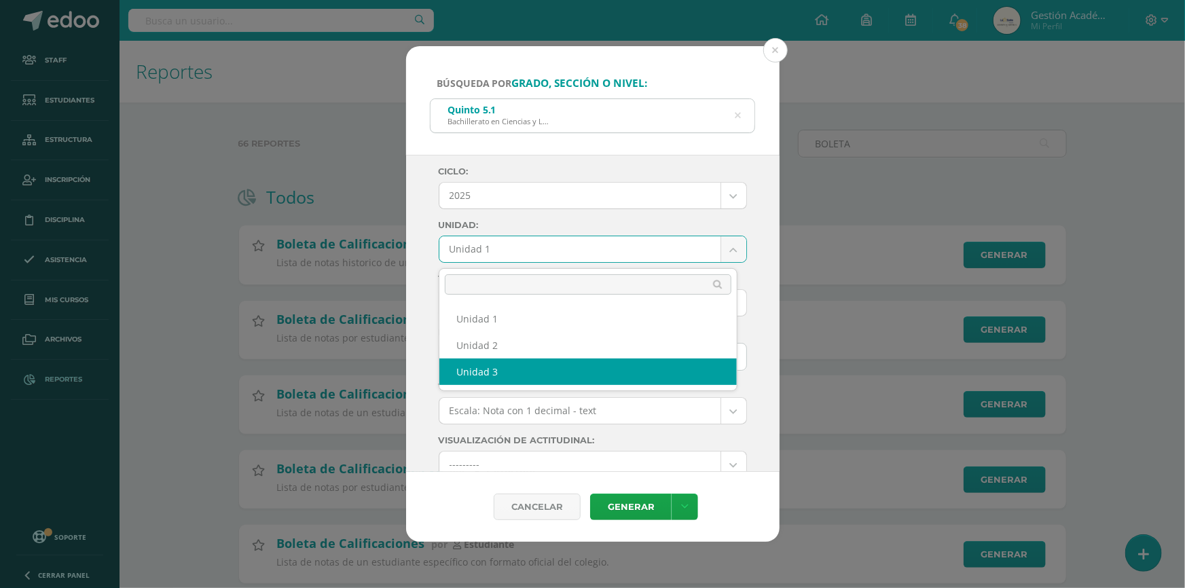
select select "Unidad 3"
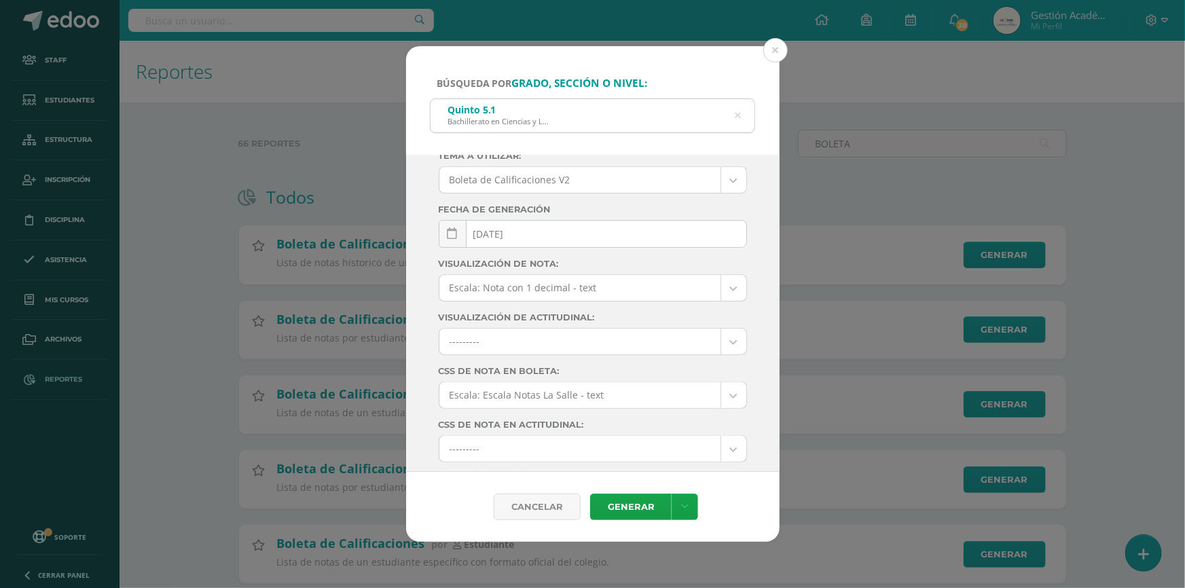
scroll to position [168, 0]
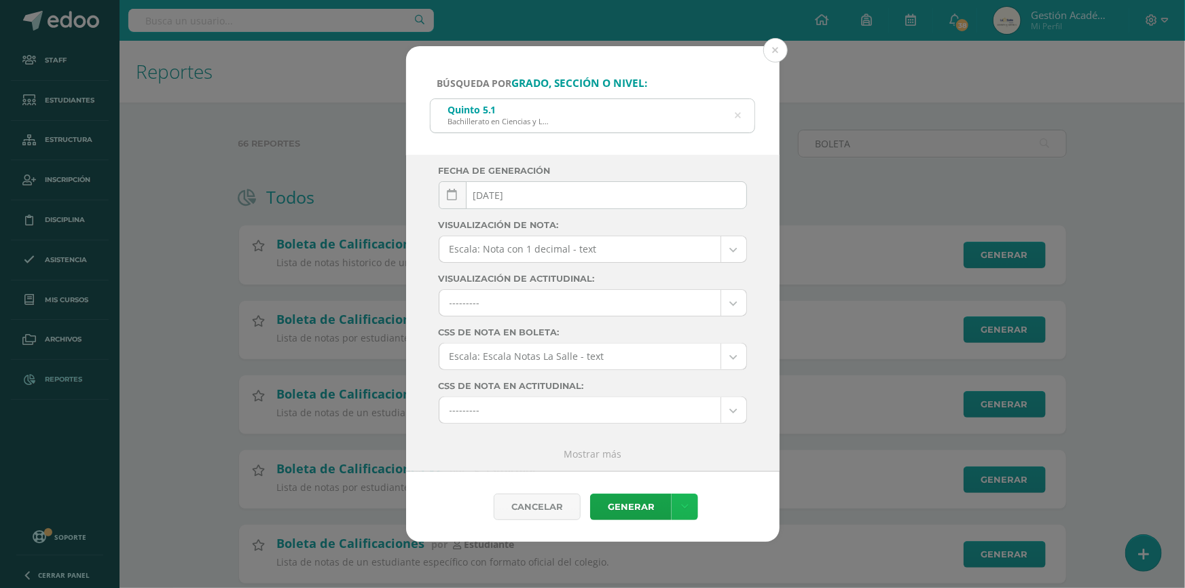
click at [681, 506] on icon at bounding box center [684, 507] width 7 height 12
click at [714, 497] on div "Cancelar Generar" at bounding box center [593, 507] width 352 height 26
click at [683, 504] on icon at bounding box center [684, 507] width 7 height 12
click at [693, 435] on link "Descargar como PDF" at bounding box center [684, 440] width 145 height 21
